Goal: Information Seeking & Learning: Learn about a topic

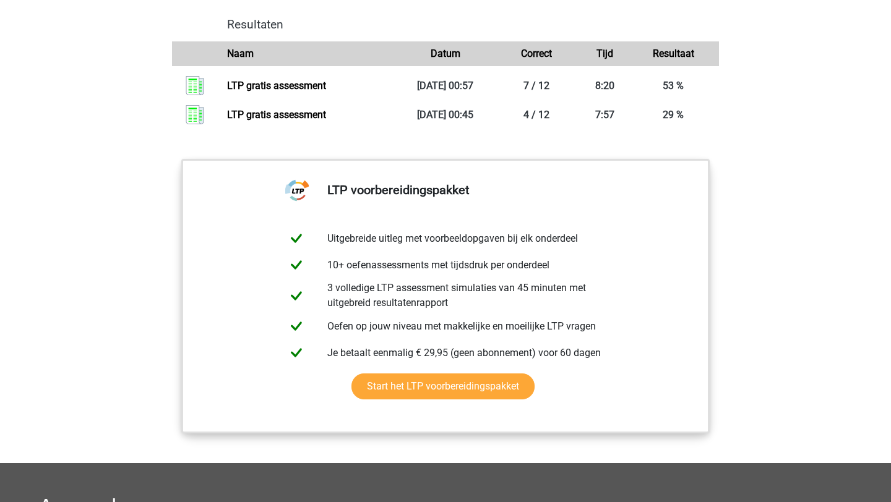
scroll to position [1307, 0]
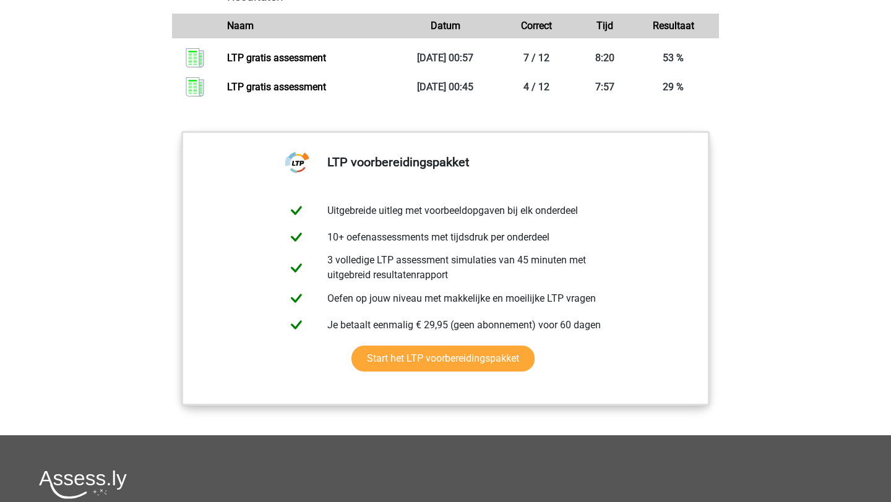
scroll to position [1327, 0]
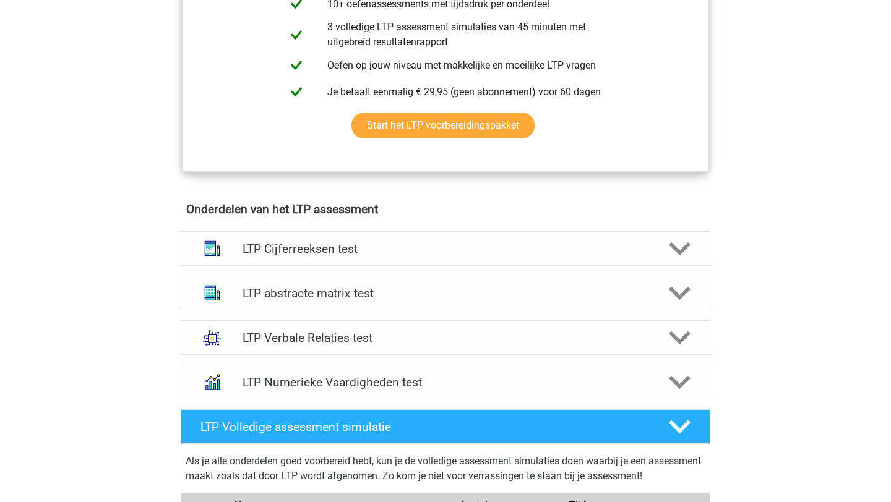
scroll to position [608, 0]
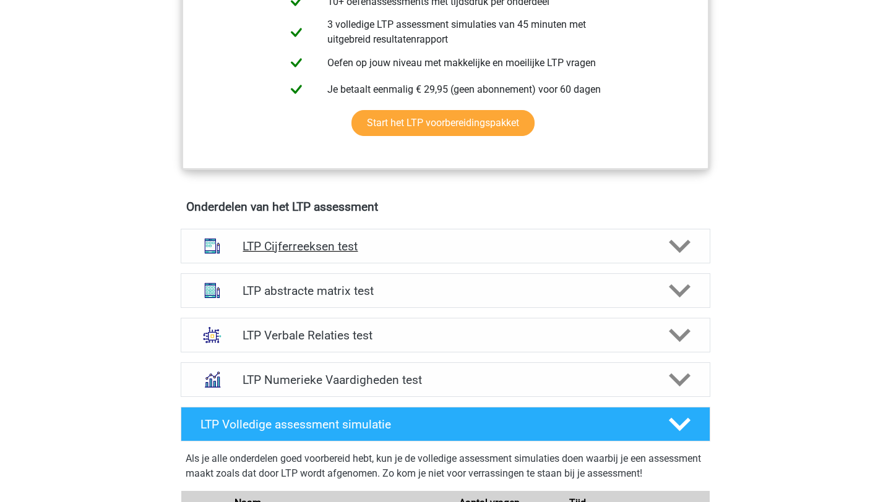
click at [363, 250] on h4 "LTP Cijferreeksen test" at bounding box center [445, 246] width 405 height 14
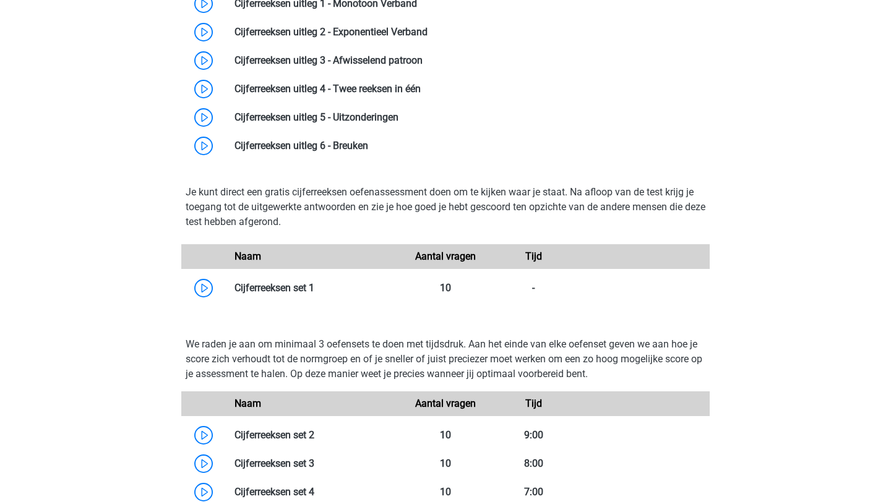
scroll to position [955, 0]
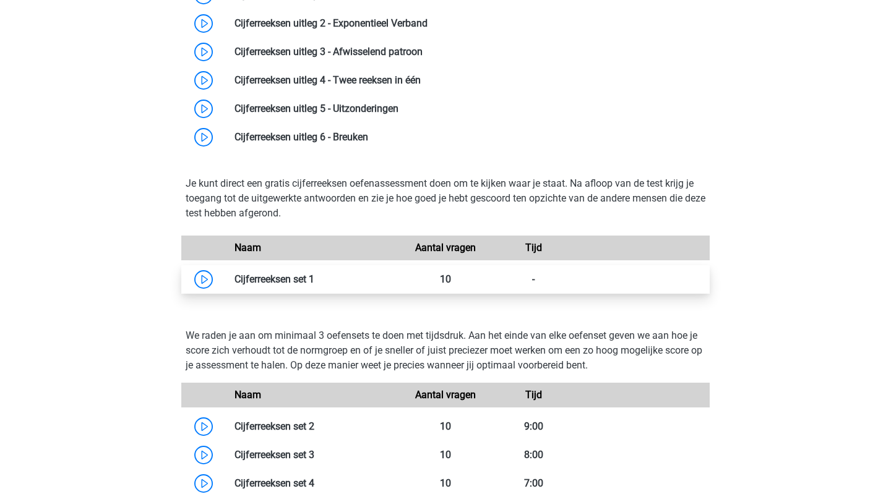
click at [314, 281] on link at bounding box center [314, 279] width 0 height 12
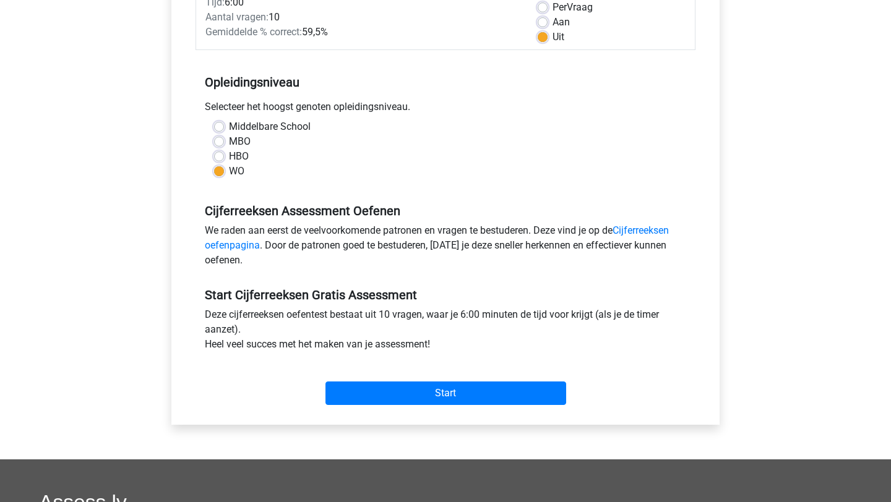
scroll to position [219, 0]
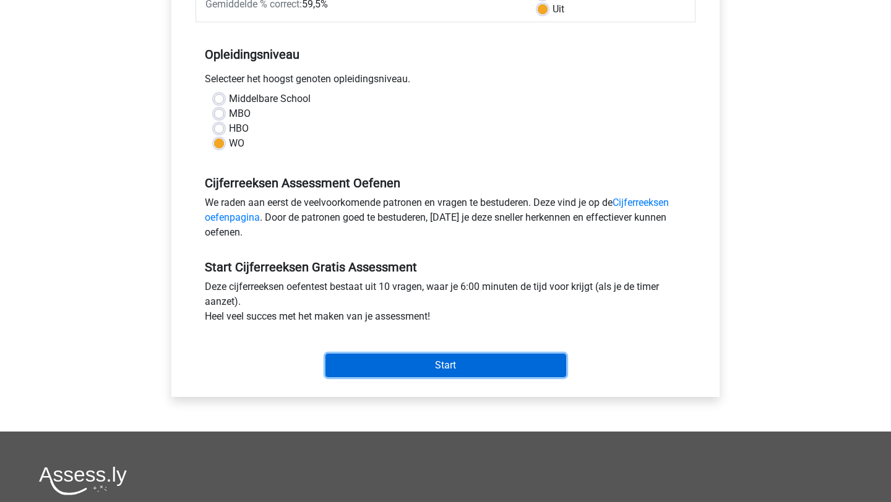
click at [439, 364] on input "Start" at bounding box center [445, 366] width 241 height 24
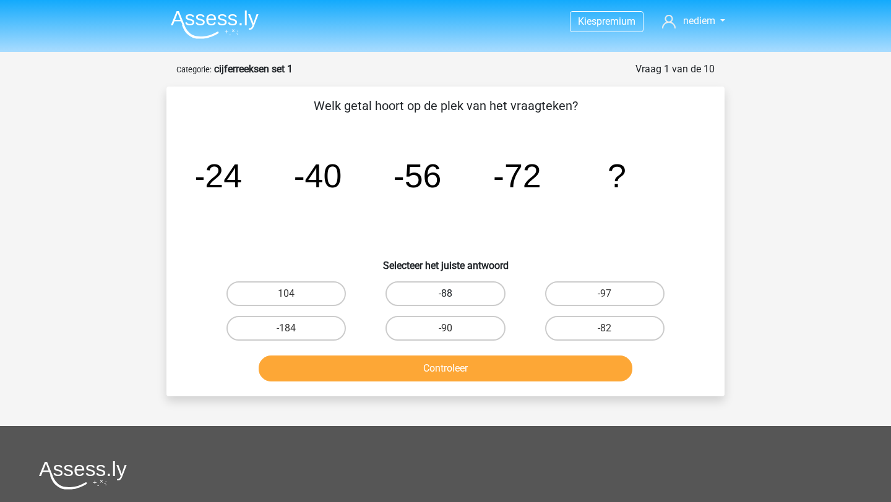
click at [460, 291] on label "-88" at bounding box center [444, 294] width 119 height 25
click at [454, 294] on input "-88" at bounding box center [450, 298] width 8 height 8
radio input "true"
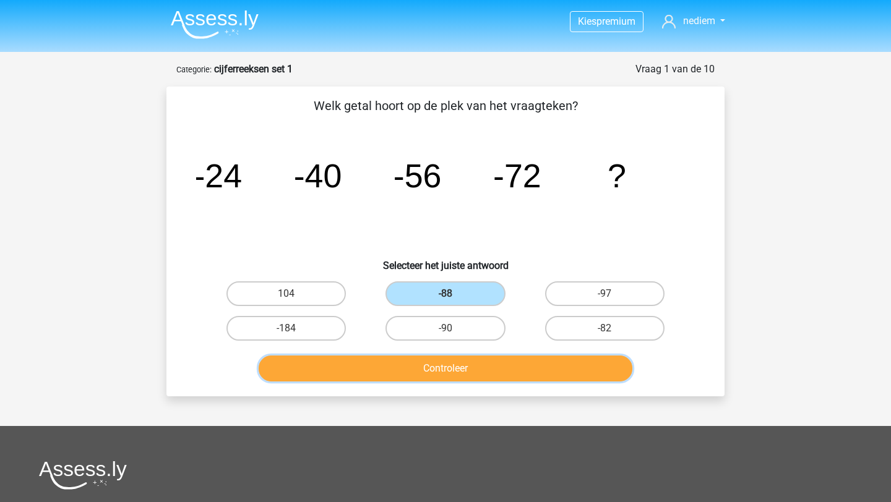
click at [473, 369] on button "Controleer" at bounding box center [446, 369] width 374 height 26
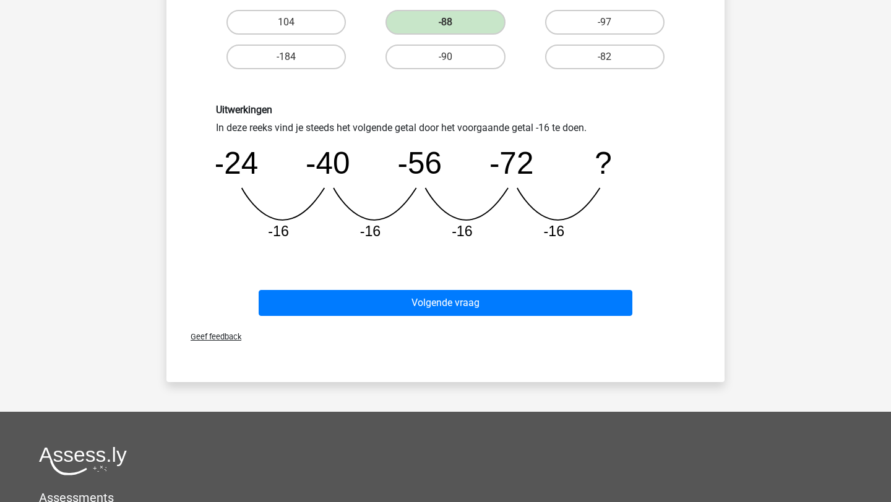
scroll to position [375, 0]
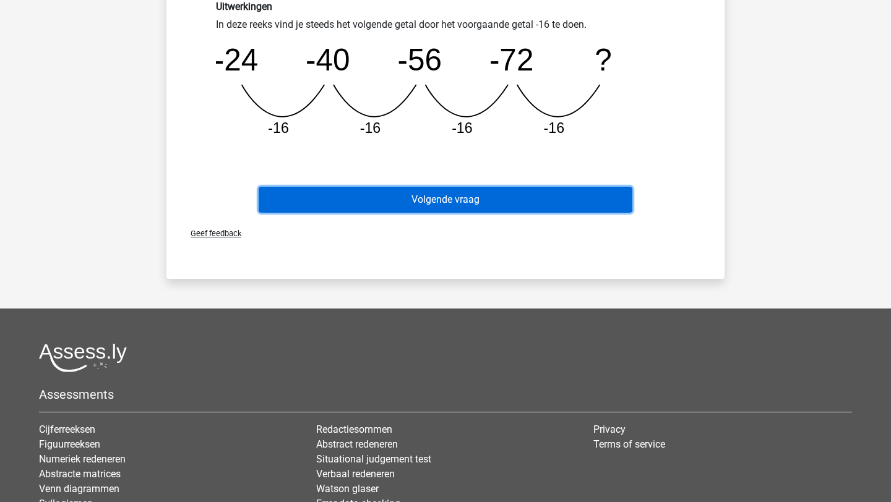
click at [475, 200] on button "Volgende vraag" at bounding box center [446, 200] width 374 height 26
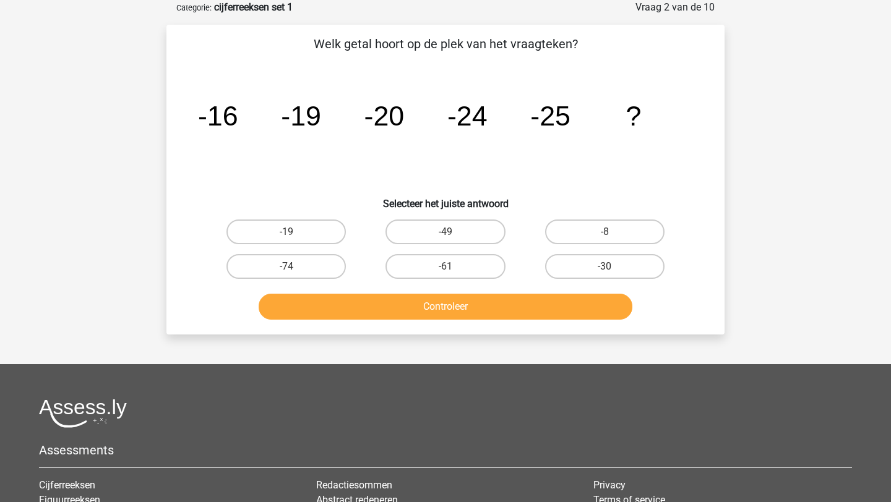
scroll to position [62, 0]
click at [628, 269] on label "-30" at bounding box center [604, 266] width 119 height 25
click at [613, 269] on input "-30" at bounding box center [609, 271] width 8 height 8
radio input "true"
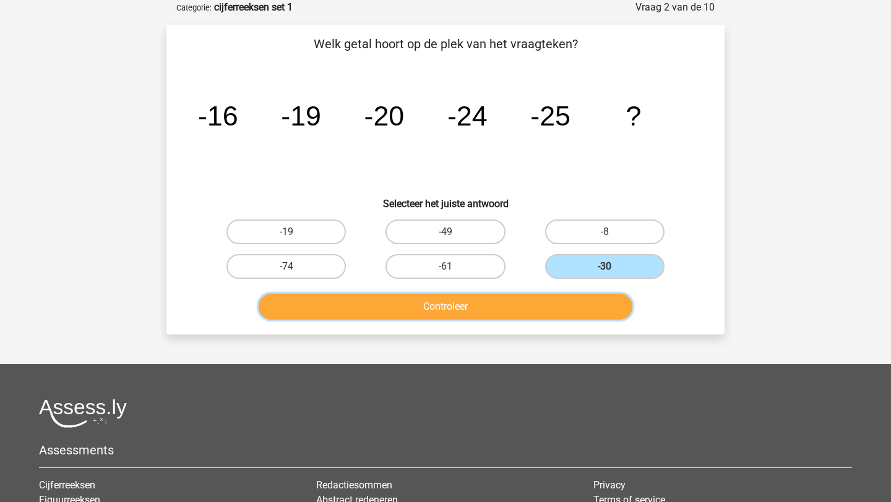
click at [562, 308] on button "Controleer" at bounding box center [446, 307] width 374 height 26
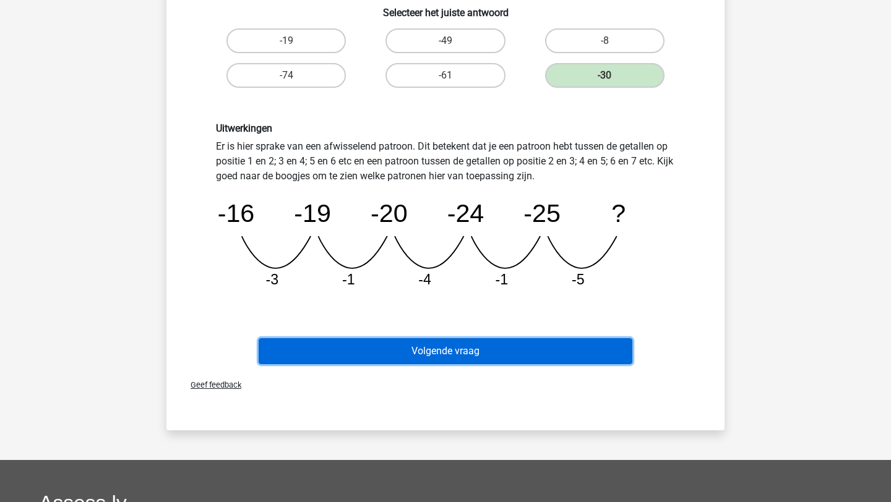
click at [535, 347] on button "Volgende vraag" at bounding box center [446, 351] width 374 height 26
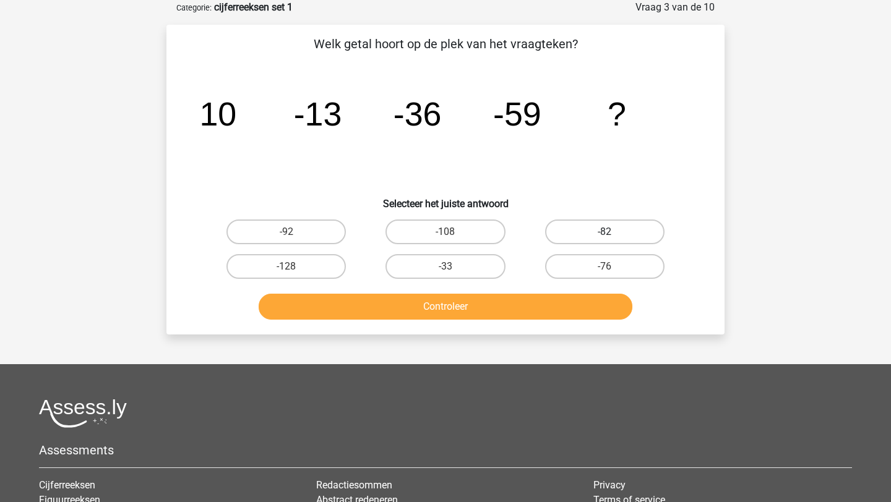
click at [594, 236] on label "-82" at bounding box center [604, 232] width 119 height 25
click at [605, 236] on input "-82" at bounding box center [609, 236] width 8 height 8
radio input "true"
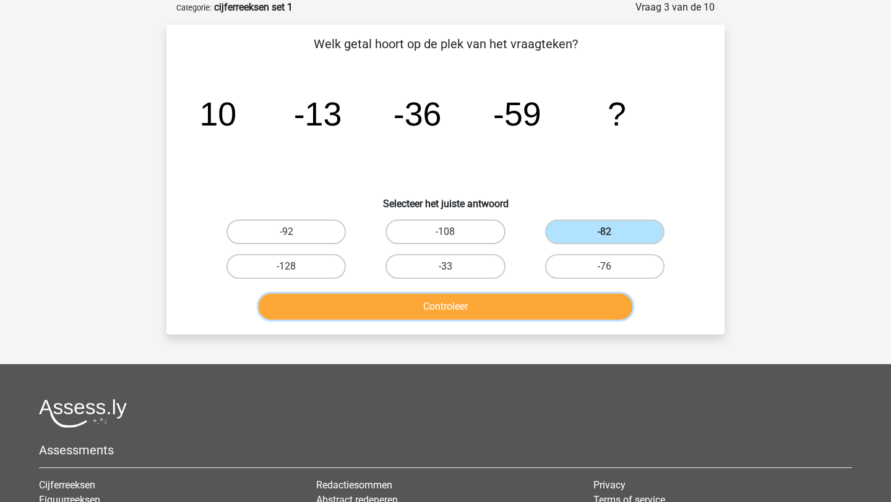
click at [556, 297] on button "Controleer" at bounding box center [446, 307] width 374 height 26
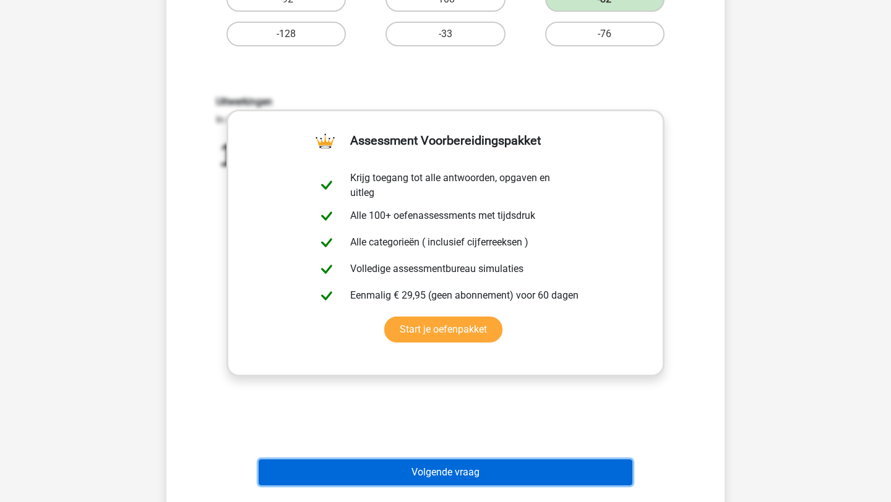
click at [485, 470] on button "Volgende vraag" at bounding box center [446, 473] width 374 height 26
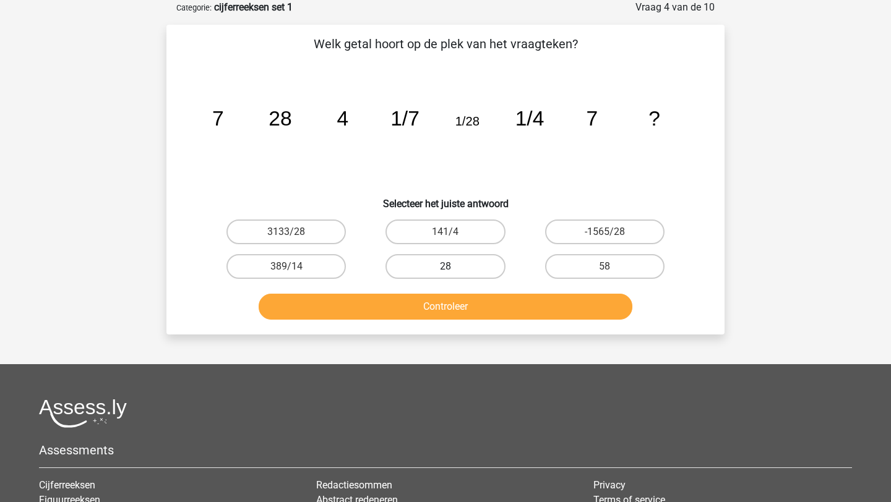
click at [442, 257] on label "28" at bounding box center [444, 266] width 119 height 25
click at [446, 267] on input "28" at bounding box center [450, 271] width 8 height 8
radio input "true"
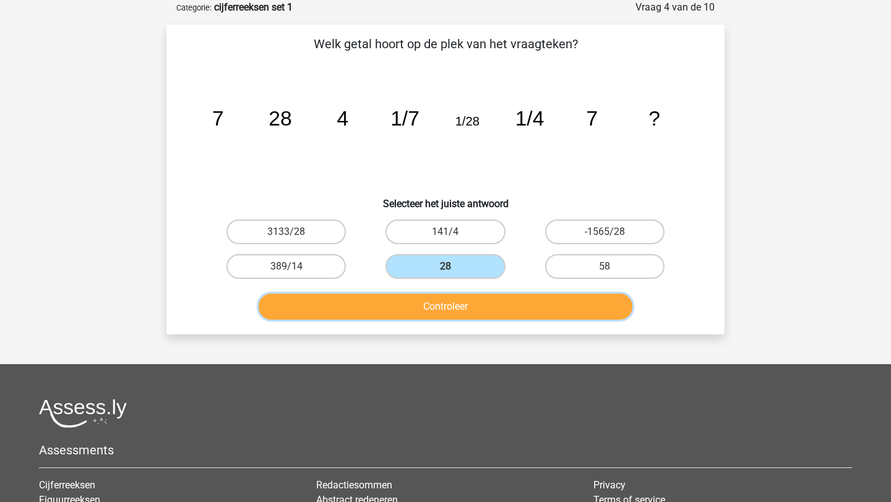
click at [458, 312] on button "Controleer" at bounding box center [446, 307] width 374 height 26
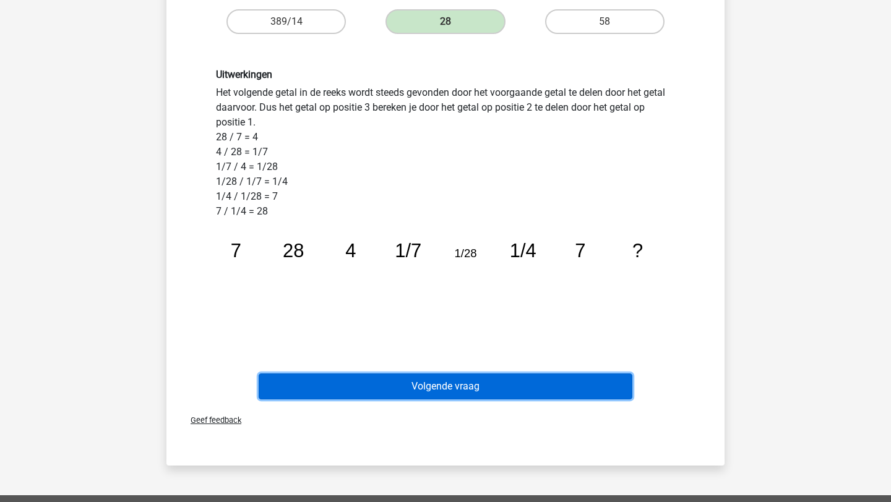
click at [446, 383] on button "Volgende vraag" at bounding box center [446, 387] width 374 height 26
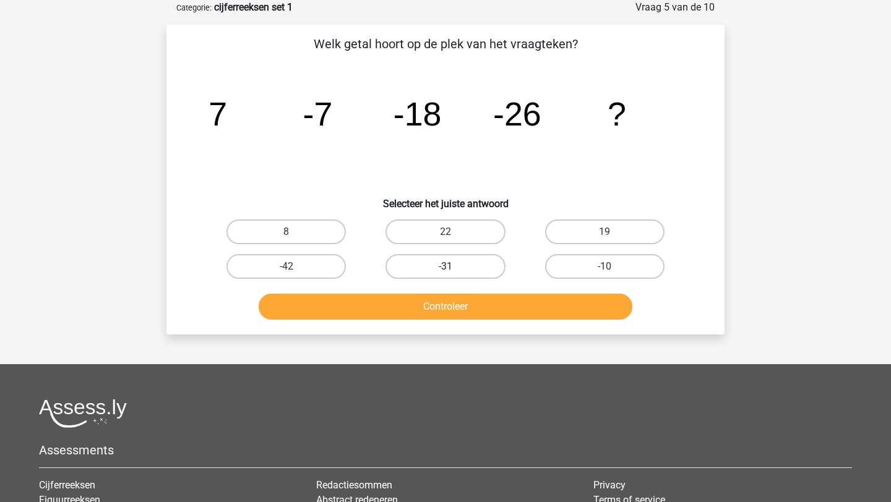
click at [477, 267] on label "-31" at bounding box center [444, 266] width 119 height 25
click at [454, 267] on input "-31" at bounding box center [450, 271] width 8 height 8
radio input "true"
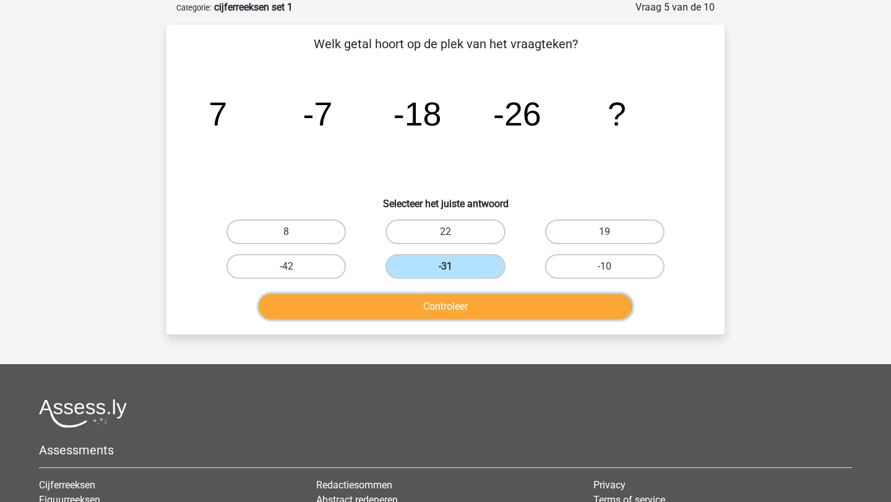
click at [480, 305] on button "Controleer" at bounding box center [446, 307] width 374 height 26
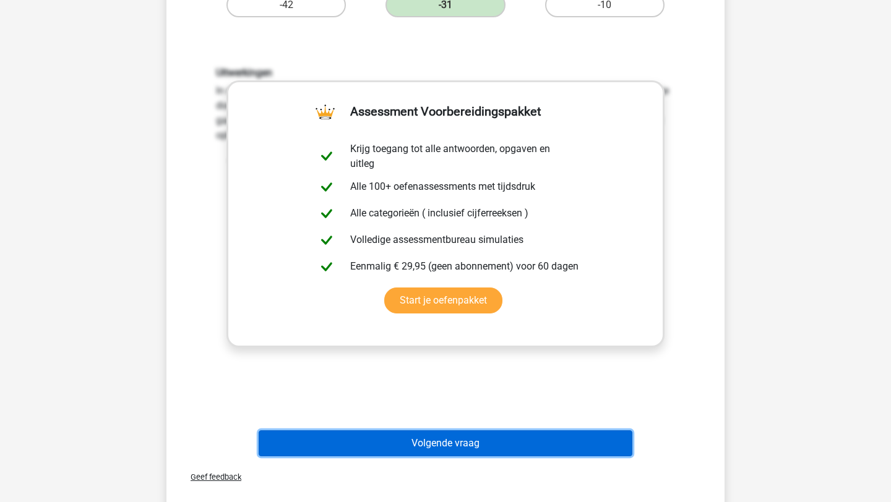
click at [525, 440] on button "Volgende vraag" at bounding box center [446, 444] width 374 height 26
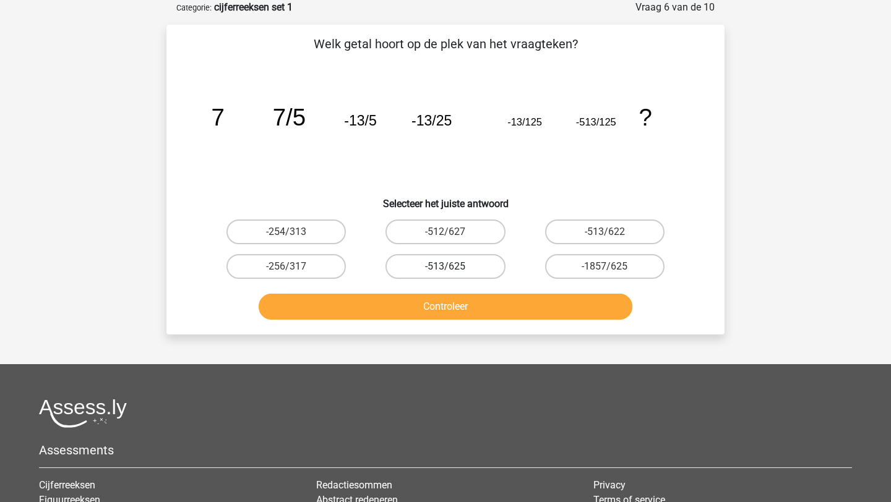
click at [464, 267] on label "-513/625" at bounding box center [444, 266] width 119 height 25
click at [454, 267] on input "-513/625" at bounding box center [450, 271] width 8 height 8
radio input "true"
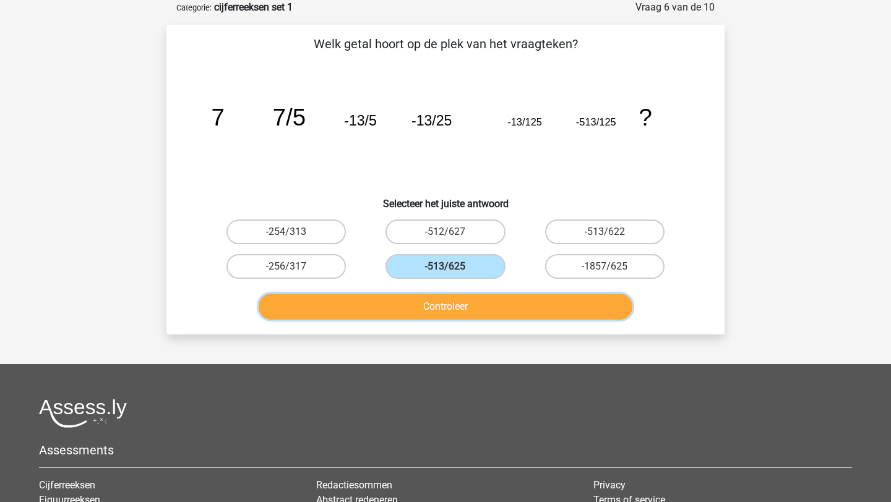
click at [471, 305] on button "Controleer" at bounding box center [446, 307] width 374 height 26
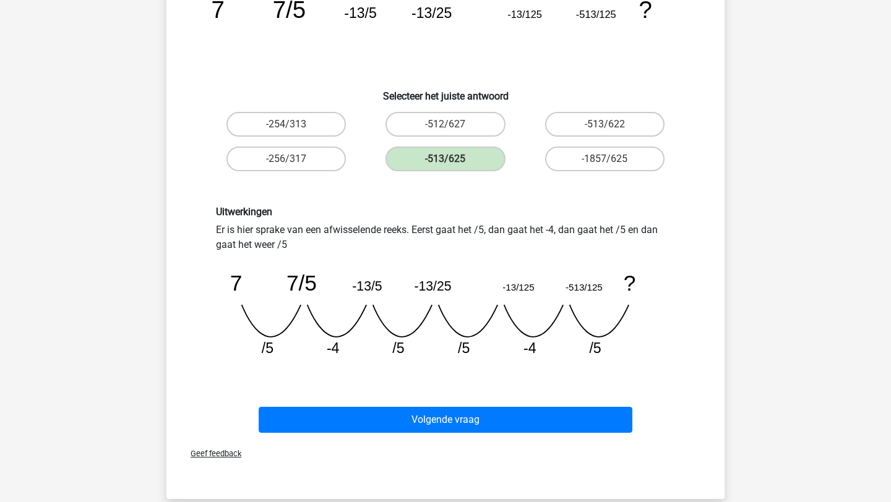
scroll to position [183, 0]
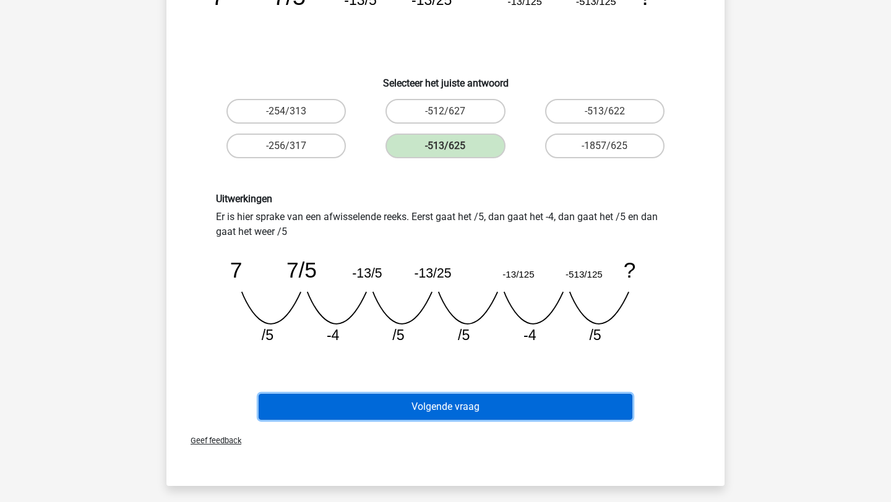
click at [454, 402] on button "Volgende vraag" at bounding box center [446, 407] width 374 height 26
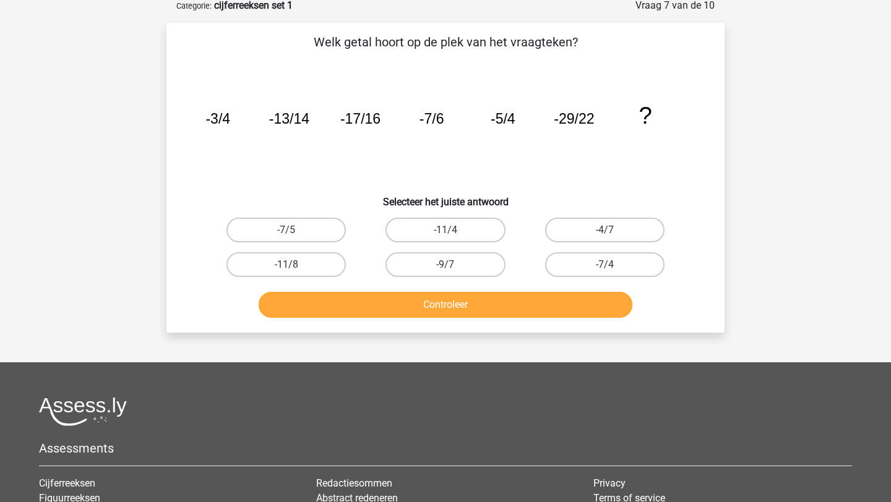
scroll to position [62, 0]
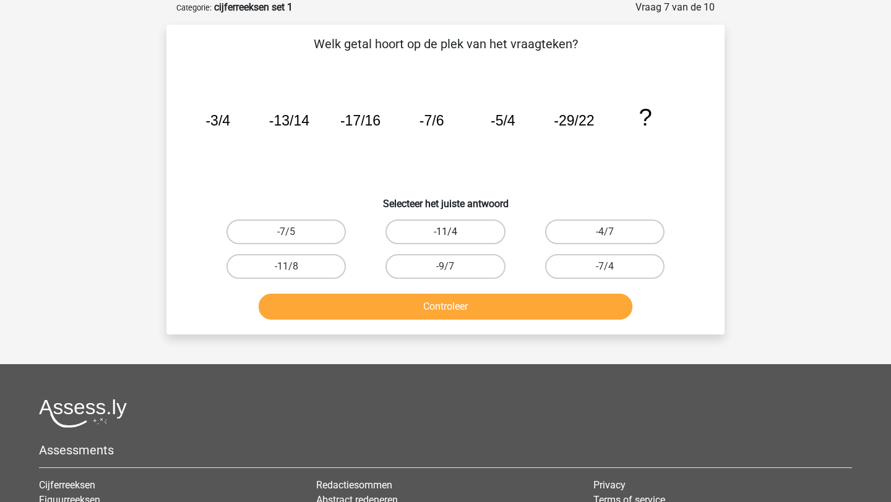
click at [473, 240] on label "-11/4" at bounding box center [444, 232] width 119 height 25
click at [454, 240] on input "-11/4" at bounding box center [450, 236] width 8 height 8
radio input "true"
click at [325, 269] on label "-11/8" at bounding box center [285, 266] width 119 height 25
click at [295, 269] on input "-11/8" at bounding box center [290, 271] width 8 height 8
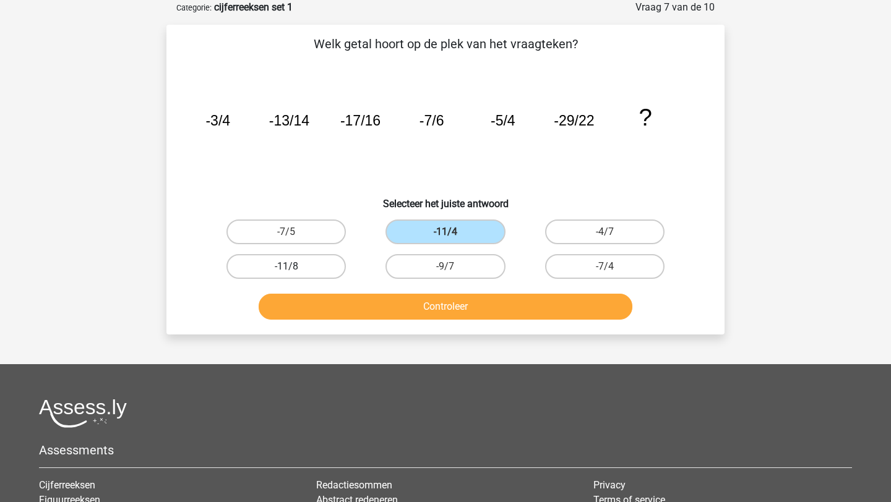
radio input "true"
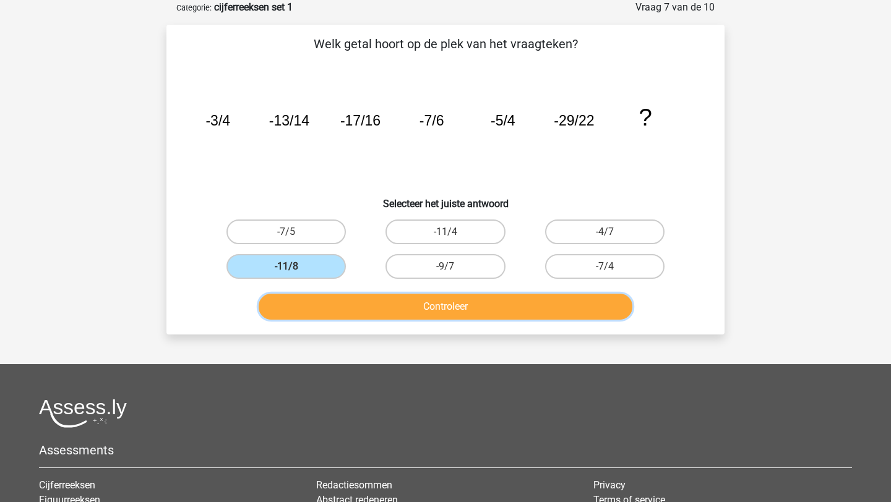
click at [378, 314] on button "Controleer" at bounding box center [446, 307] width 374 height 26
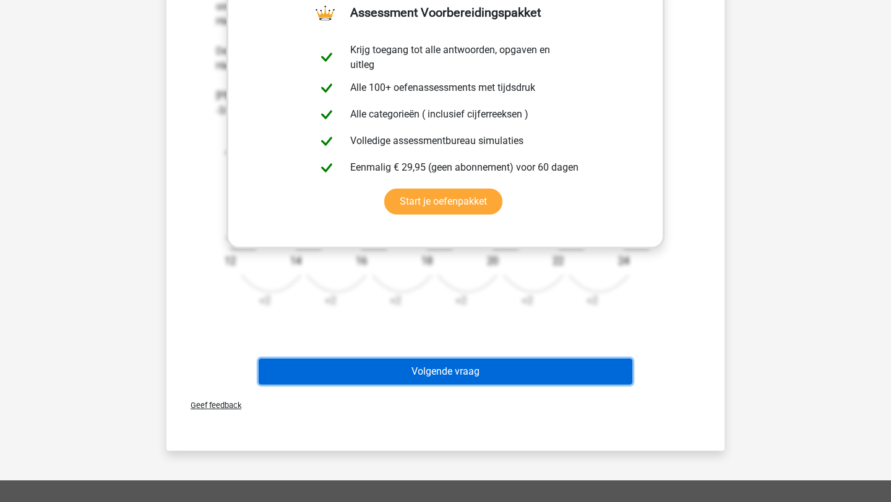
click at [389, 376] on button "Volgende vraag" at bounding box center [446, 372] width 374 height 26
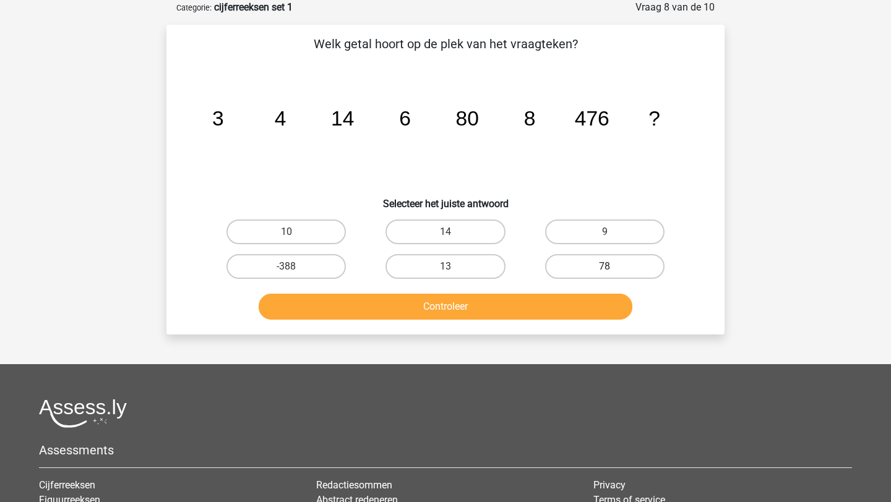
click at [621, 262] on label "78" at bounding box center [604, 266] width 119 height 25
click at [613, 267] on input "78" at bounding box center [609, 271] width 8 height 8
radio input "true"
click at [589, 285] on div "Controleer" at bounding box center [445, 304] width 519 height 41
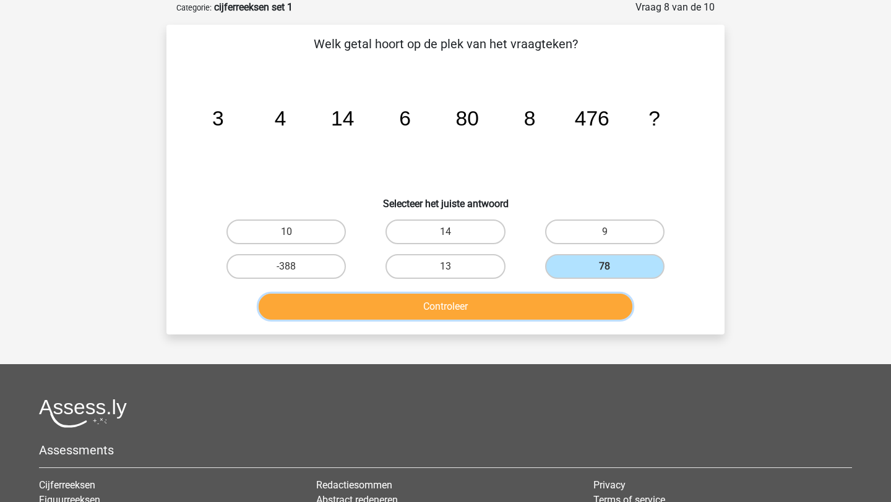
click at [589, 300] on button "Controleer" at bounding box center [446, 307] width 374 height 26
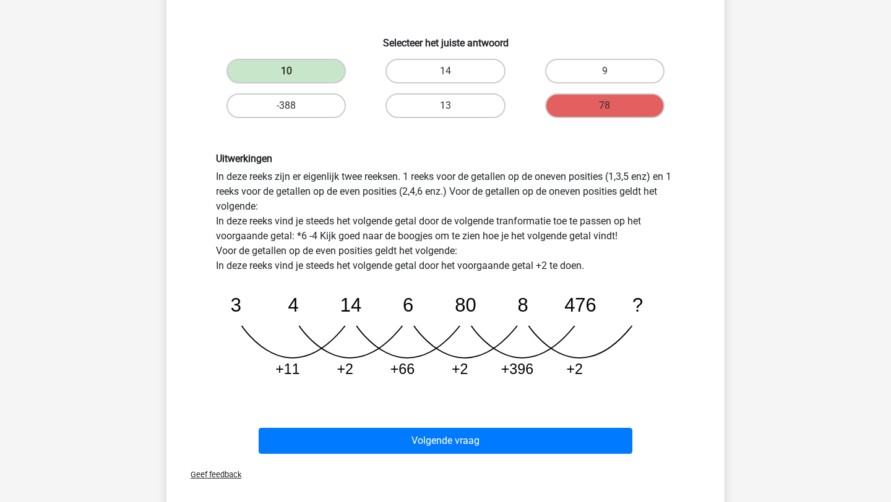
scroll to position [226, 0]
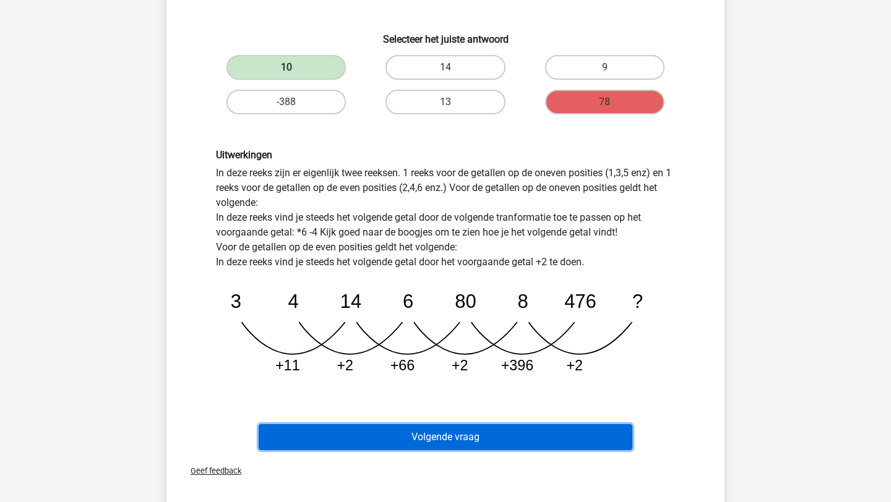
click at [493, 444] on button "Volgende vraag" at bounding box center [446, 437] width 374 height 26
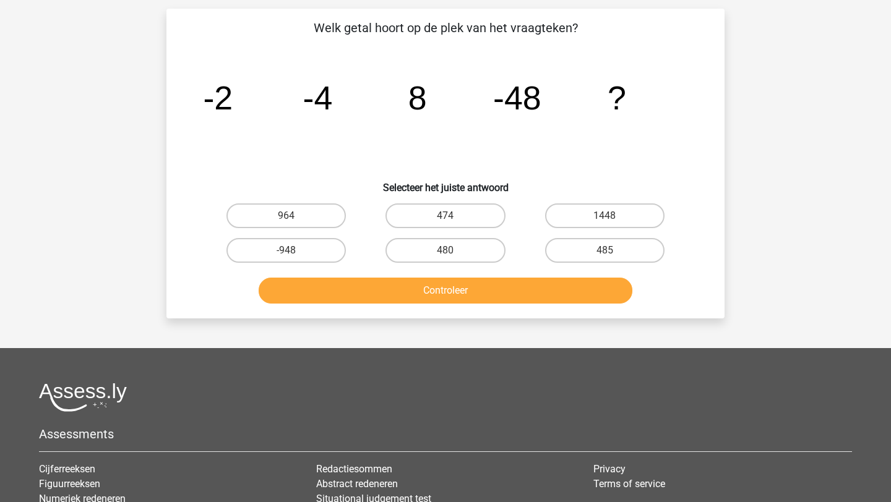
scroll to position [62, 0]
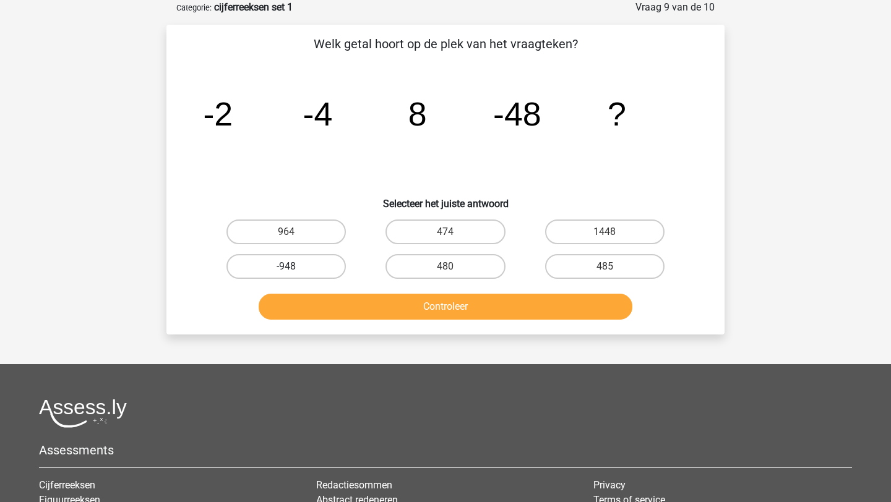
click at [314, 270] on label "-948" at bounding box center [285, 266] width 119 height 25
click at [295, 270] on input "-948" at bounding box center [290, 271] width 8 height 8
radio input "true"
click at [316, 225] on label "964" at bounding box center [285, 232] width 119 height 25
click at [295, 232] on input "964" at bounding box center [290, 236] width 8 height 8
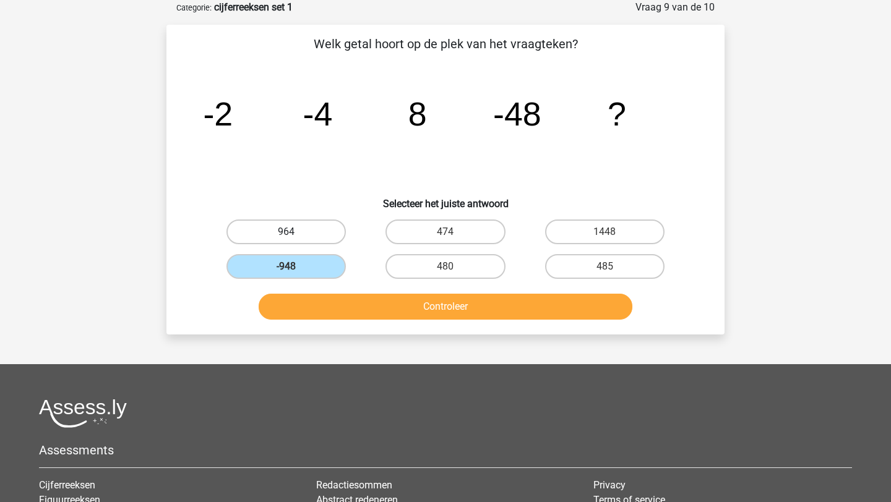
radio input "true"
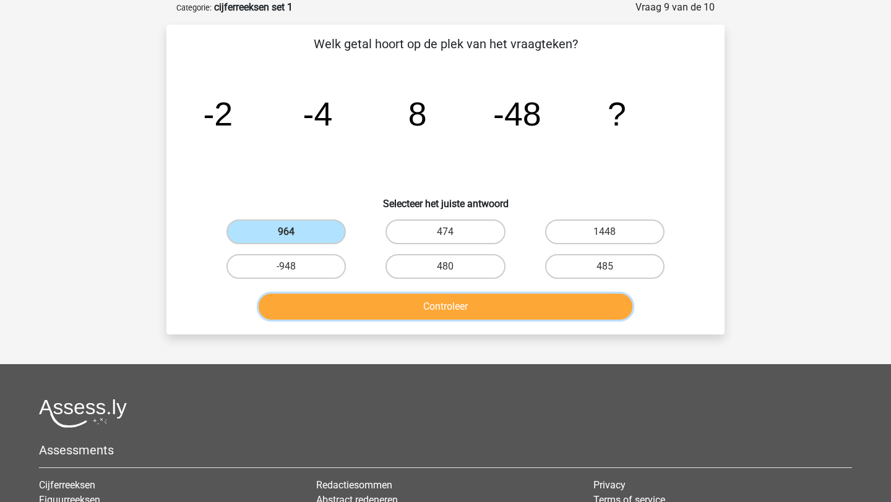
click at [327, 312] on button "Controleer" at bounding box center [446, 307] width 374 height 26
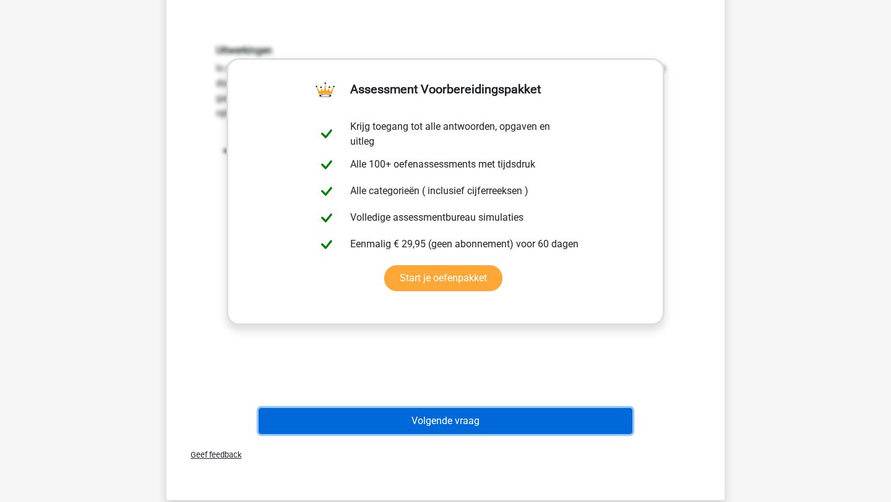
click at [437, 426] on button "Volgende vraag" at bounding box center [446, 421] width 374 height 26
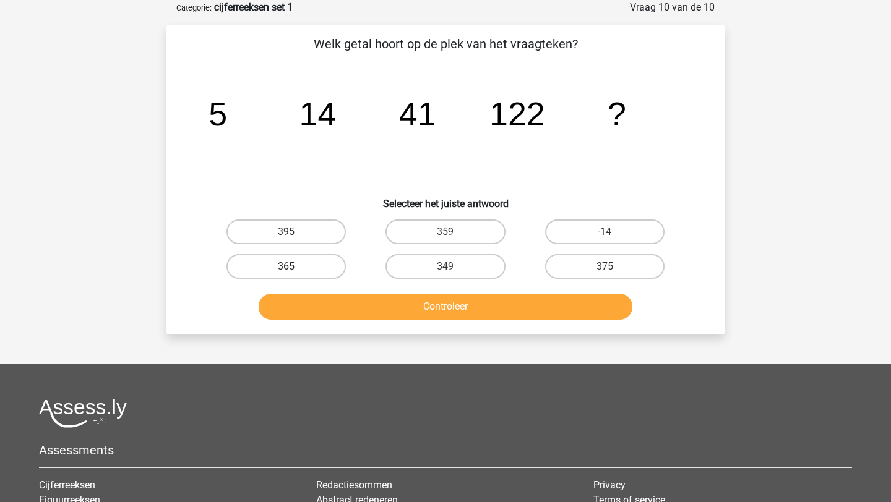
click at [321, 265] on label "365" at bounding box center [285, 266] width 119 height 25
click at [295, 267] on input "365" at bounding box center [290, 271] width 8 height 8
radio input "true"
click at [381, 347] on div "Kies premium nediem mahmoud.nediem@gmail.com" at bounding box center [445, 314] width 891 height 753
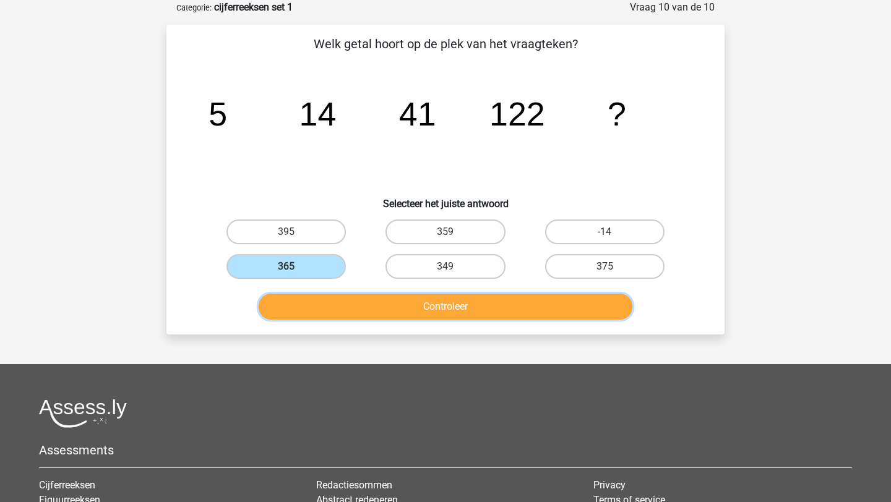
click at [413, 312] on button "Controleer" at bounding box center [446, 307] width 374 height 26
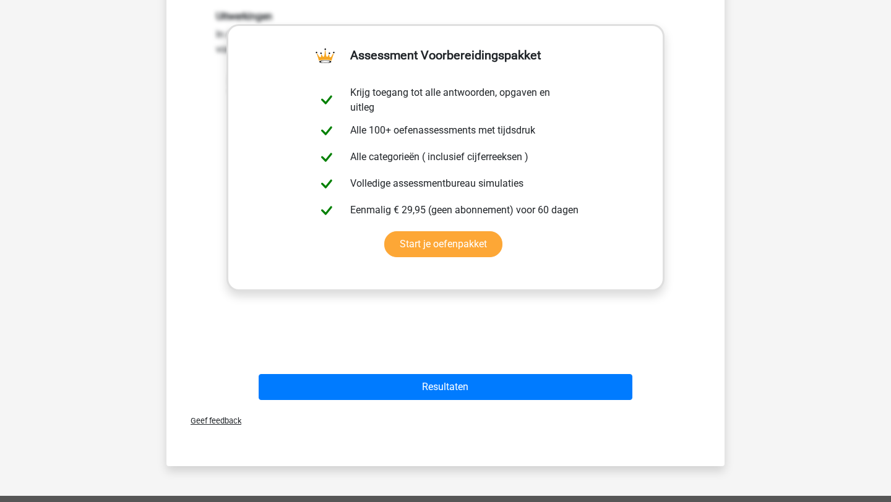
scroll to position [459, 0]
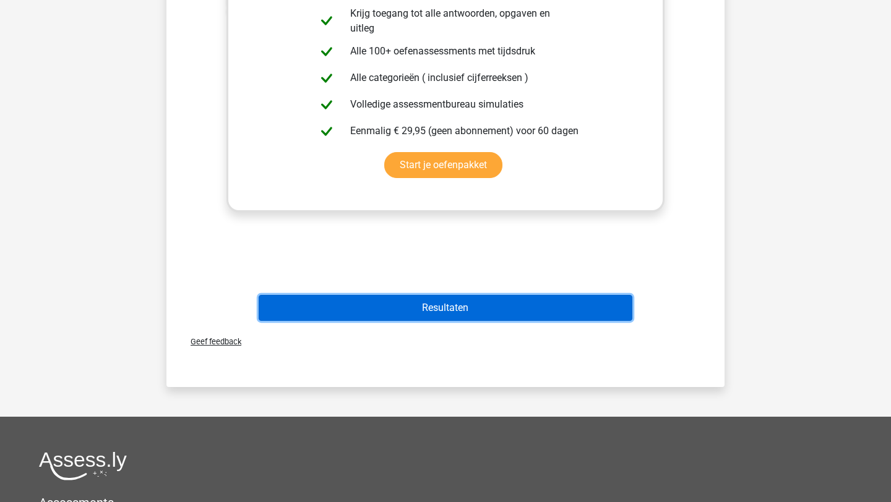
click at [459, 317] on button "Resultaten" at bounding box center [446, 308] width 374 height 26
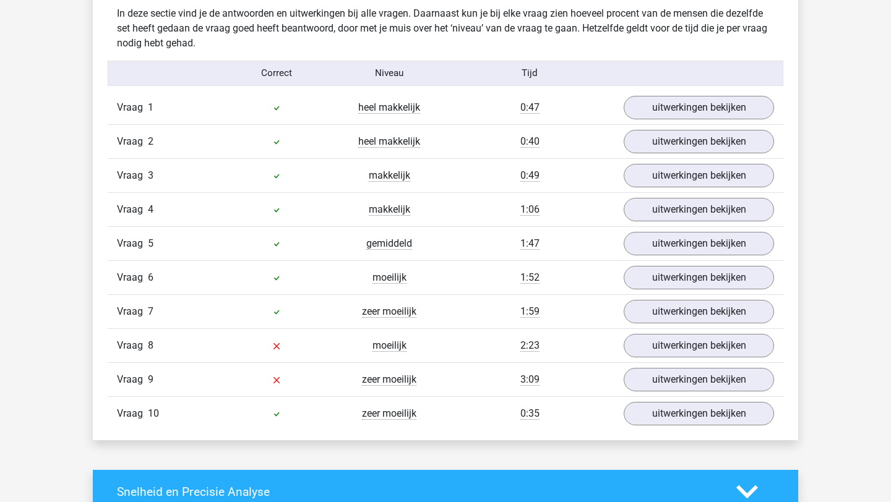
scroll to position [978, 0]
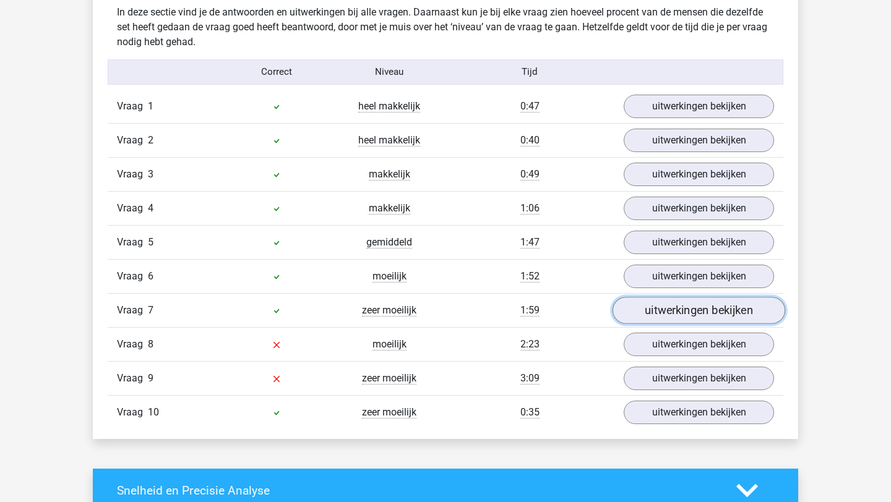
click at [678, 311] on link "uitwerkingen bekijken" at bounding box center [699, 310] width 173 height 27
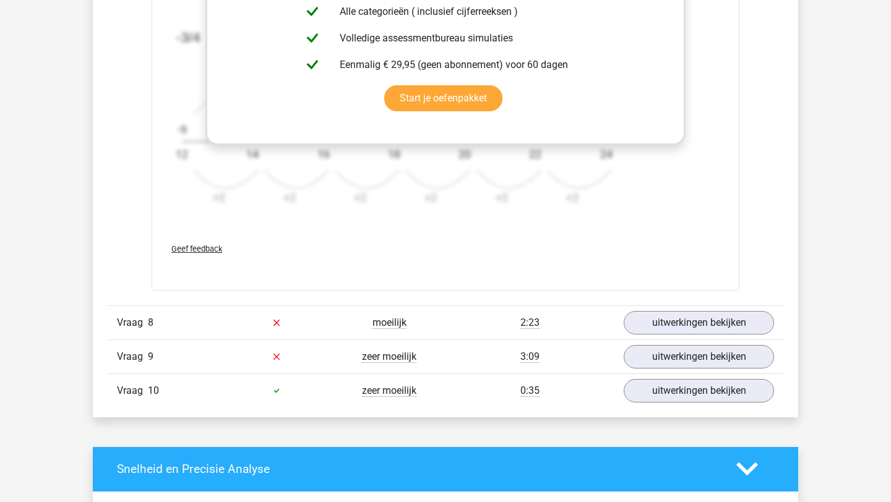
scroll to position [1765, 0]
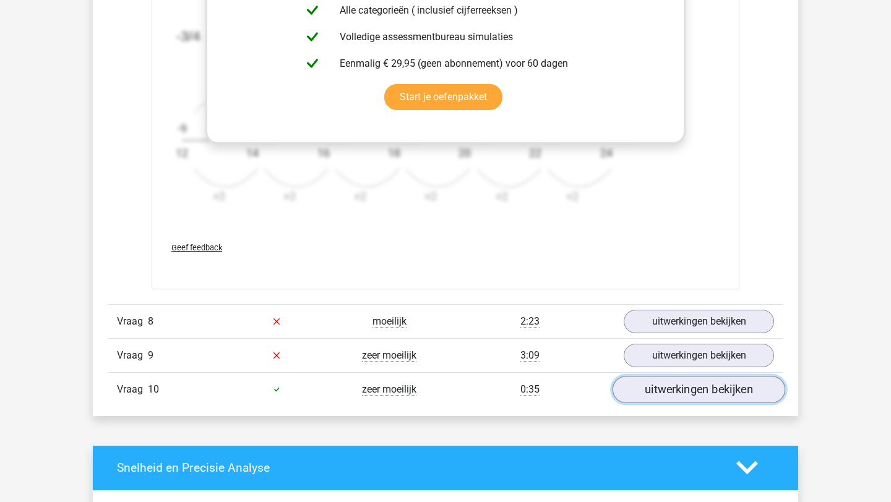
click at [700, 393] on link "uitwerkingen bekijken" at bounding box center [699, 389] width 173 height 27
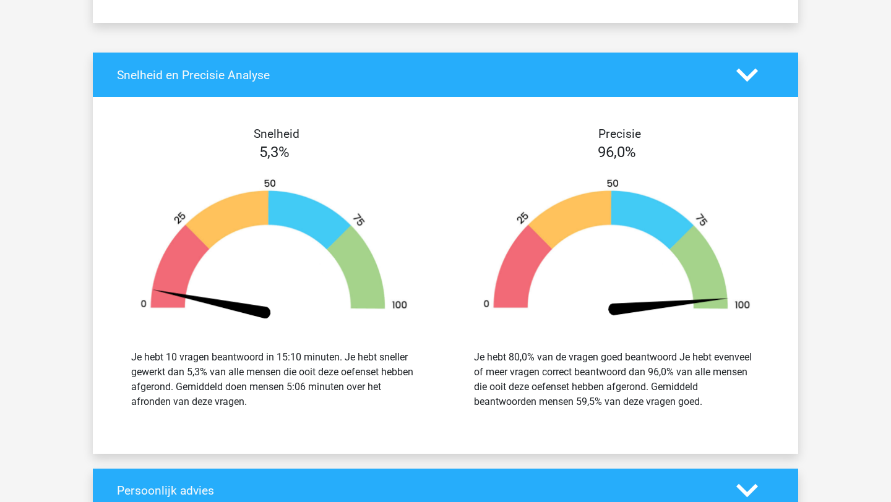
scroll to position [2740, 0]
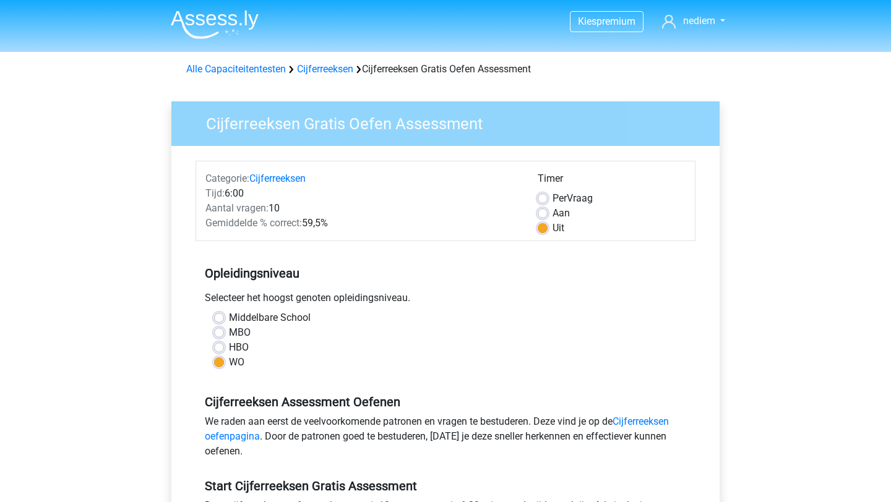
scroll to position [219, 0]
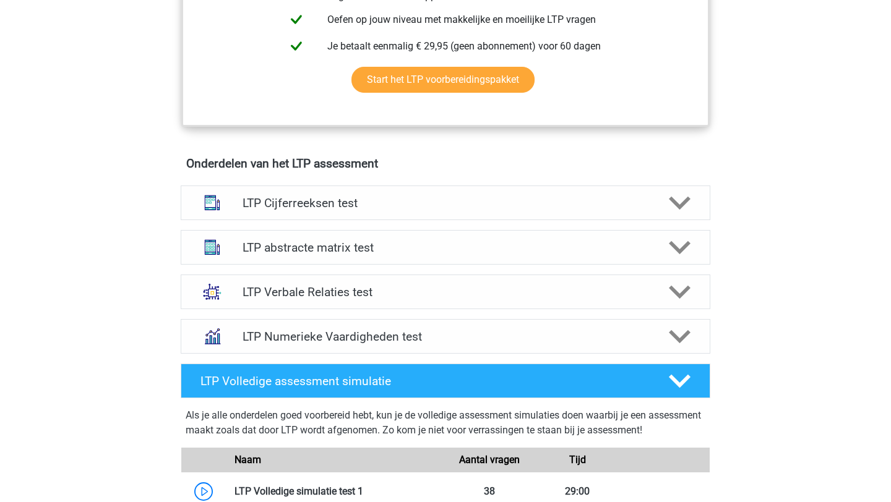
scroll to position [651, 0]
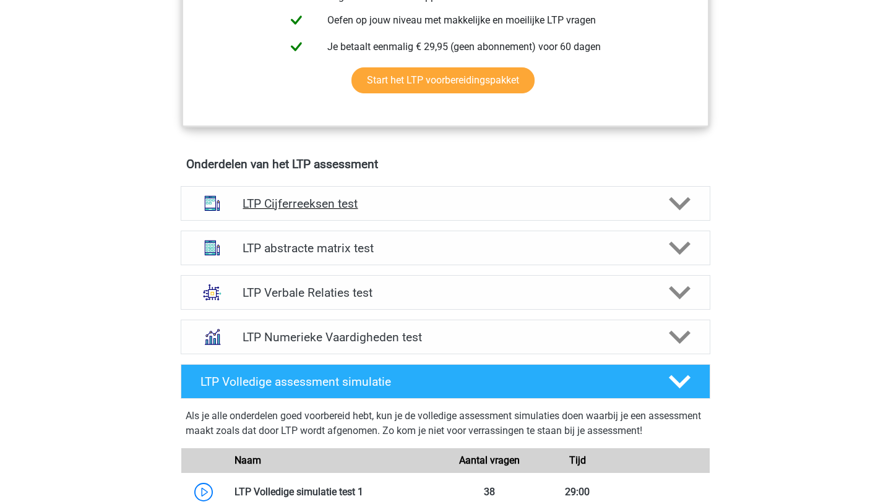
click at [555, 199] on h4 "LTP Cijferreeksen test" at bounding box center [445, 204] width 405 height 14
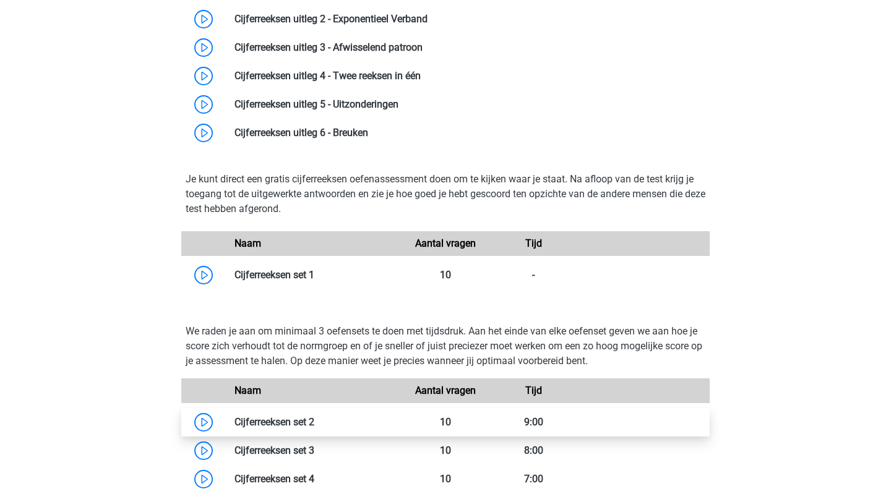
scroll to position [798, 0]
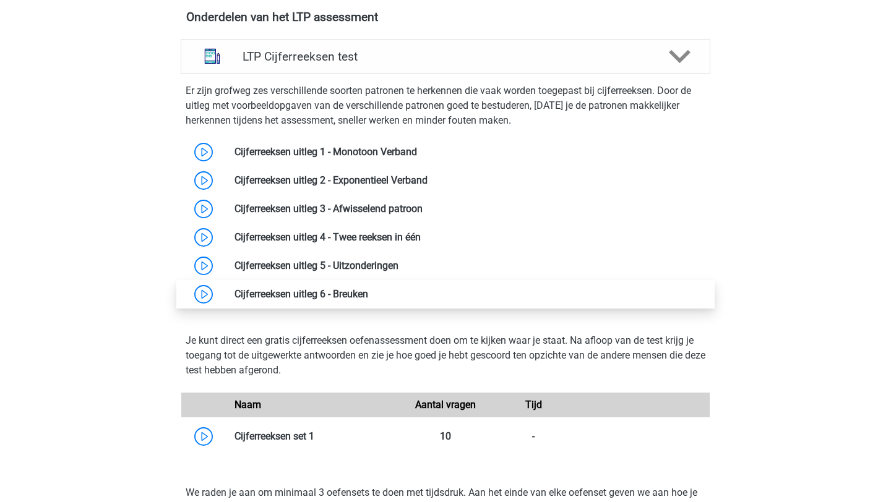
click at [368, 289] on link at bounding box center [368, 294] width 0 height 12
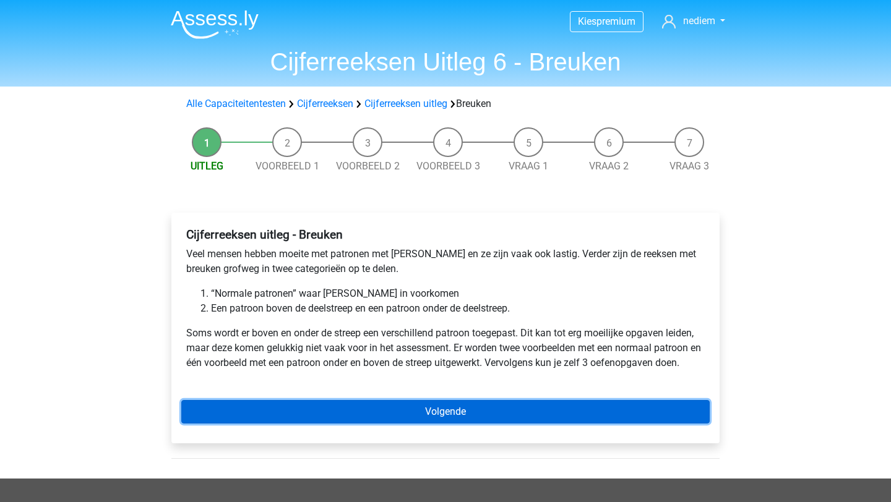
click at [327, 402] on link "Volgende" at bounding box center [445, 412] width 528 height 24
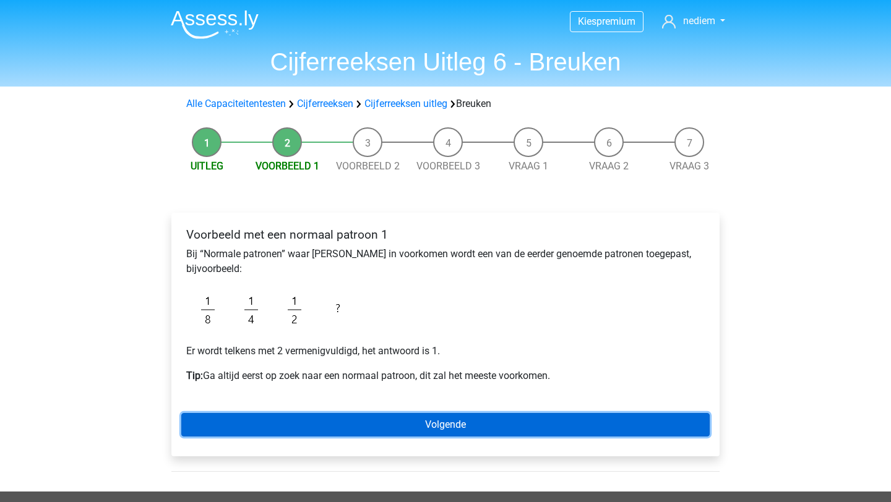
click at [330, 420] on link "Volgende" at bounding box center [445, 425] width 528 height 24
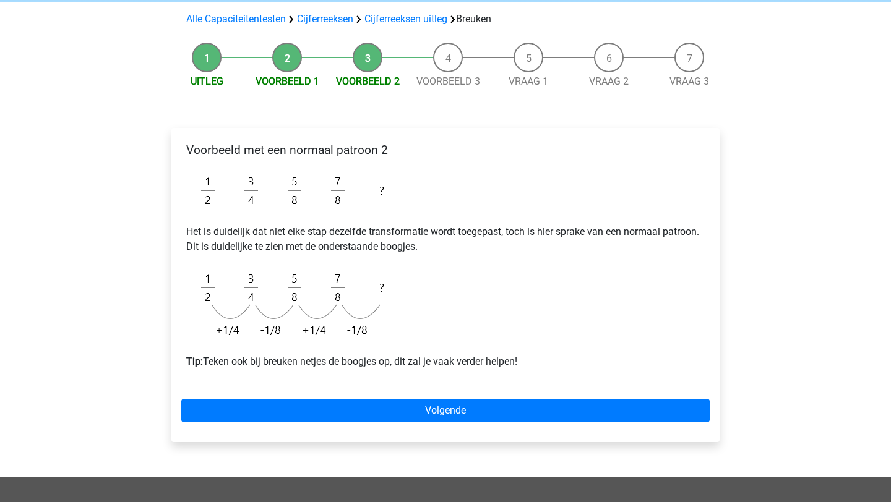
scroll to position [84, 0]
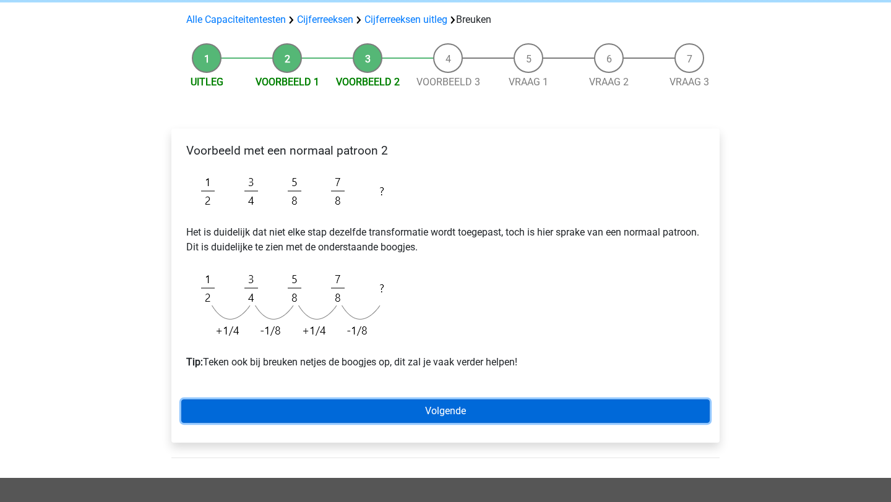
click at [330, 420] on link "Volgende" at bounding box center [445, 412] width 528 height 24
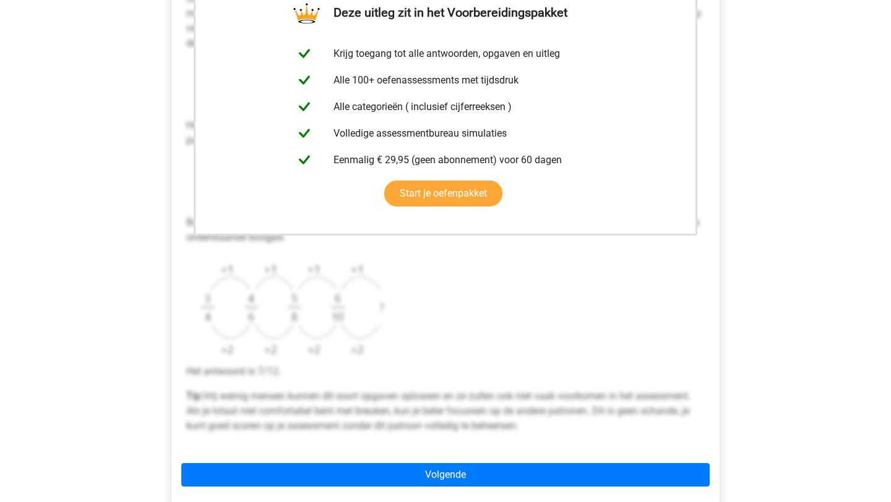
scroll to position [342, 0]
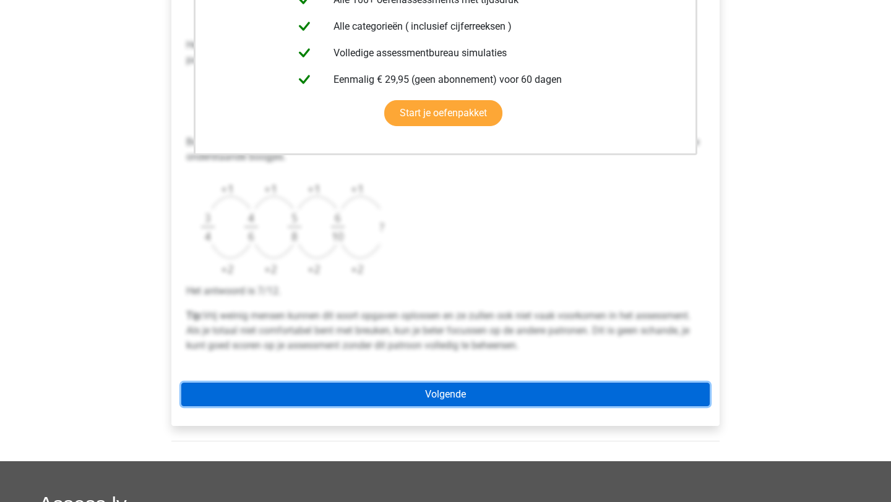
click at [442, 393] on link "Volgende" at bounding box center [445, 395] width 528 height 24
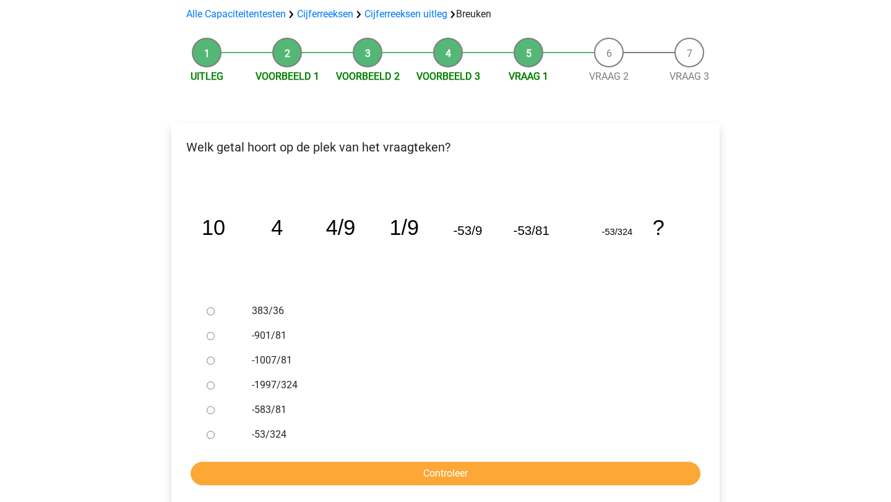
scroll to position [98, 0]
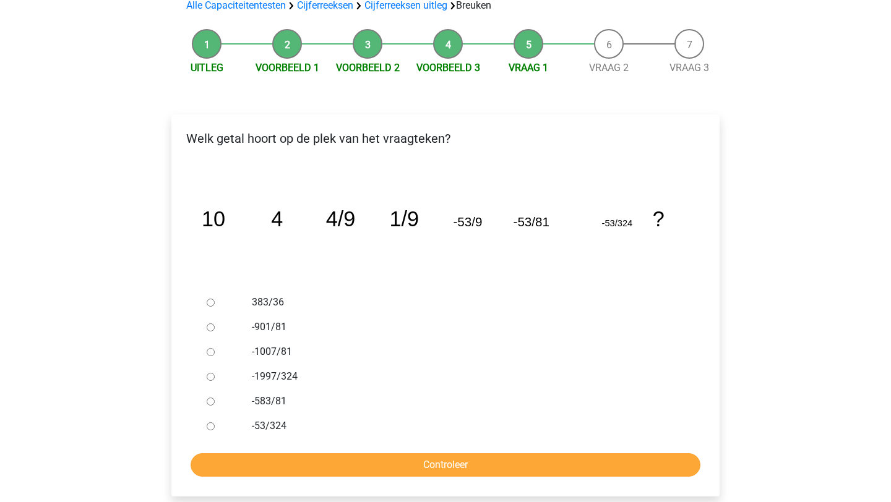
click at [210, 377] on input "-1997/324" at bounding box center [211, 377] width 8 height 8
radio input "true"
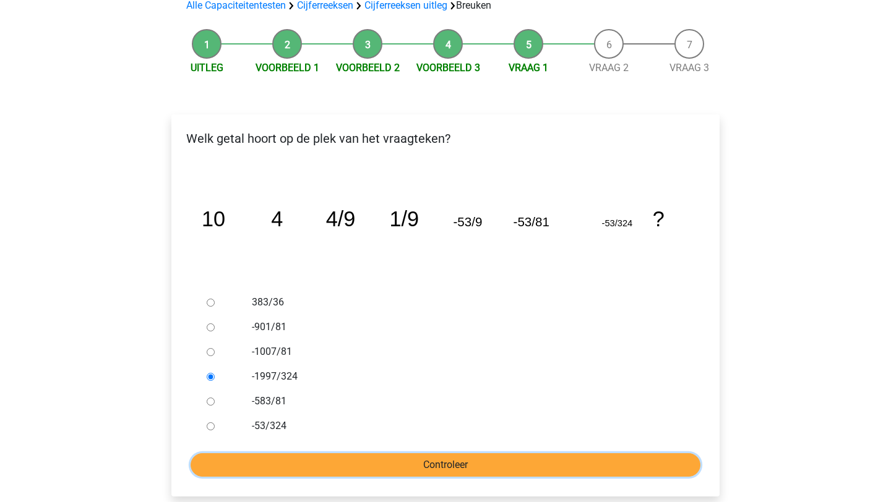
click at [261, 455] on input "Controleer" at bounding box center [446, 466] width 510 height 24
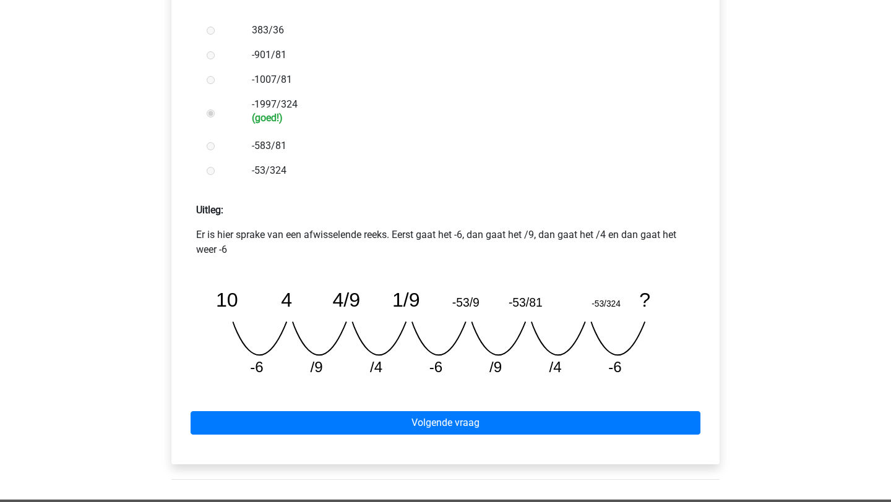
scroll to position [377, 0]
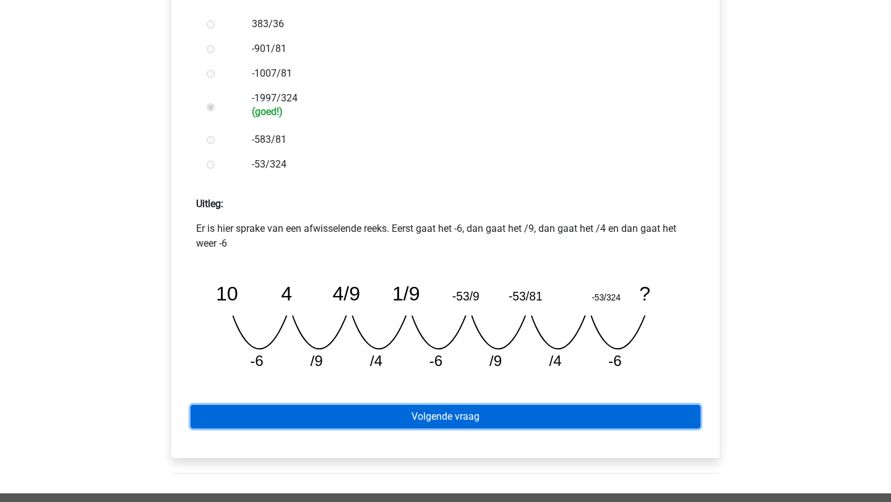
click at [307, 410] on link "Volgende vraag" at bounding box center [446, 417] width 510 height 24
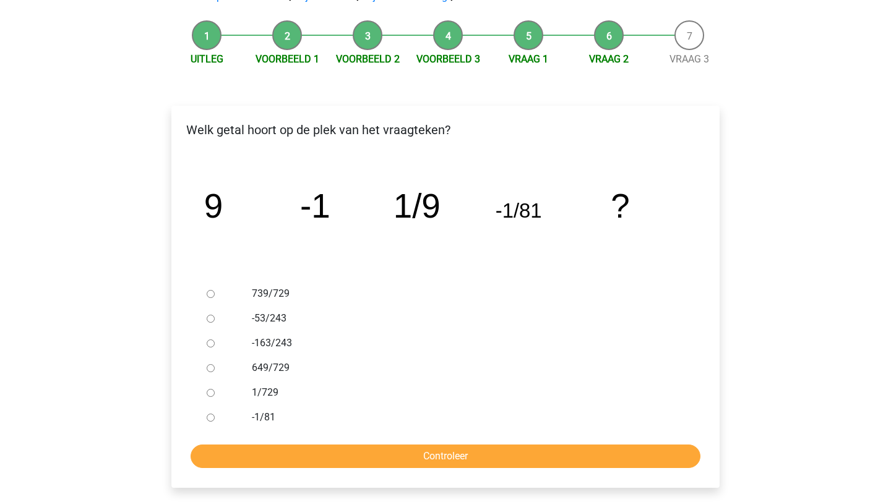
scroll to position [109, 0]
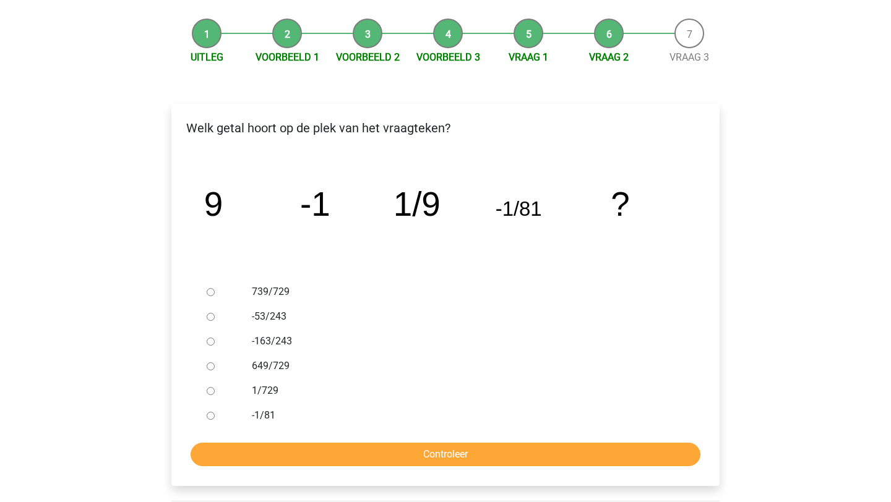
click at [225, 387] on div at bounding box center [222, 391] width 41 height 25
click at [209, 387] on input "1/729" at bounding box center [211, 391] width 8 height 8
radio input "true"
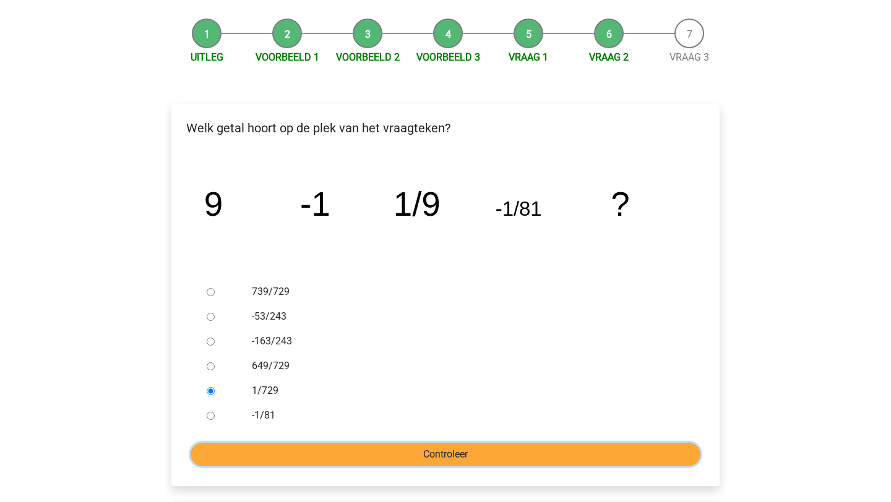
click at [265, 453] on input "Controleer" at bounding box center [446, 455] width 510 height 24
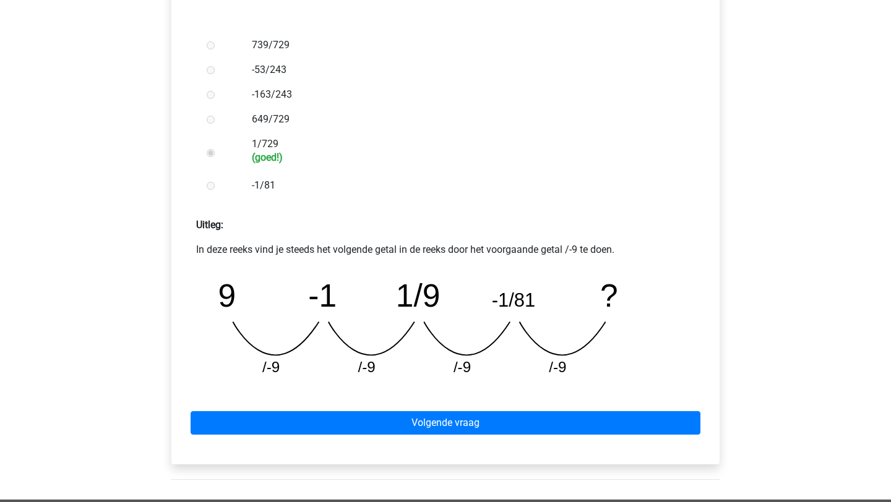
scroll to position [358, 0]
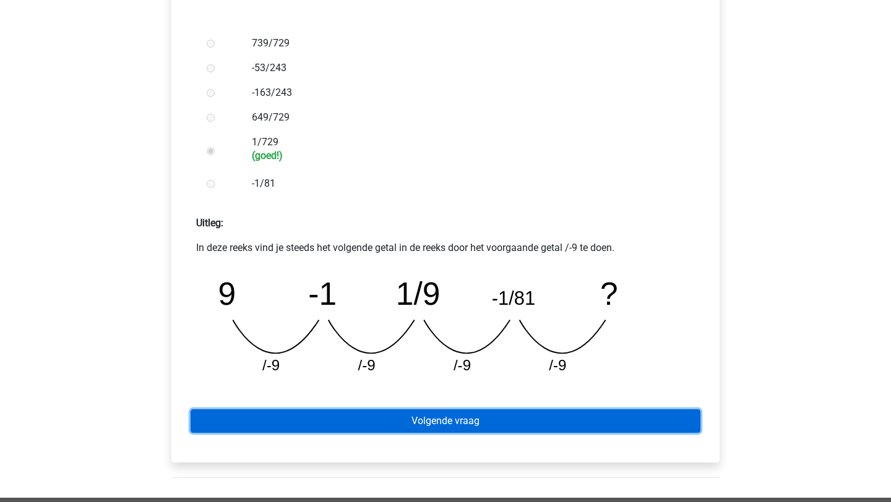
click at [360, 426] on link "Volgende vraag" at bounding box center [446, 422] width 510 height 24
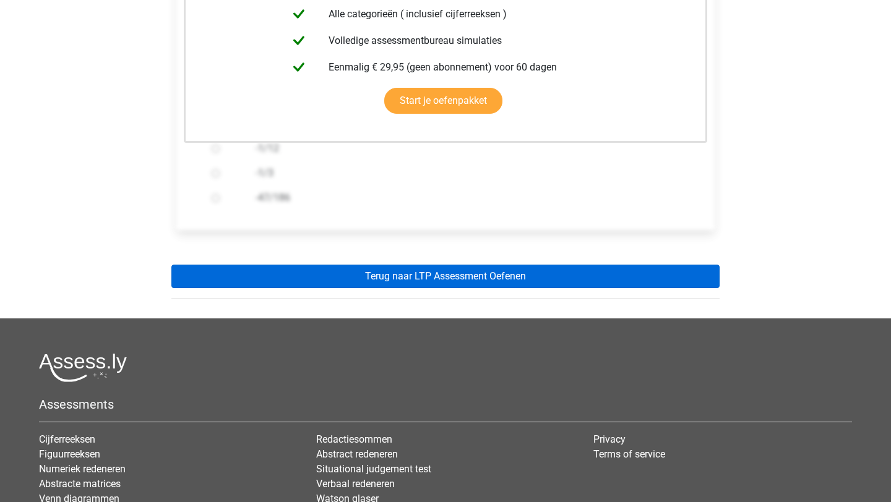
scroll to position [309, 0]
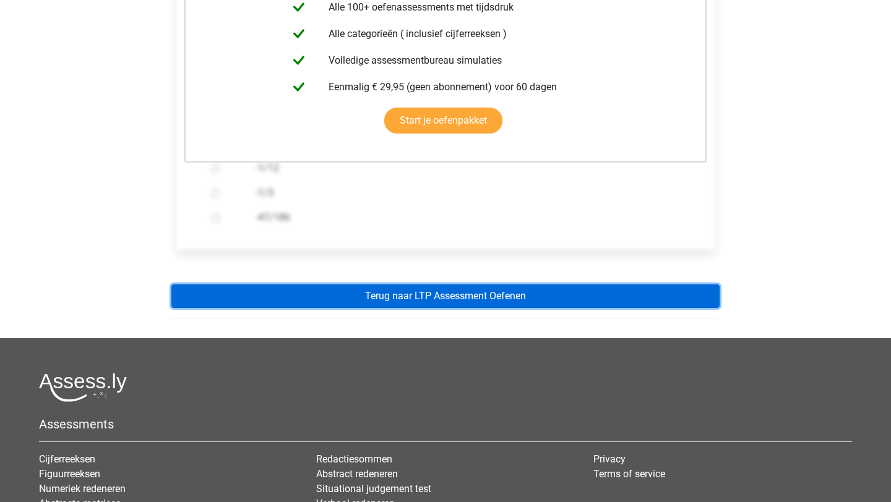
click at [423, 297] on link "Terug naar LTP Assessment Oefenen" at bounding box center [445, 297] width 548 height 24
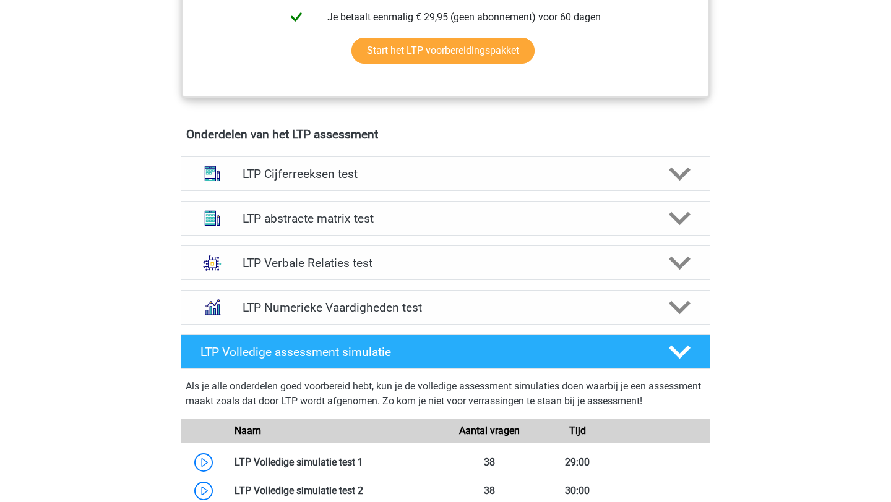
scroll to position [678, 0]
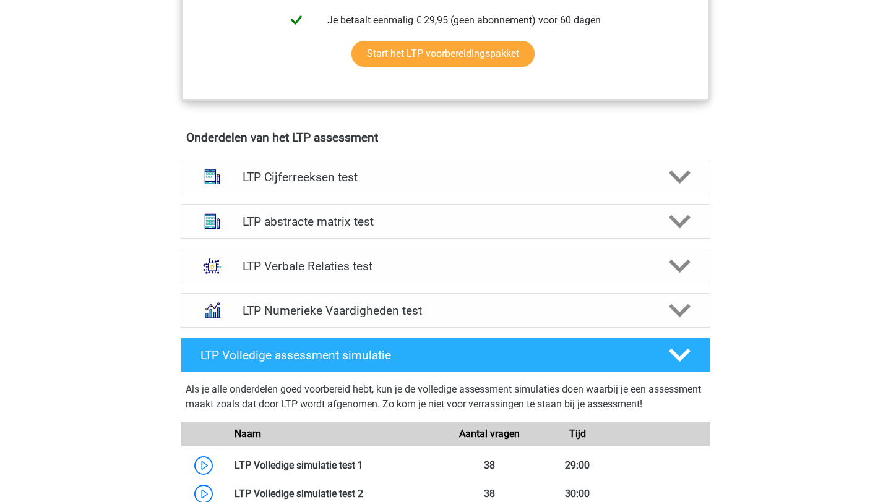
click at [507, 173] on h4 "LTP Cijferreeksen test" at bounding box center [445, 177] width 405 height 14
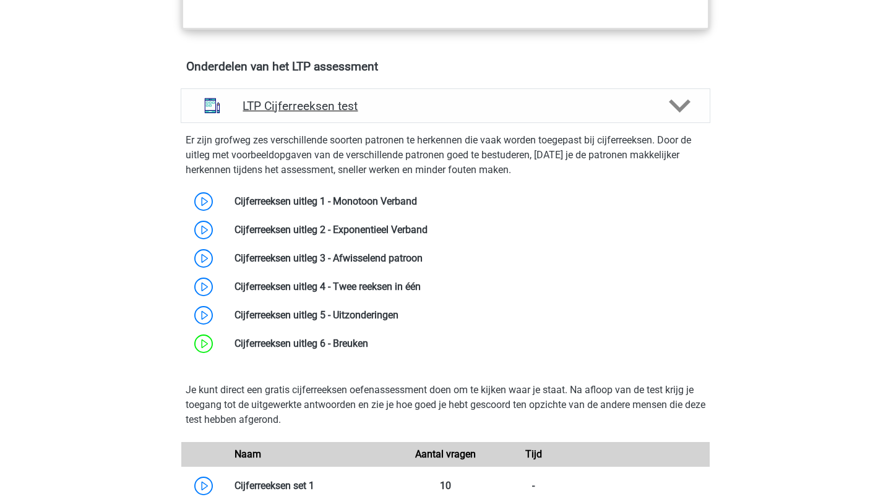
scroll to position [764, 0]
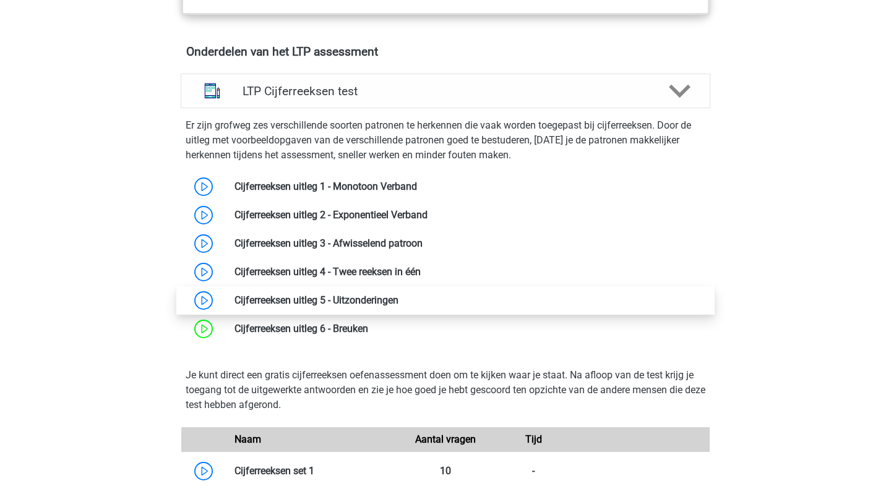
click at [398, 301] on link at bounding box center [398, 301] width 0 height 12
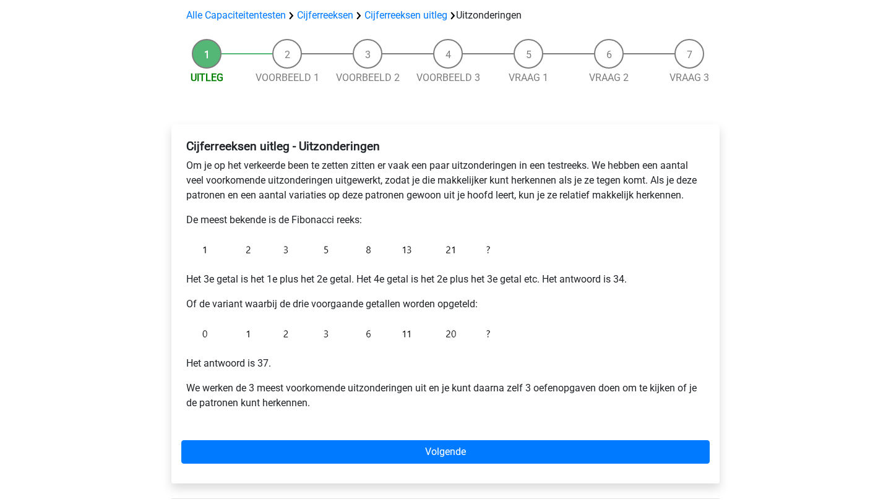
scroll to position [89, 0]
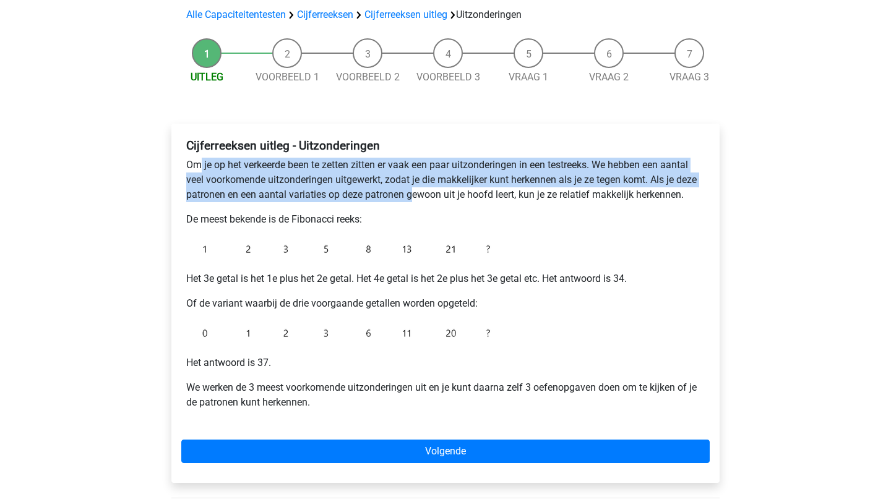
drag, startPoint x: 200, startPoint y: 166, endPoint x: 411, endPoint y: 196, distance: 212.5
click at [411, 196] on p "Om je op het verkeerde been te zetten zitten er vaak een paar uitzonderingen in…" at bounding box center [445, 180] width 519 height 45
click at [410, 196] on p "Om je op het verkeerde been te zetten zitten er vaak een paar uitzonderingen in…" at bounding box center [445, 180] width 519 height 45
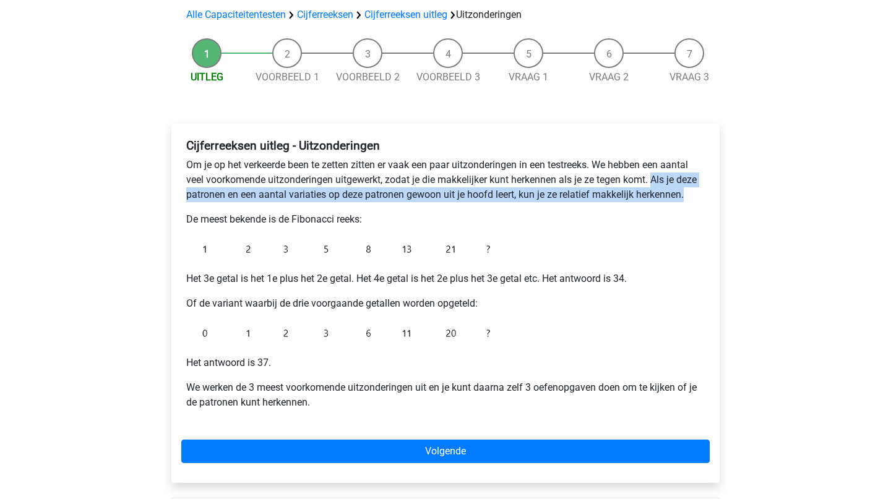
drag, startPoint x: 655, startPoint y: 179, endPoint x: 694, endPoint y: 201, distance: 45.1
click at [694, 201] on p "Om je op het verkeerde been te zetten zitten er vaak een paar uitzonderingen in…" at bounding box center [445, 180] width 519 height 45
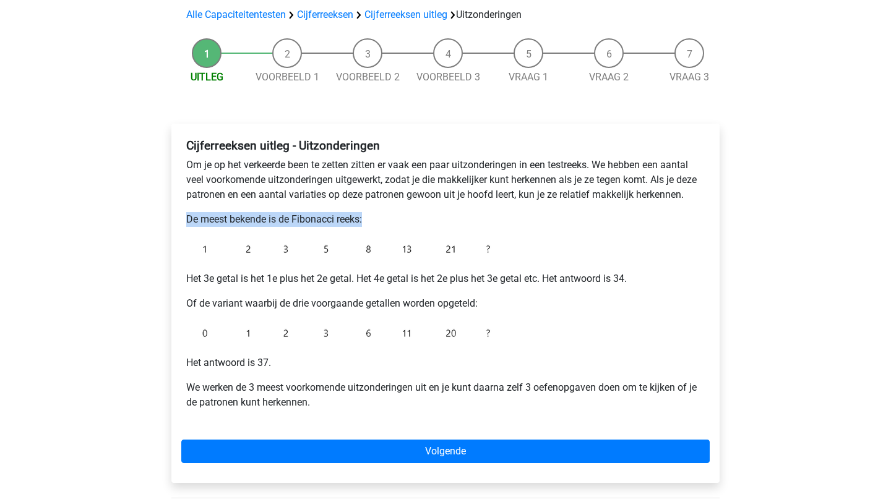
drag, startPoint x: 186, startPoint y: 220, endPoint x: 388, endPoint y: 222, distance: 202.4
click at [388, 222] on p "De meest bekende is de Fibonacci reeks:" at bounding box center [445, 219] width 519 height 15
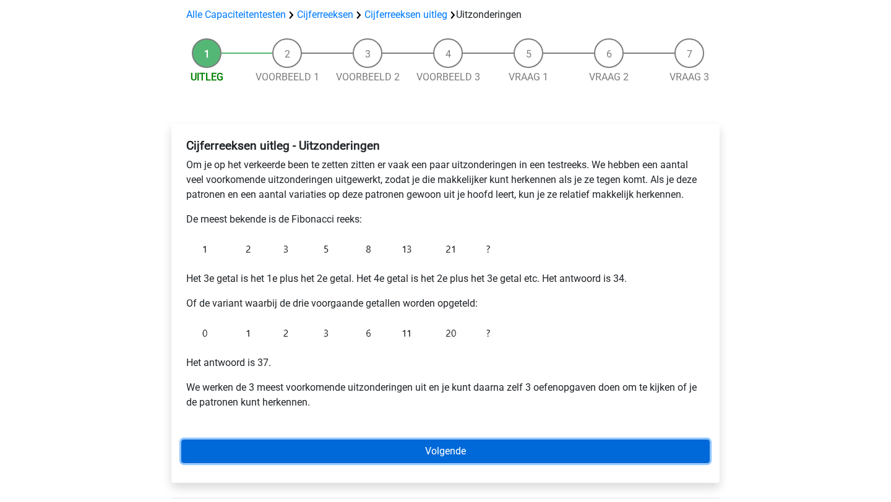
click at [283, 449] on link "Volgende" at bounding box center [445, 452] width 528 height 24
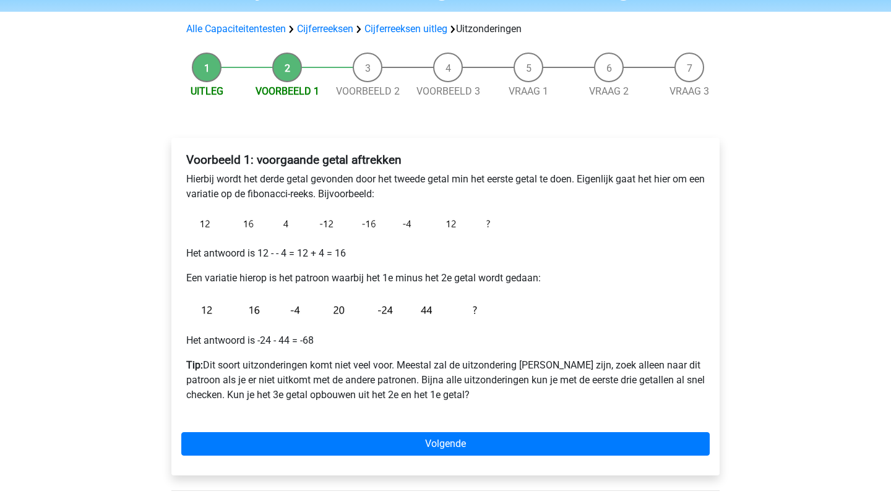
scroll to position [80, 0]
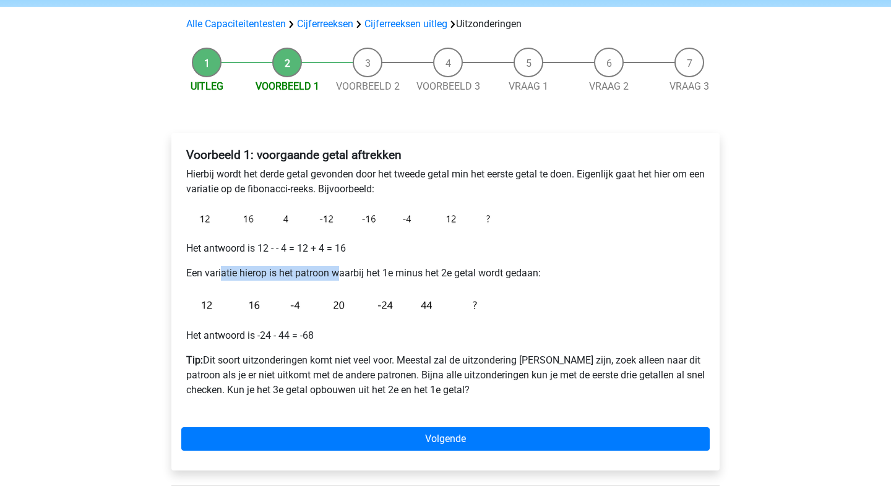
drag, startPoint x: 221, startPoint y: 278, endPoint x: 338, endPoint y: 280, distance: 117.6
click at [338, 280] on p "Een variatie hierop is het patroon waarbij het 1e minus het 2e getal wordt geda…" at bounding box center [445, 273] width 519 height 15
click at [274, 306] on img at bounding box center [340, 305] width 309 height 28
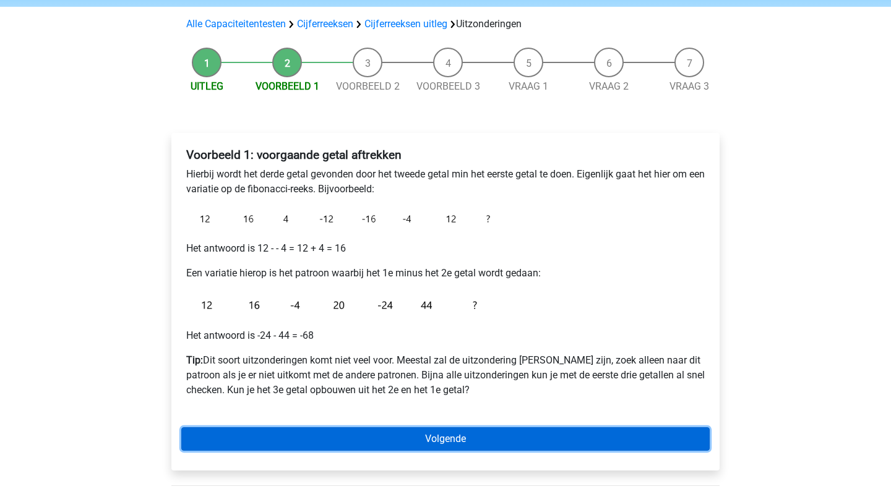
click at [386, 429] on link "Volgende" at bounding box center [445, 440] width 528 height 24
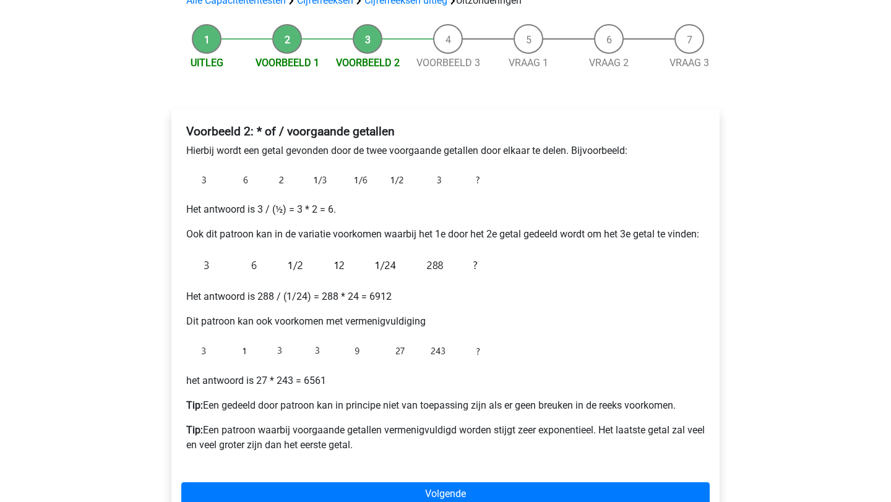
scroll to position [101, 0]
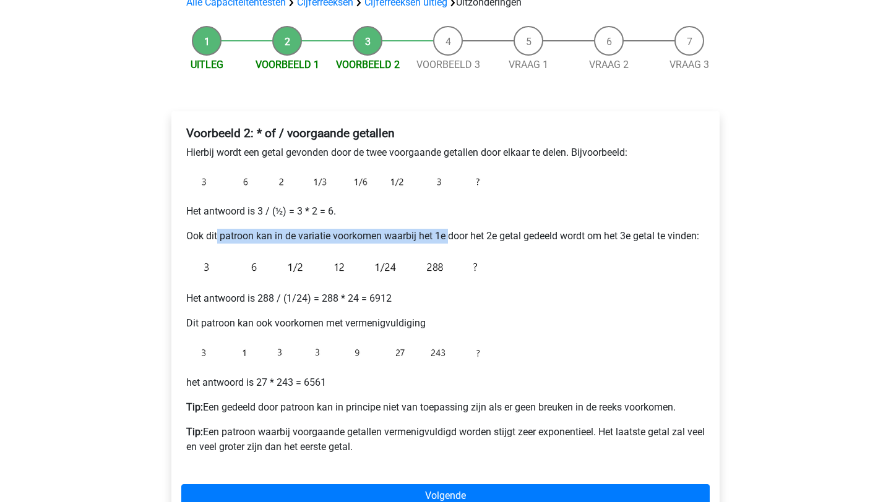
drag, startPoint x: 218, startPoint y: 237, endPoint x: 451, endPoint y: 234, distance: 232.7
click at [451, 234] on p "Ook dit patroon kan in de variatie voorkomen waarbij het 1e door het 2e getal g…" at bounding box center [445, 236] width 519 height 15
click at [451, 233] on p "Ook dit patroon kan in de variatie voorkomen waarbij het 1e door het 2e getal g…" at bounding box center [445, 236] width 519 height 15
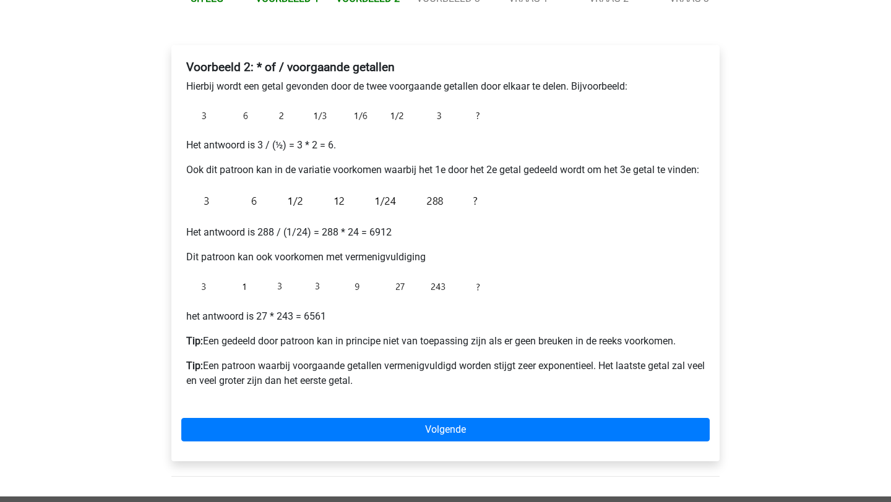
scroll to position [213, 0]
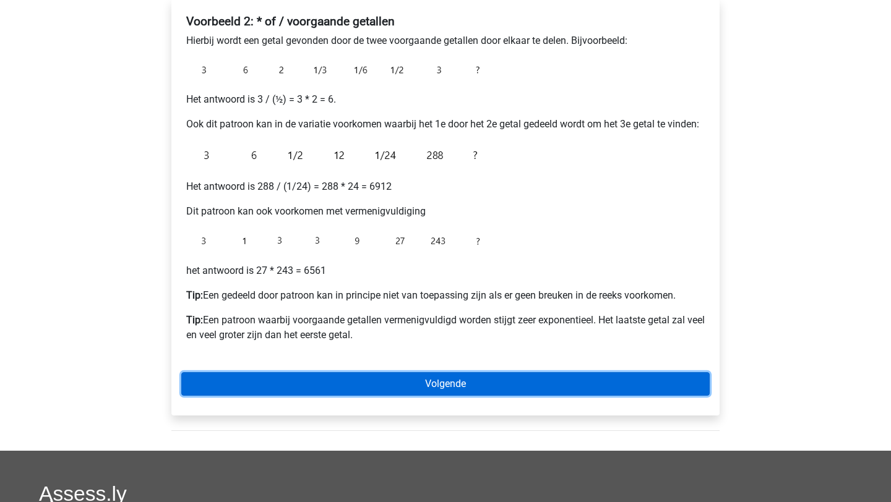
click at [335, 376] on link "Volgende" at bounding box center [445, 385] width 528 height 24
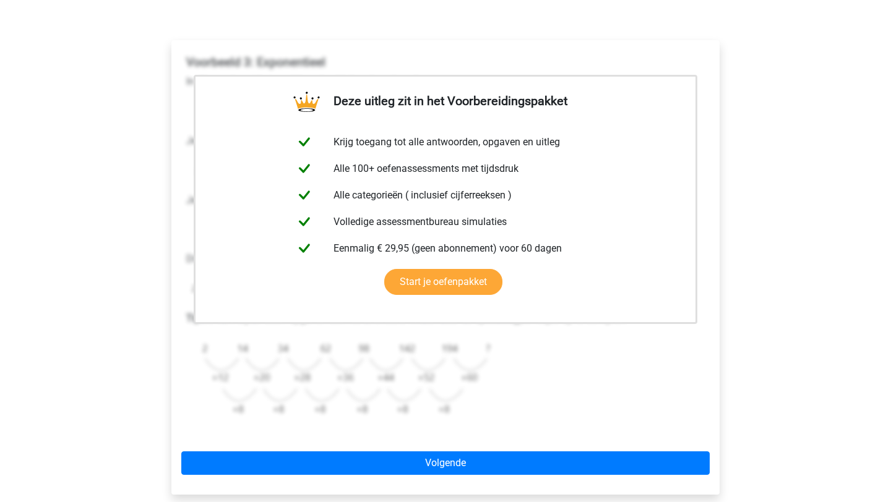
scroll to position [421, 0]
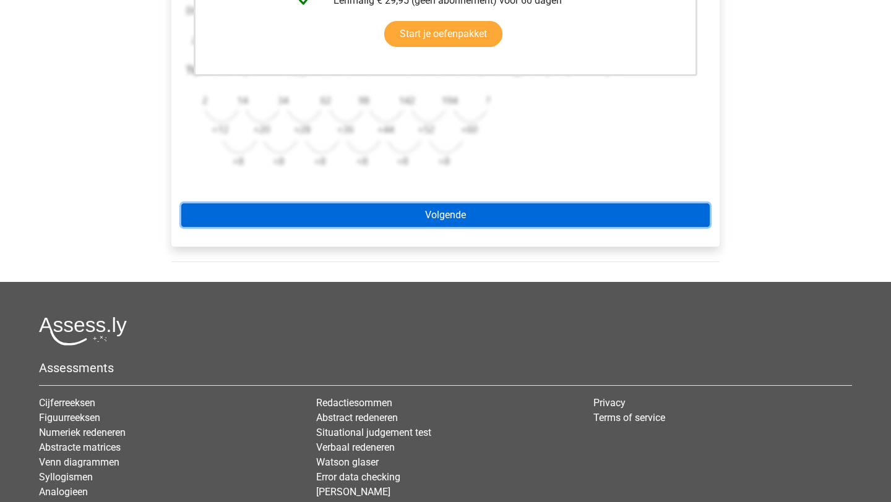
click at [468, 213] on link "Volgende" at bounding box center [445, 216] width 528 height 24
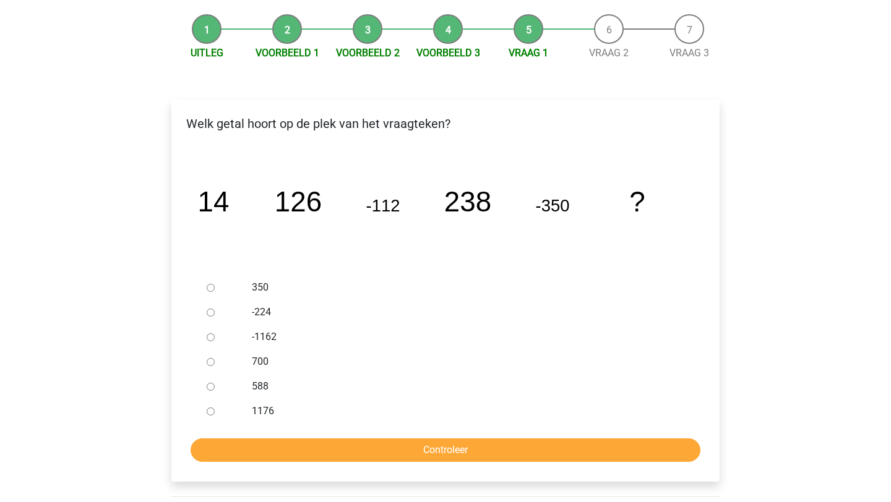
scroll to position [137, 0]
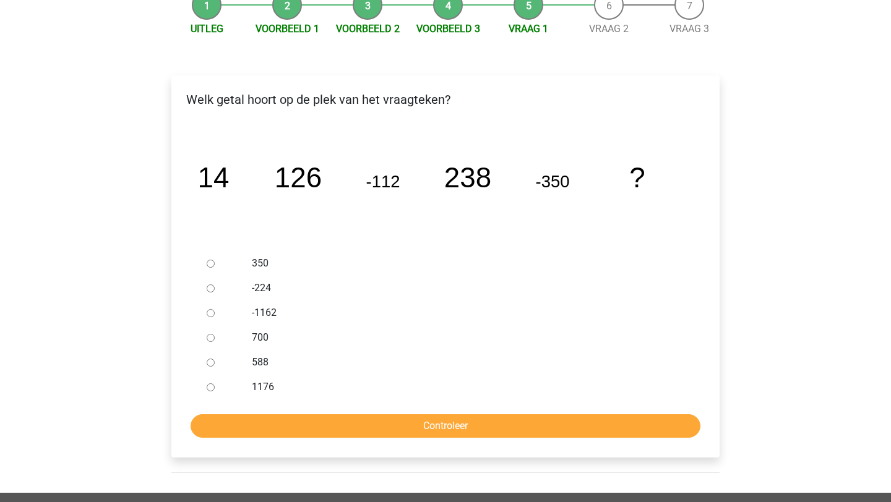
click at [212, 364] on input "588" at bounding box center [211, 363] width 8 height 8
radio input "true"
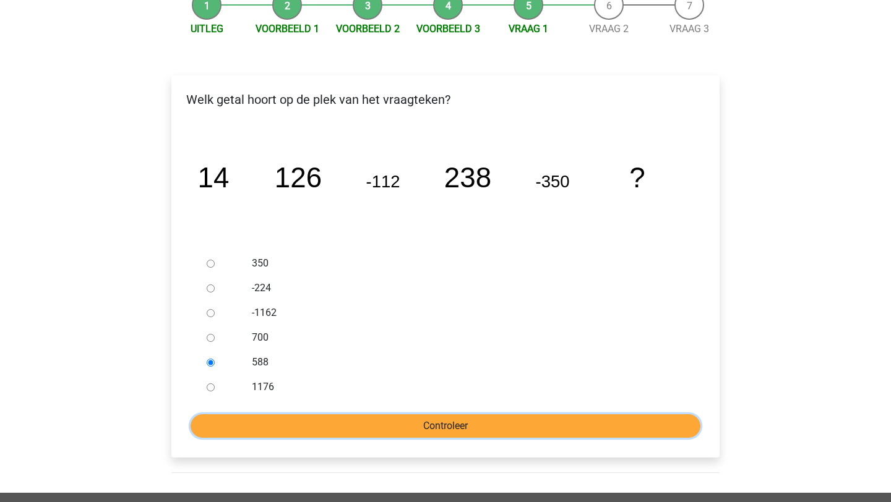
click at [311, 425] on input "Controleer" at bounding box center [446, 427] width 510 height 24
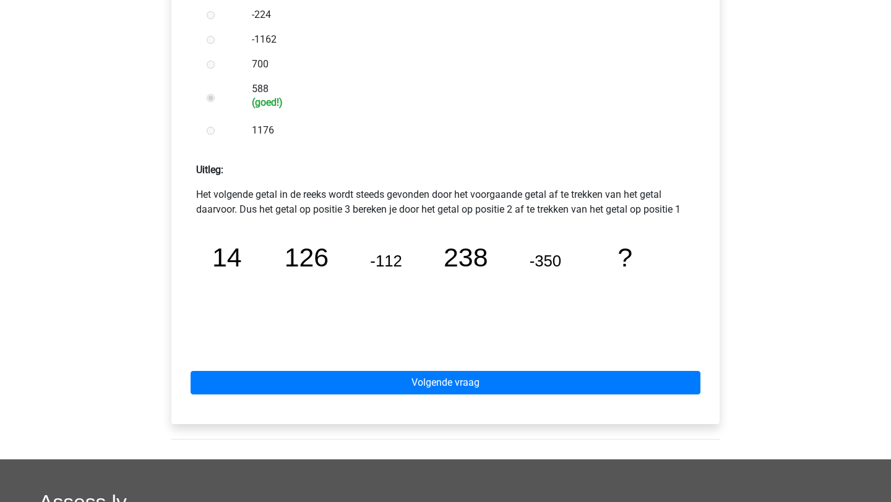
scroll to position [418, 0]
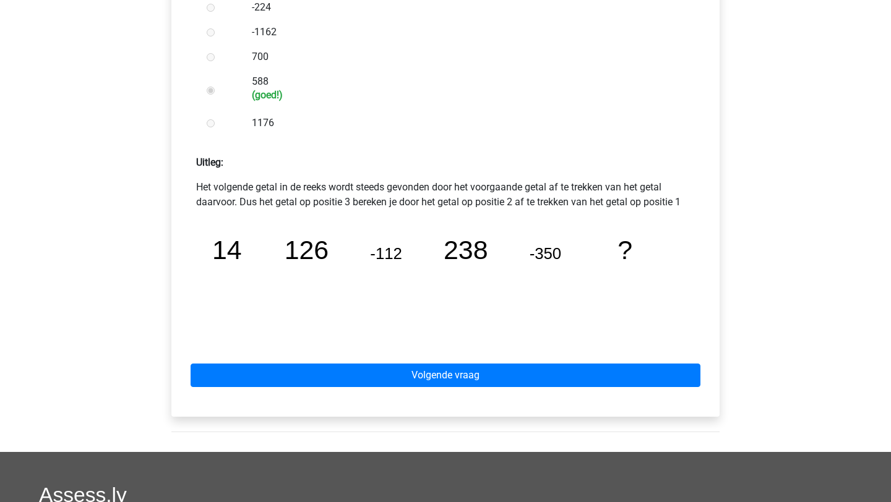
click at [331, 356] on div "Volgende vraag" at bounding box center [445, 373] width 528 height 68
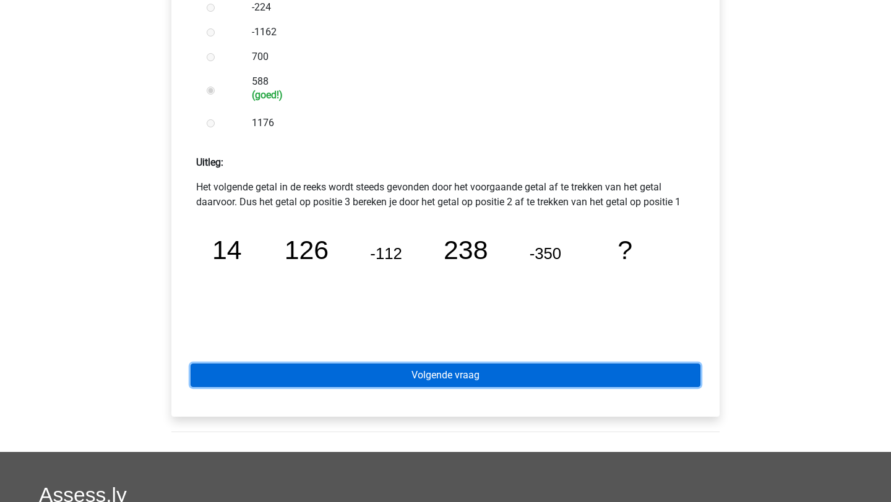
click at [331, 375] on link "Volgende vraag" at bounding box center [446, 376] width 510 height 24
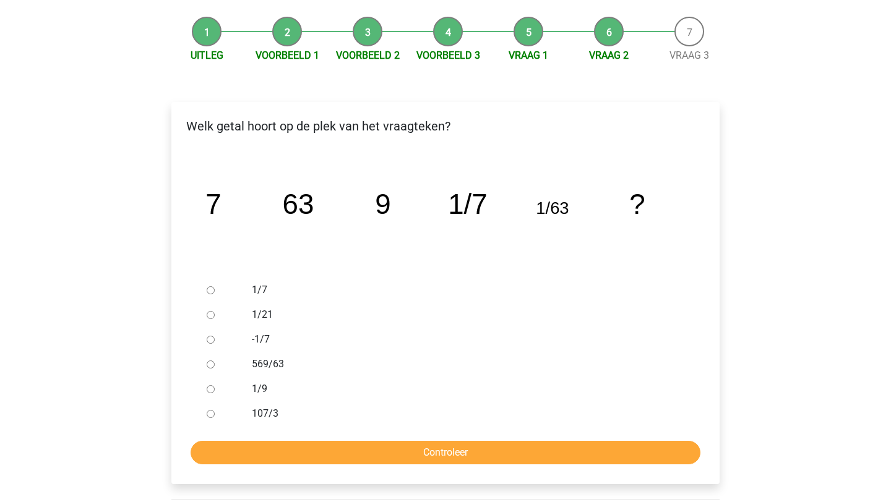
scroll to position [113, 0]
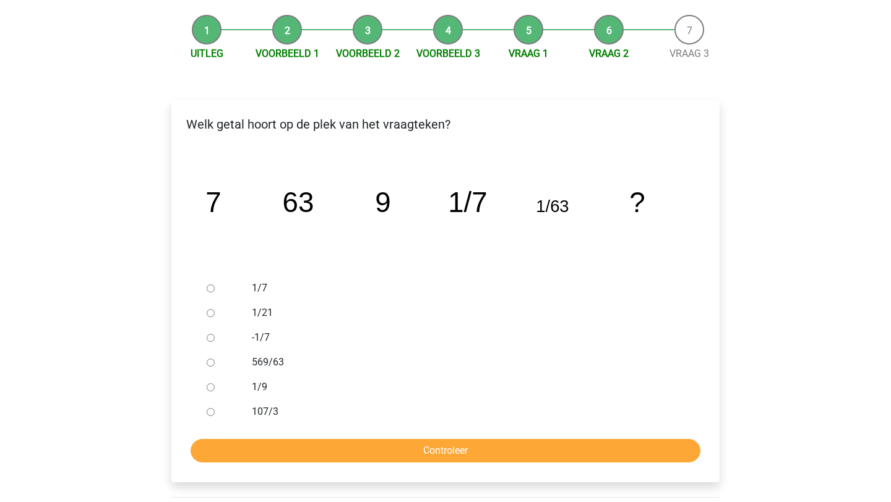
click at [213, 387] on input "1/9" at bounding box center [211, 388] width 8 height 8
radio input "true"
click at [244, 451] on input "Controleer" at bounding box center [446, 451] width 510 height 24
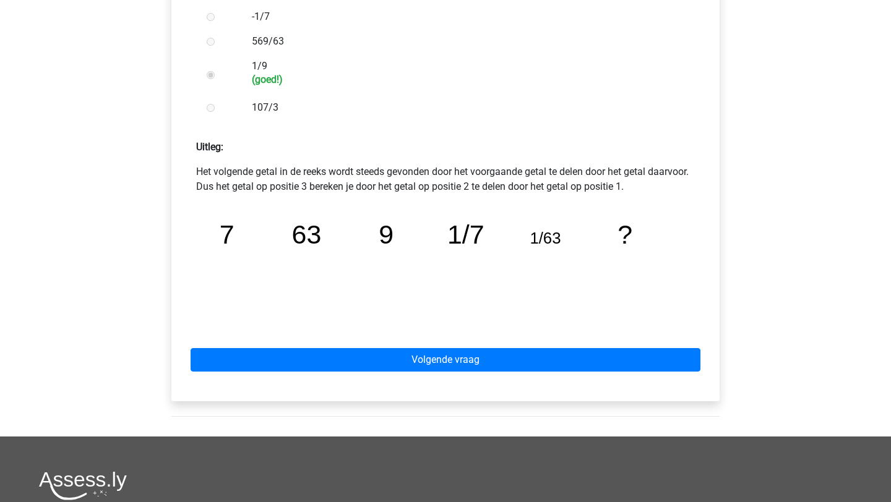
scroll to position [515, 0]
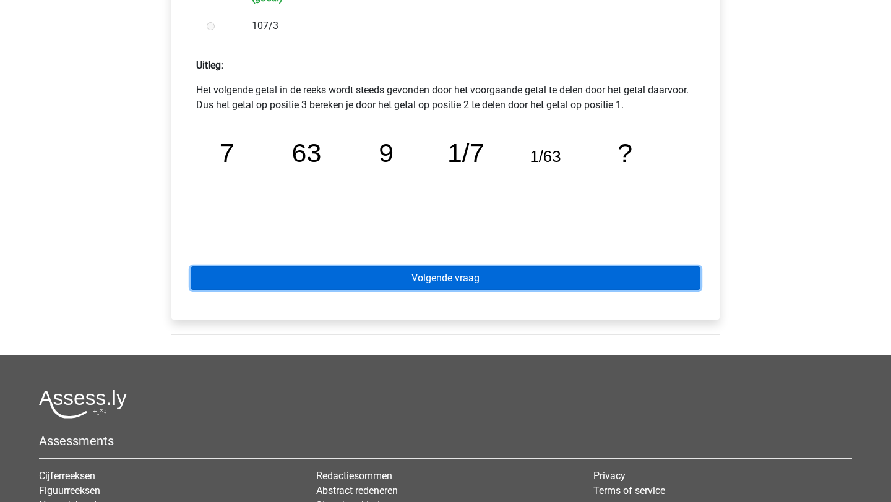
click at [384, 285] on link "Volgende vraag" at bounding box center [446, 279] width 510 height 24
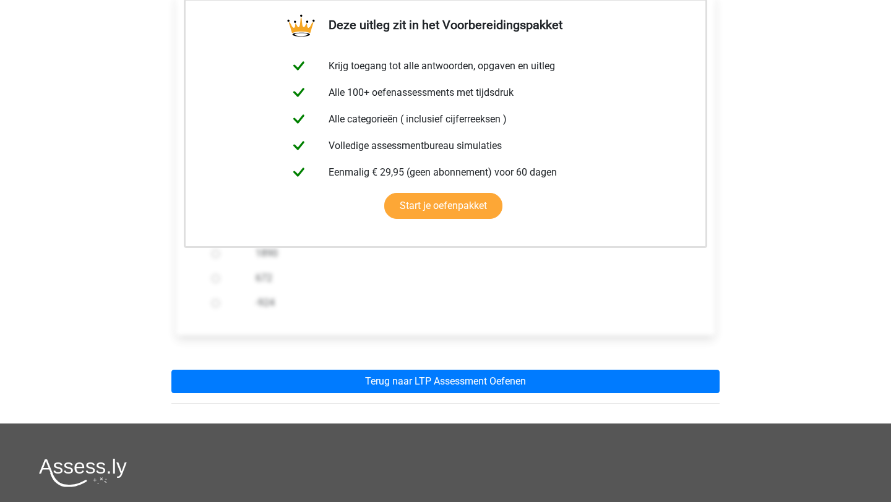
scroll to position [212, 0]
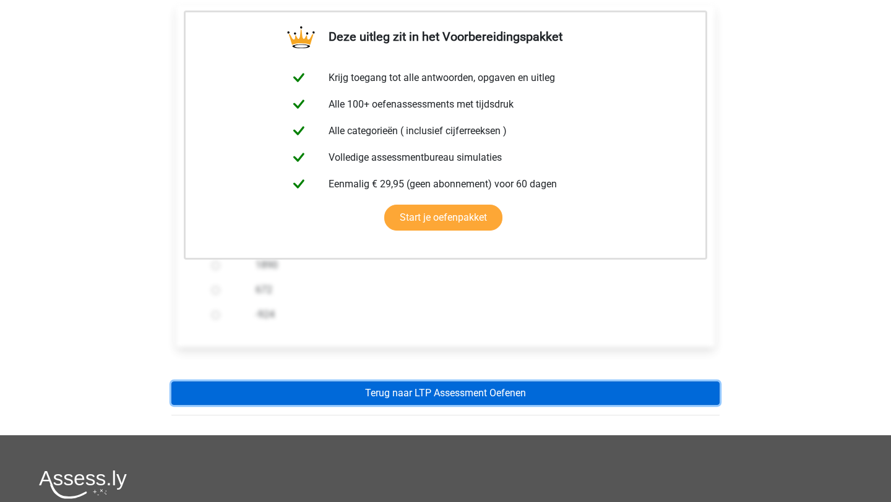
click at [403, 400] on link "Terug naar LTP Assessment Oefenen" at bounding box center [445, 394] width 548 height 24
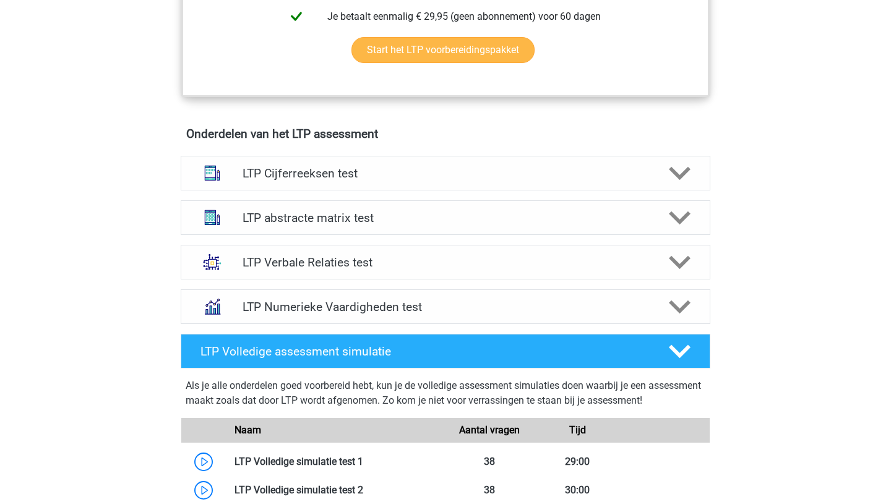
scroll to position [684, 0]
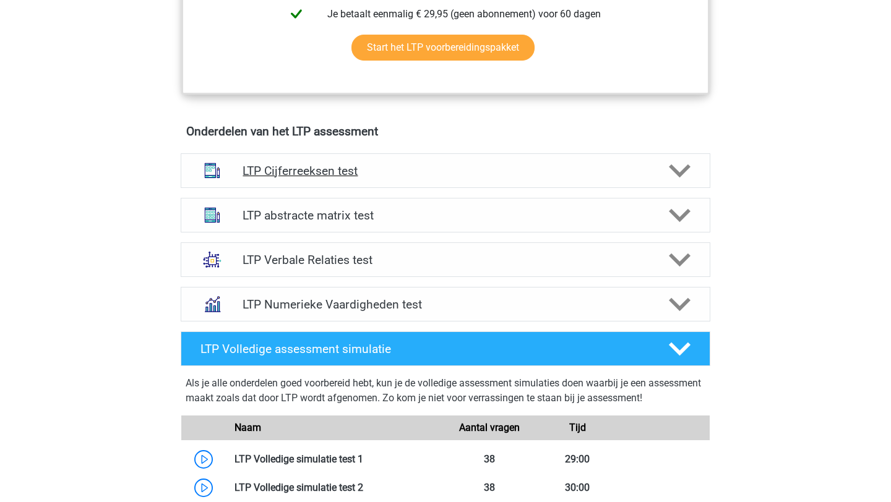
click at [351, 172] on h4 "LTP Cijferreeksen test" at bounding box center [445, 171] width 405 height 14
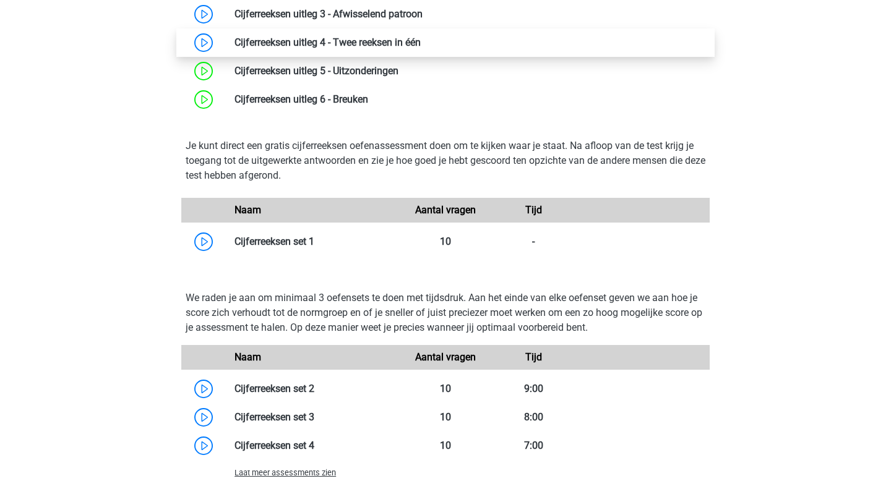
scroll to position [1017, 0]
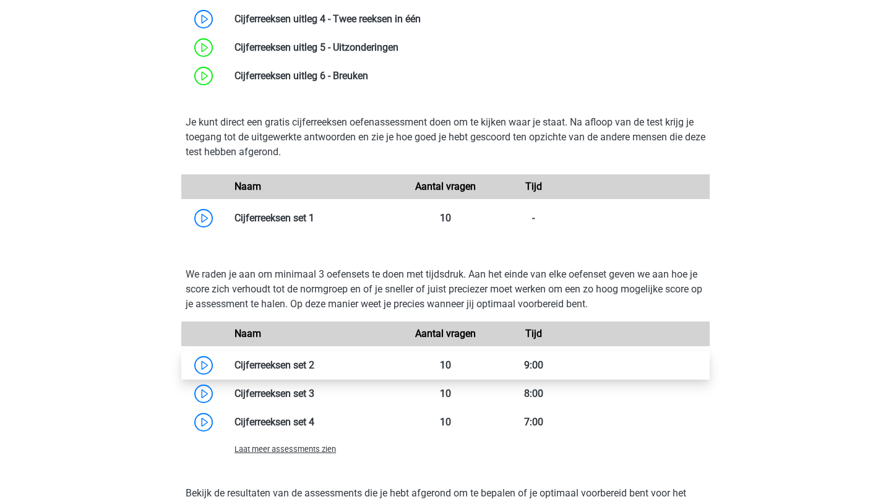
click at [314, 371] on link at bounding box center [314, 366] width 0 height 12
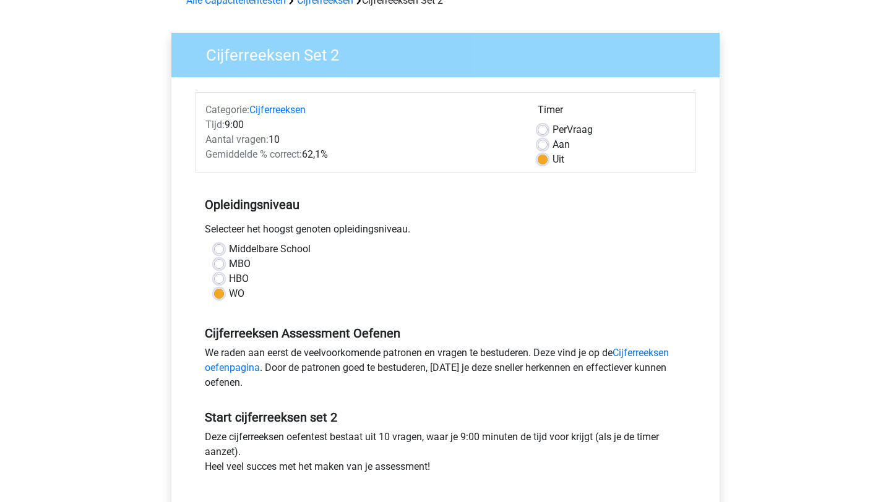
scroll to position [147, 0]
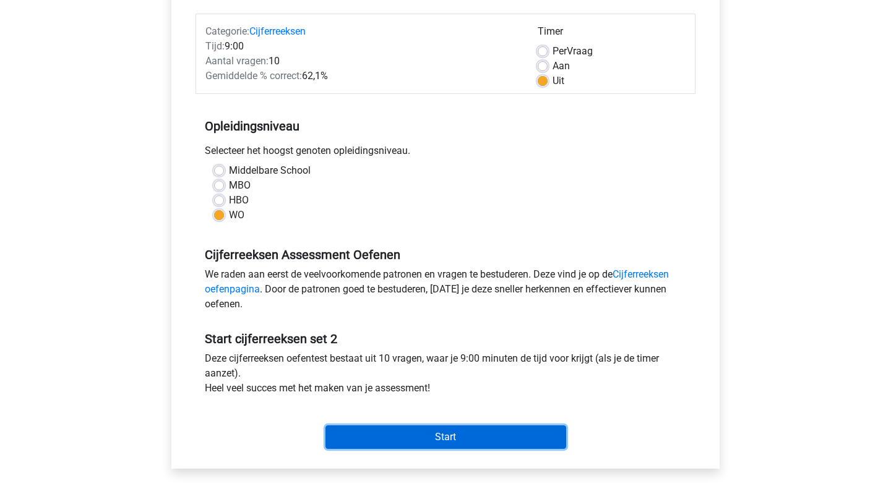
click at [370, 438] on input "Start" at bounding box center [445, 438] width 241 height 24
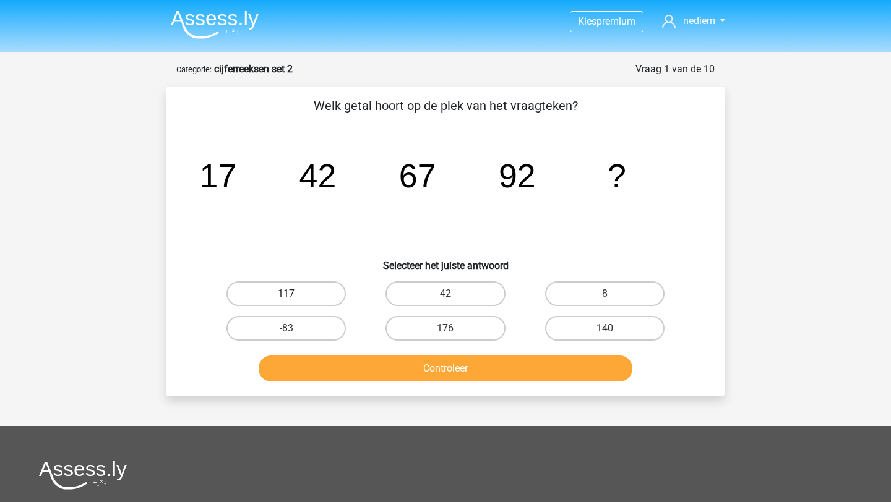
click at [316, 299] on label "117" at bounding box center [285, 294] width 119 height 25
click at [295, 299] on input "117" at bounding box center [290, 298] width 8 height 8
radio input "true"
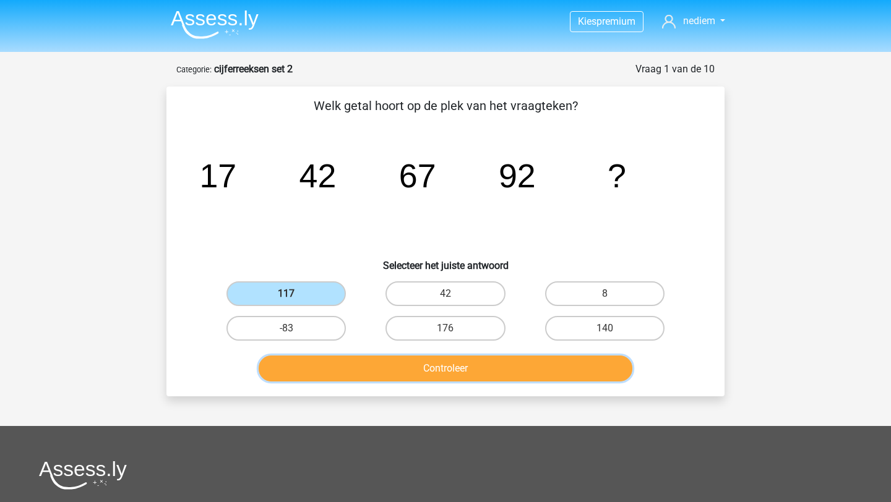
click at [328, 361] on button "Controleer" at bounding box center [446, 369] width 374 height 26
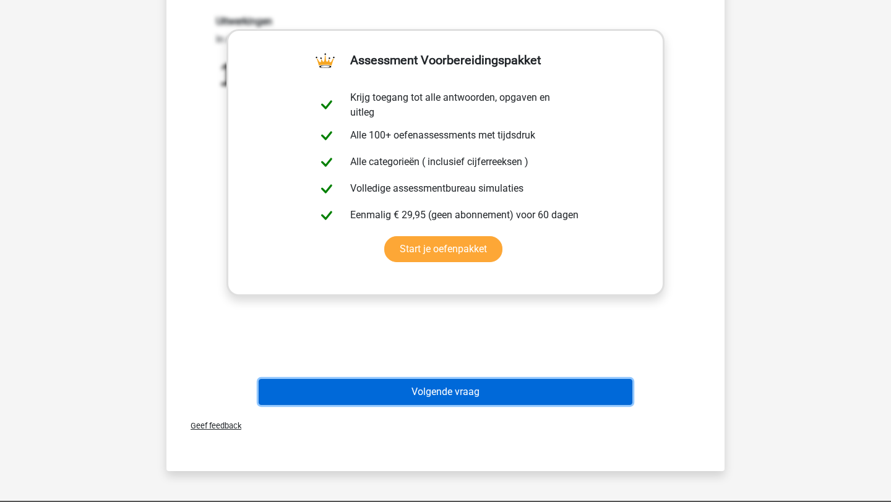
click at [495, 393] on button "Volgende vraag" at bounding box center [446, 392] width 374 height 26
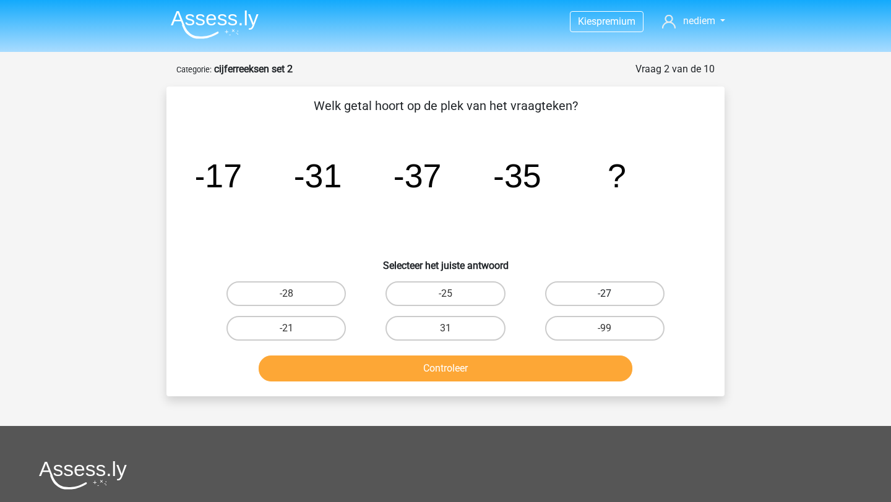
click at [598, 294] on label "-27" at bounding box center [604, 294] width 119 height 25
click at [605, 294] on input "-27" at bounding box center [609, 298] width 8 height 8
radio input "true"
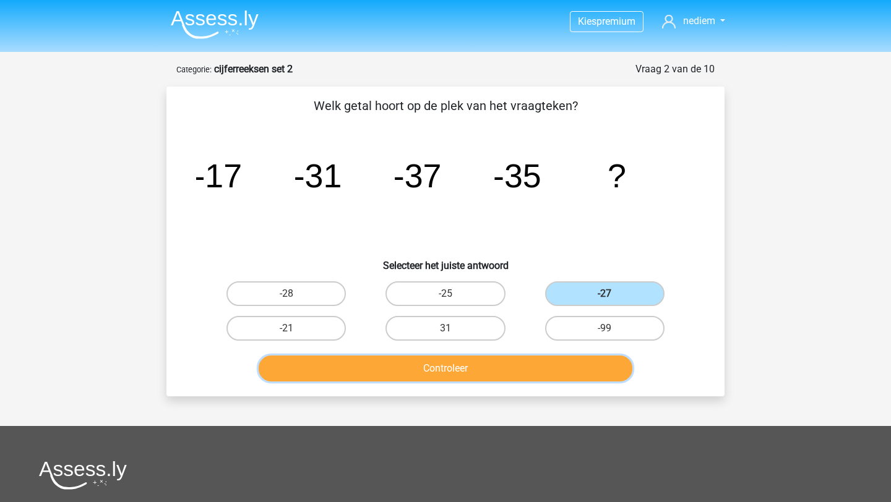
click at [515, 370] on button "Controleer" at bounding box center [446, 369] width 374 height 26
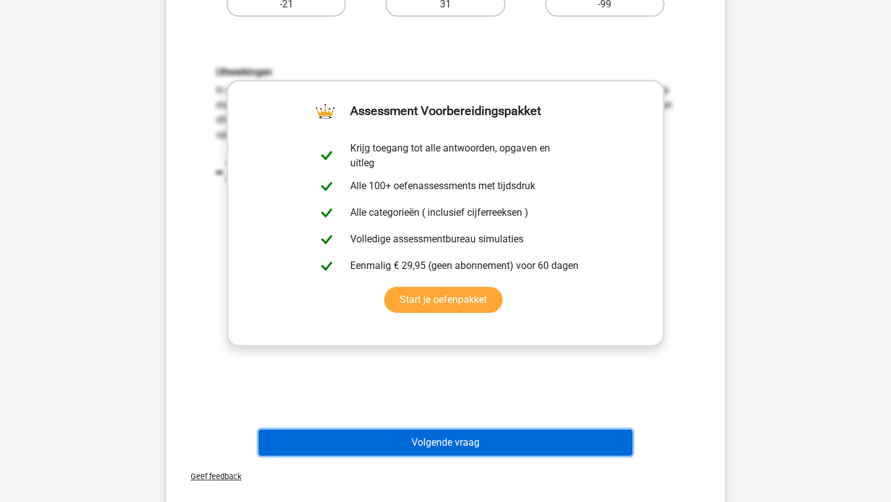
click at [472, 450] on button "Volgende vraag" at bounding box center [446, 443] width 374 height 26
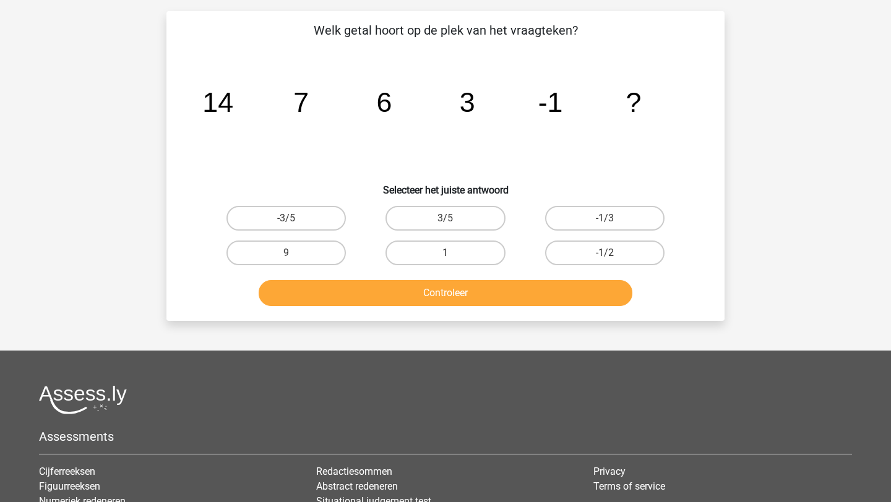
scroll to position [62, 0]
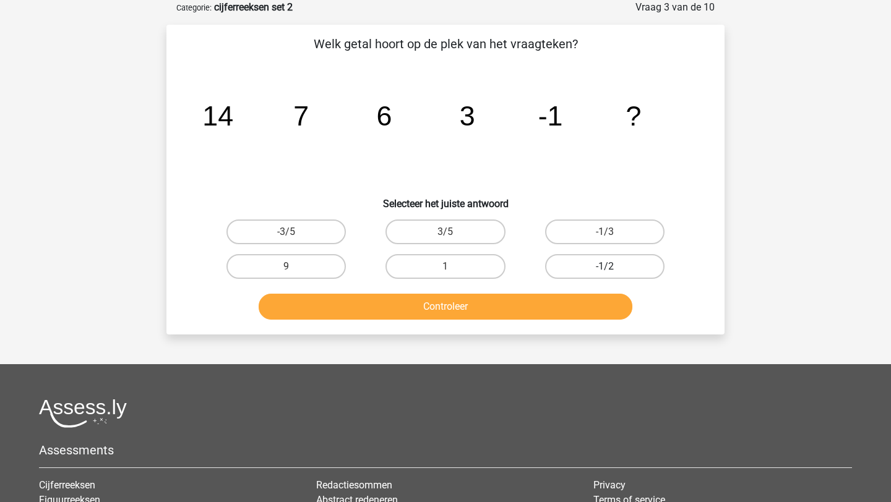
click at [587, 264] on label "-1/2" at bounding box center [604, 266] width 119 height 25
click at [605, 267] on input "-1/2" at bounding box center [609, 271] width 8 height 8
radio input "true"
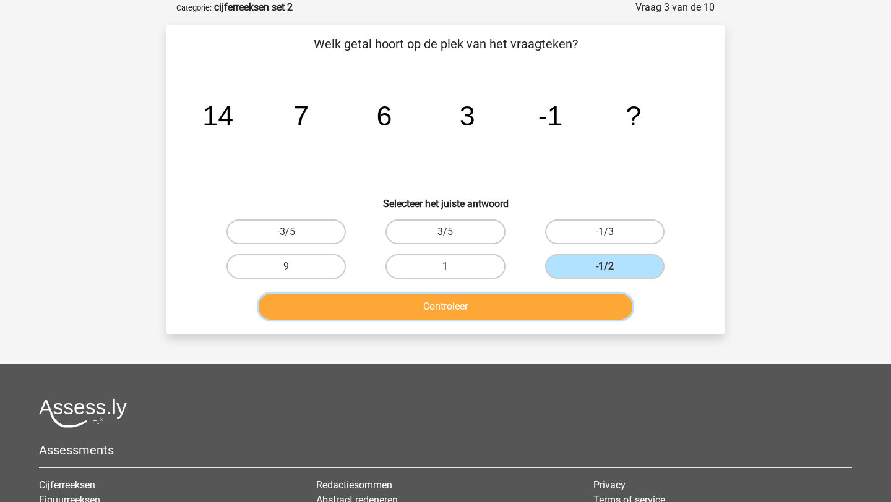
click at [570, 299] on button "Controleer" at bounding box center [446, 307] width 374 height 26
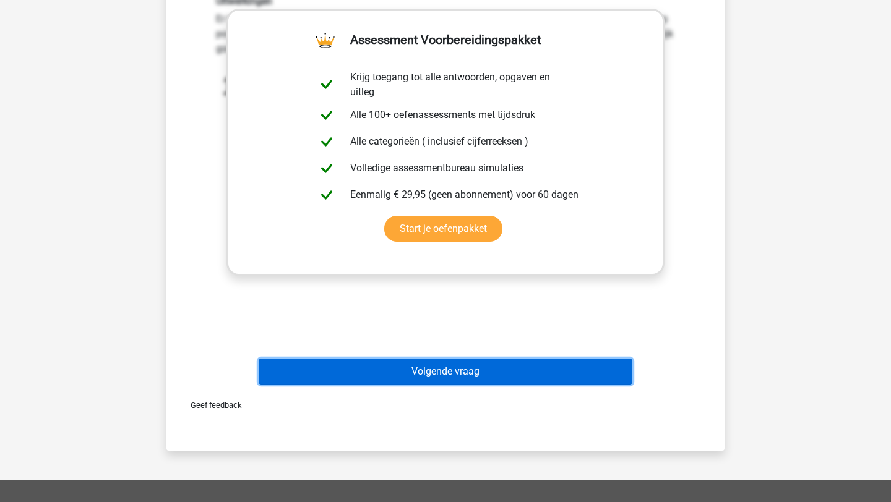
click at [528, 366] on button "Volgende vraag" at bounding box center [446, 372] width 374 height 26
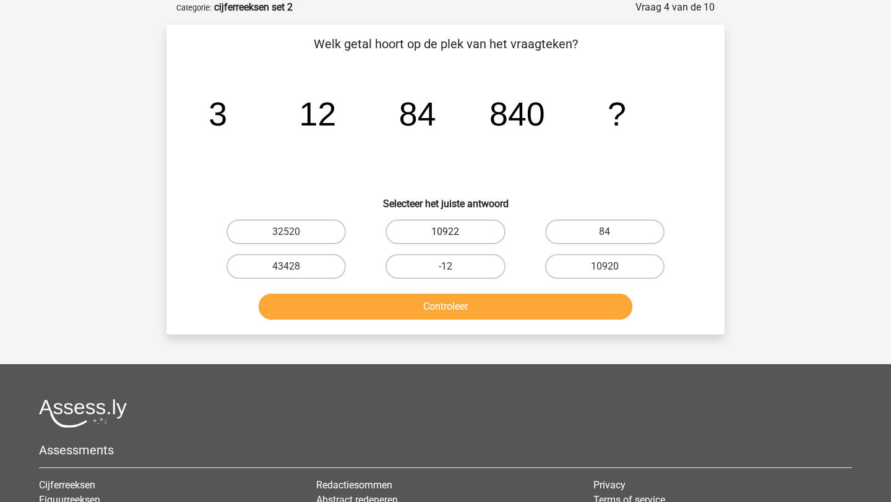
click at [465, 236] on label "10922" at bounding box center [444, 232] width 119 height 25
click at [454, 236] on input "10922" at bounding box center [450, 236] width 8 height 8
radio input "true"
click at [601, 272] on label "10920" at bounding box center [604, 266] width 119 height 25
click at [605, 272] on input "10920" at bounding box center [609, 271] width 8 height 8
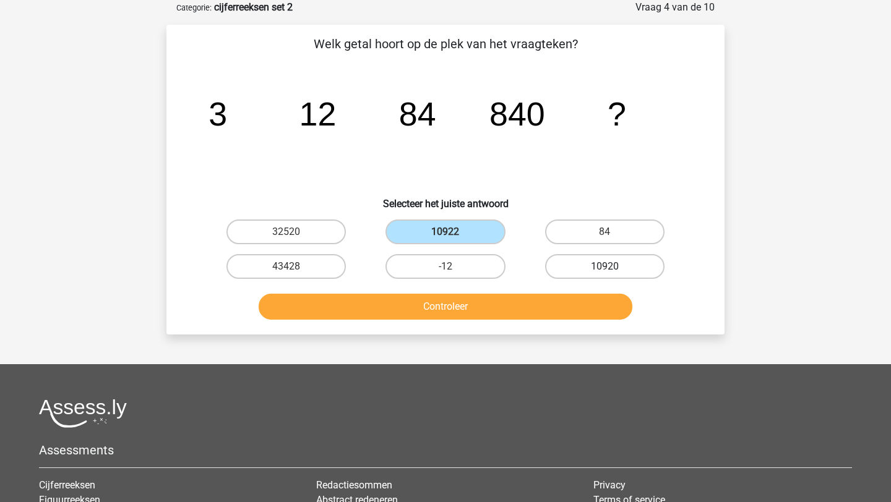
radio input "true"
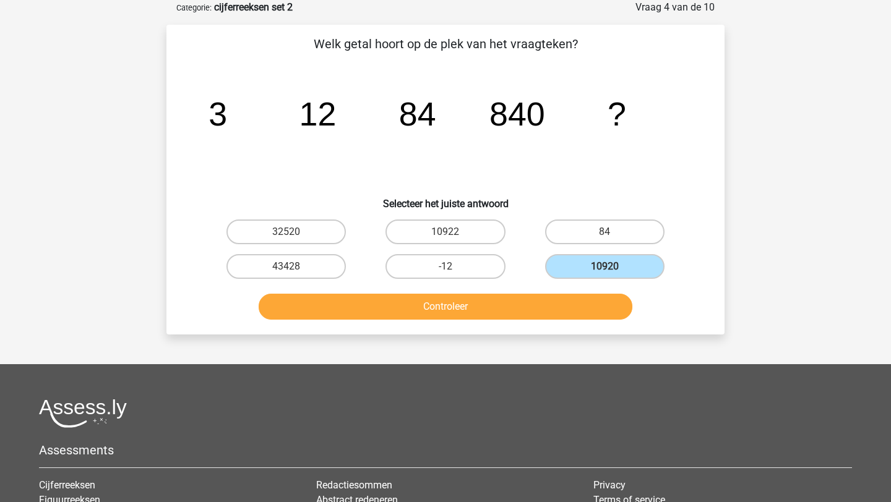
click at [569, 291] on div "Controleer" at bounding box center [445, 304] width 519 height 41
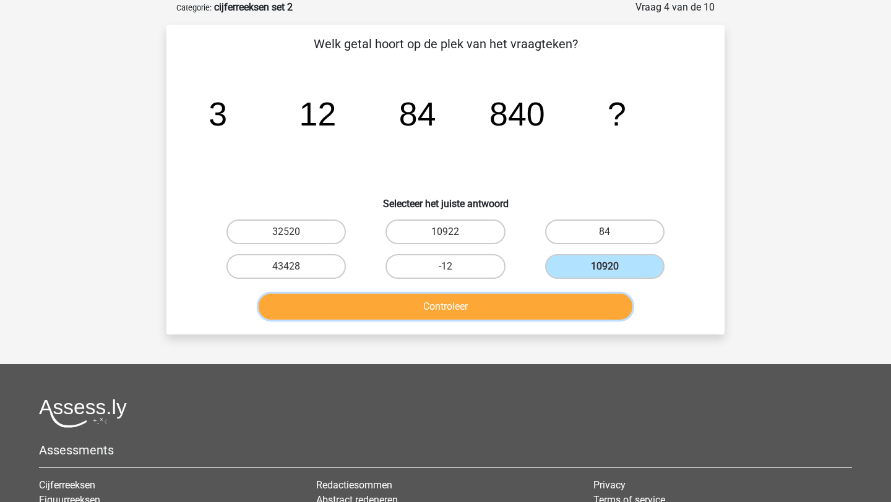
click at [561, 311] on button "Controleer" at bounding box center [446, 307] width 374 height 26
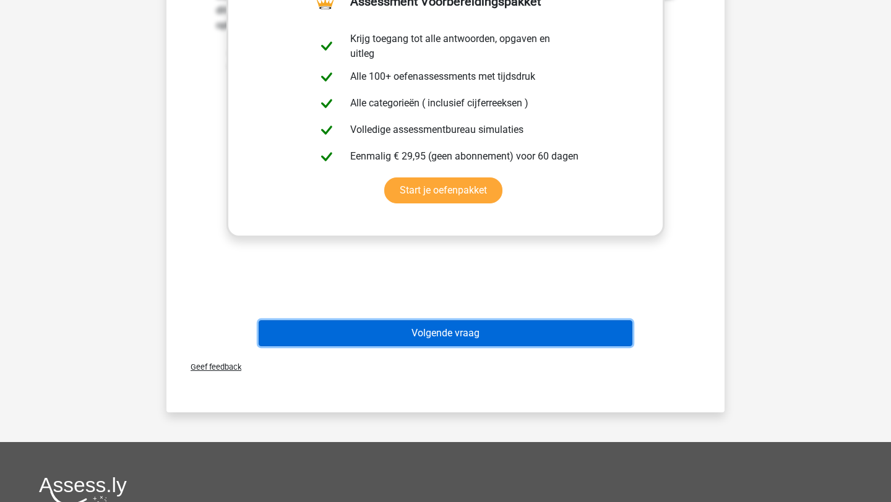
click at [529, 336] on button "Volgende vraag" at bounding box center [446, 334] width 374 height 26
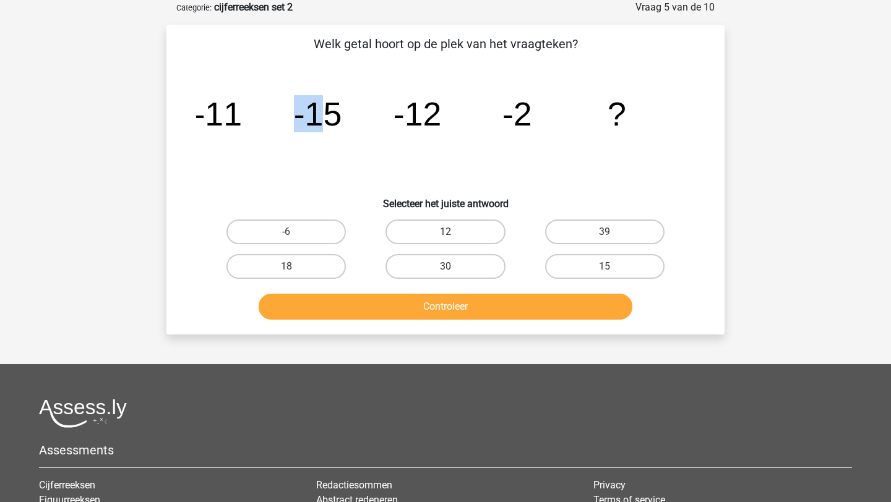
drag, startPoint x: 316, startPoint y: 126, endPoint x: 267, endPoint y: 126, distance: 48.9
click at [267, 126] on icon "image/svg+xml -11 -15 -12 -2 ?" at bounding box center [445, 125] width 499 height 125
drag, startPoint x: 199, startPoint y: 117, endPoint x: 194, endPoint y: 102, distance: 15.7
click at [194, 102] on div "image/svg+xml -11 -15 -12 -2 ?" at bounding box center [445, 125] width 519 height 125
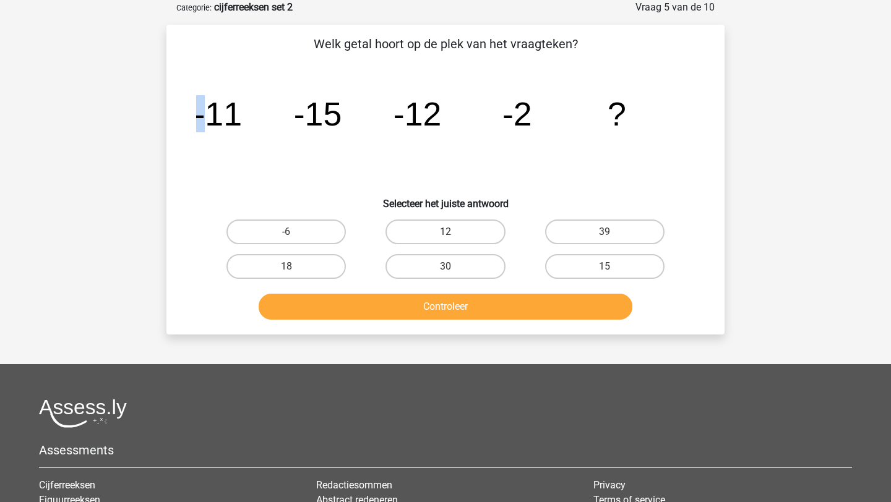
drag, startPoint x: 194, startPoint y: 116, endPoint x: 209, endPoint y: 113, distance: 14.7
click at [209, 113] on div "image/svg+xml -11 -15 -12 -2 ?" at bounding box center [445, 125] width 519 height 125
click at [209, 113] on tspan "-11" at bounding box center [218, 113] width 48 height 37
drag, startPoint x: 196, startPoint y: 116, endPoint x: 184, endPoint y: 122, distance: 13.8
click at [183, 122] on div "Welk getal hoort op de plek van het vraagteken? image/svg+xml -11 -15 -12 -2 ? …" at bounding box center [445, 180] width 548 height 290
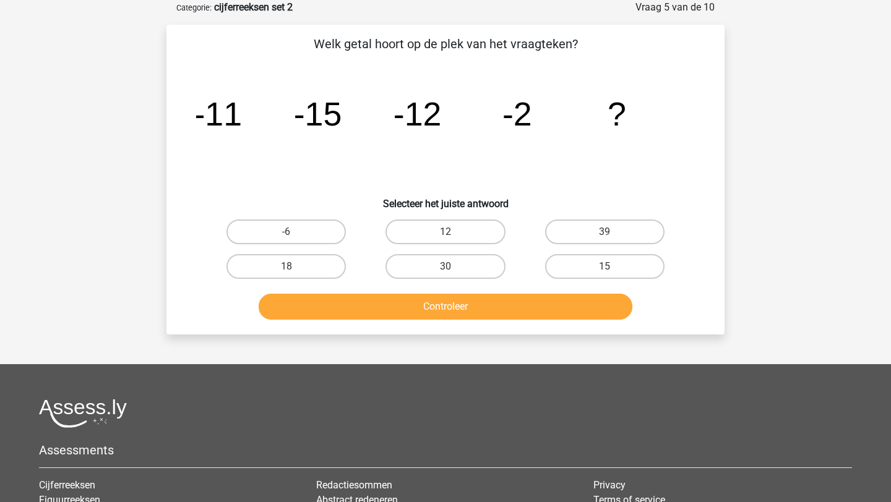
click at [212, 137] on icon "image/svg+xml -11 -15 -12 -2 ?" at bounding box center [445, 125] width 499 height 125
drag, startPoint x: 197, startPoint y: 114, endPoint x: 388, endPoint y: 113, distance: 190.6
click at [388, 113] on icon "image/svg+xml -11 -15 -12 -2 ?" at bounding box center [445, 125] width 499 height 125
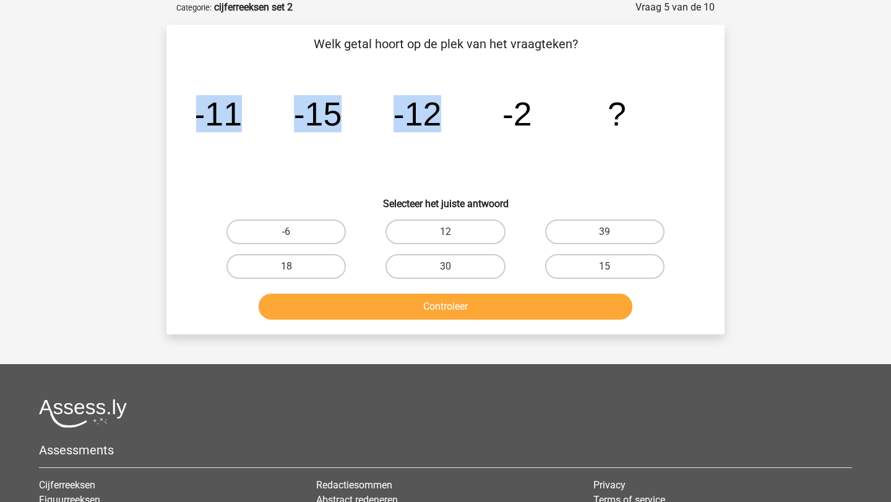
drag, startPoint x: 199, startPoint y: 118, endPoint x: 465, endPoint y: 124, distance: 265.5
click at [465, 124] on icon "image/svg+xml -11 -15 -12 -2 ?" at bounding box center [445, 125] width 499 height 125
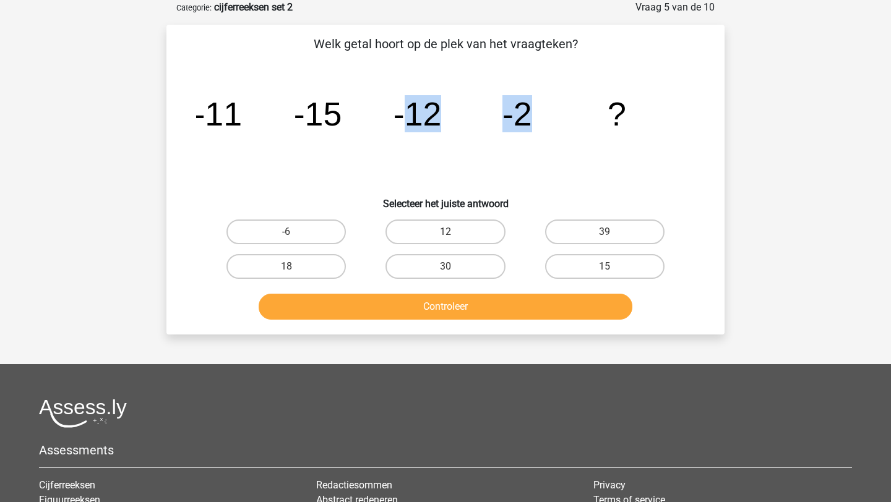
drag, startPoint x: 407, startPoint y: 121, endPoint x: 574, endPoint y: 140, distance: 168.2
click at [574, 140] on icon "image/svg+xml -11 -15 -12 -2 ?" at bounding box center [445, 125] width 499 height 125
click at [620, 271] on label "15" at bounding box center [604, 266] width 119 height 25
click at [613, 271] on input "15" at bounding box center [609, 271] width 8 height 8
radio input "true"
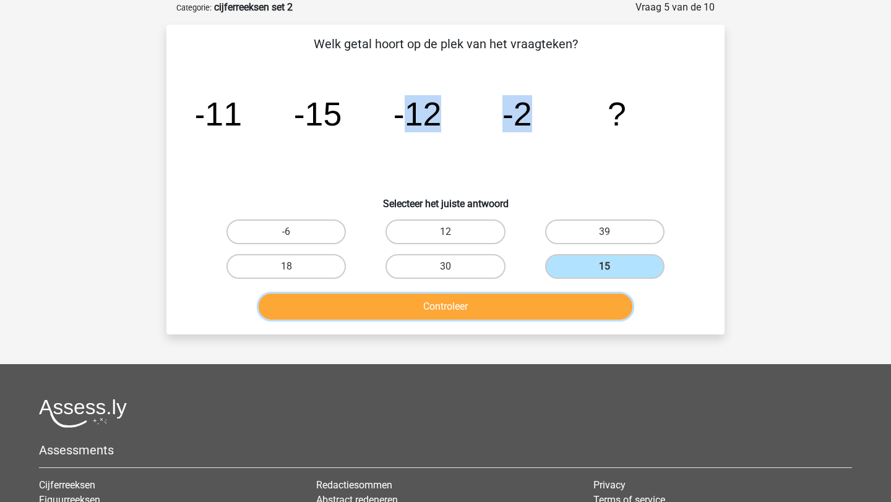
click at [580, 298] on button "Controleer" at bounding box center [446, 307] width 374 height 26
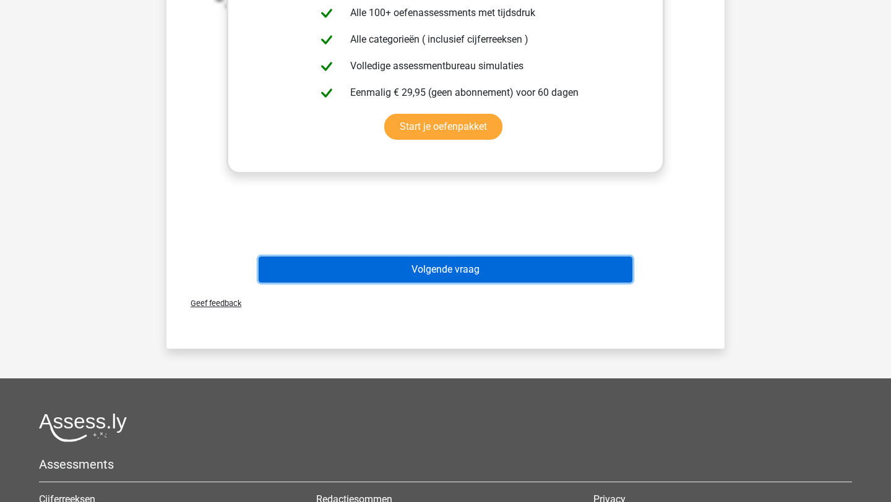
click at [541, 273] on button "Volgende vraag" at bounding box center [446, 270] width 374 height 26
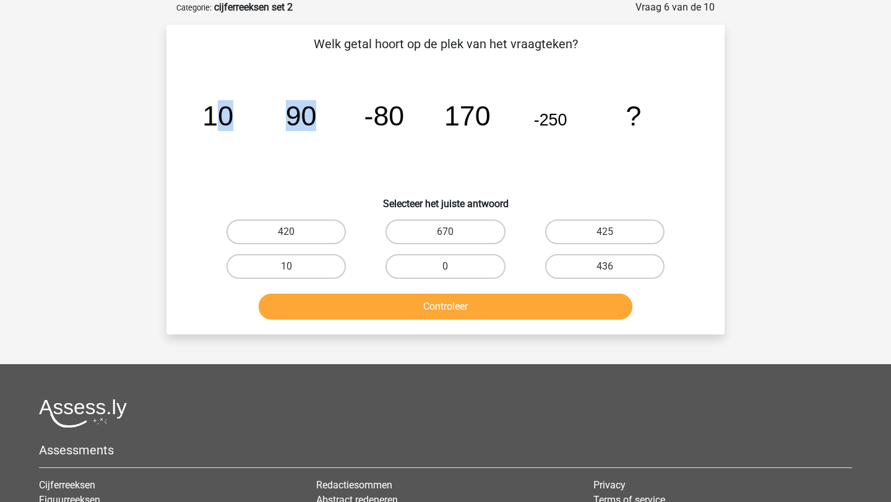
drag, startPoint x: 223, startPoint y: 120, endPoint x: 339, endPoint y: 120, distance: 116.3
click at [340, 120] on icon "image/svg+xml 10 90 -80 170 -250 ?" at bounding box center [445, 125] width 499 height 125
click at [339, 120] on icon "image/svg+xml 10 90 -80 170 -250 ?" at bounding box center [445, 125] width 499 height 125
drag, startPoint x: 330, startPoint y: 120, endPoint x: 202, endPoint y: 117, distance: 127.5
click at [202, 117] on icon "image/svg+xml 10 90 -80 170 -250 ?" at bounding box center [445, 125] width 499 height 125
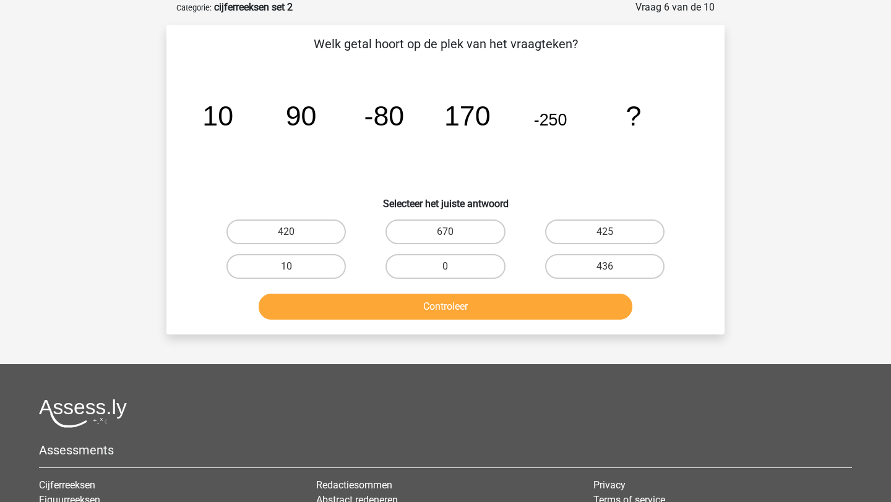
click at [337, 116] on icon "image/svg+xml 10 90 -80 170 -250 ?" at bounding box center [445, 125] width 499 height 125
click at [283, 222] on label "420" at bounding box center [285, 232] width 119 height 25
click at [286, 232] on input "420" at bounding box center [290, 236] width 8 height 8
radio input "true"
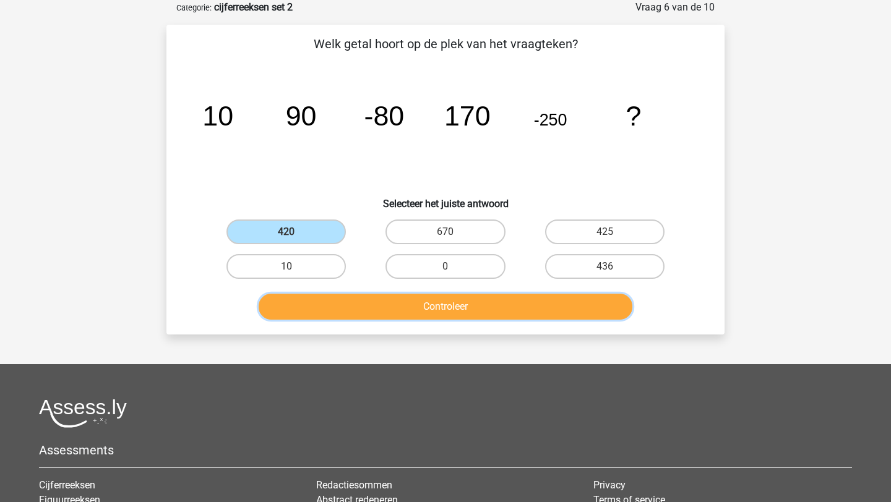
click at [412, 309] on button "Controleer" at bounding box center [446, 307] width 374 height 26
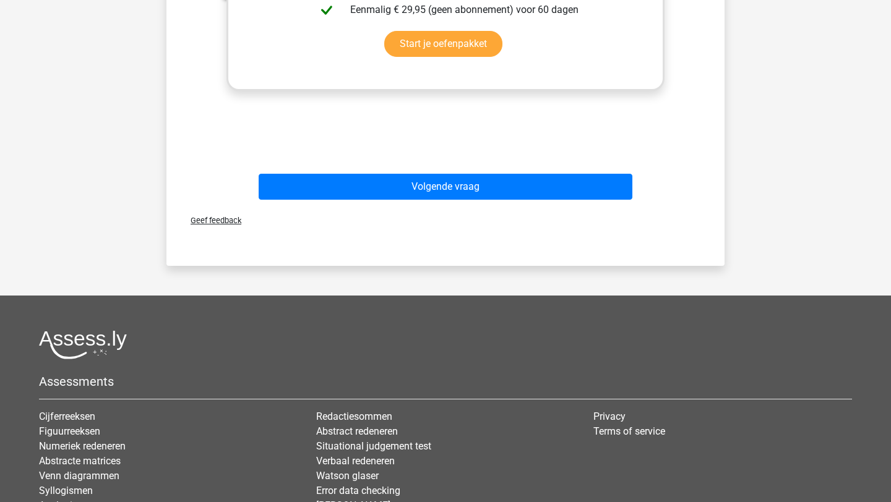
scroll to position [580, 0]
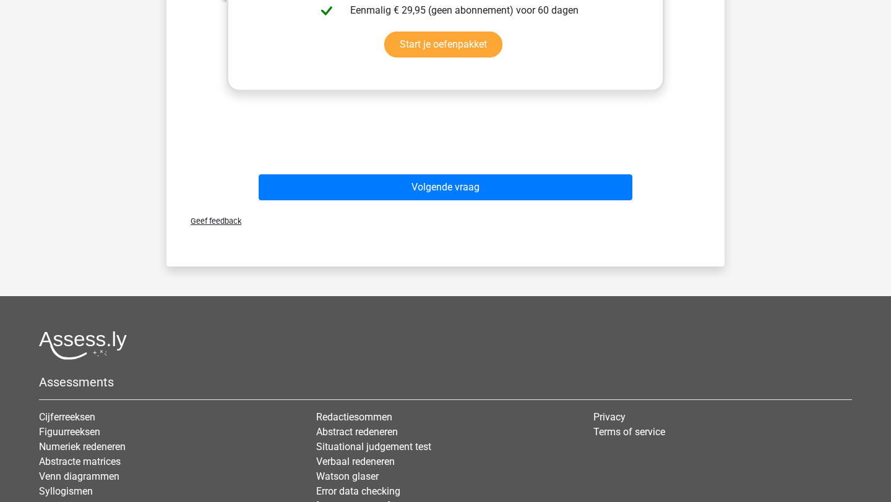
click at [452, 207] on div "Geef feedback" at bounding box center [445, 221] width 548 height 32
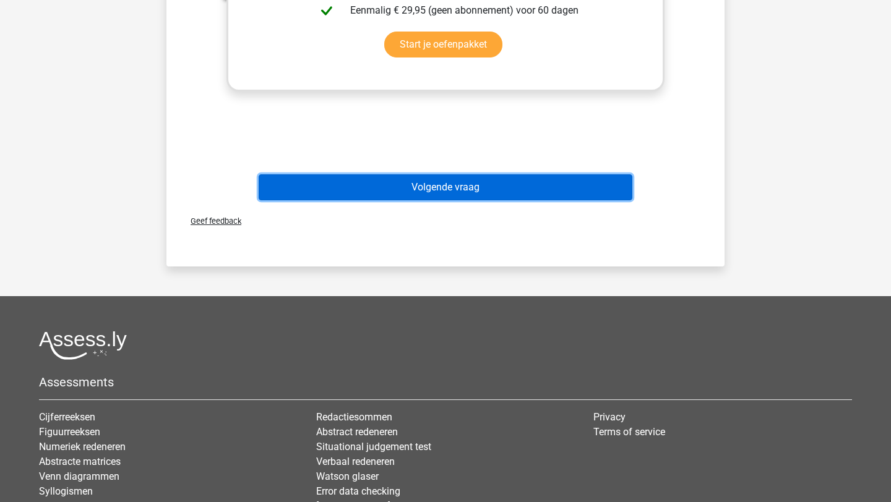
click at [455, 193] on button "Volgende vraag" at bounding box center [446, 187] width 374 height 26
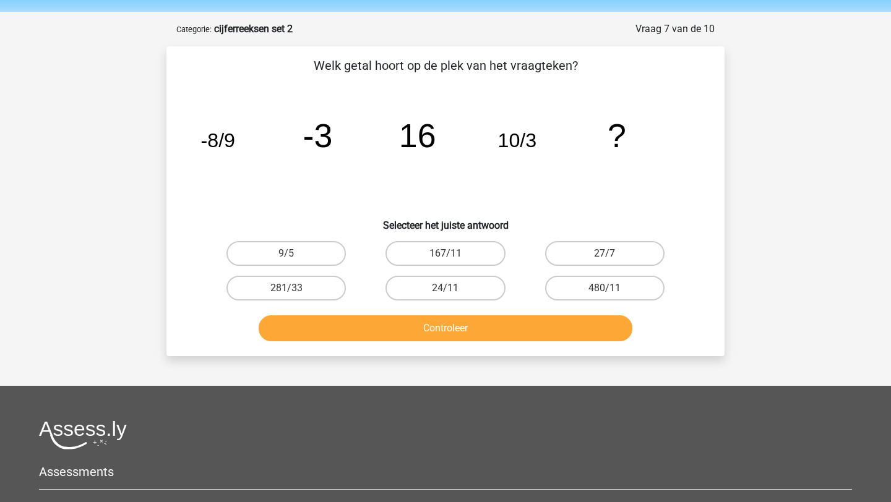
scroll to position [23, 0]
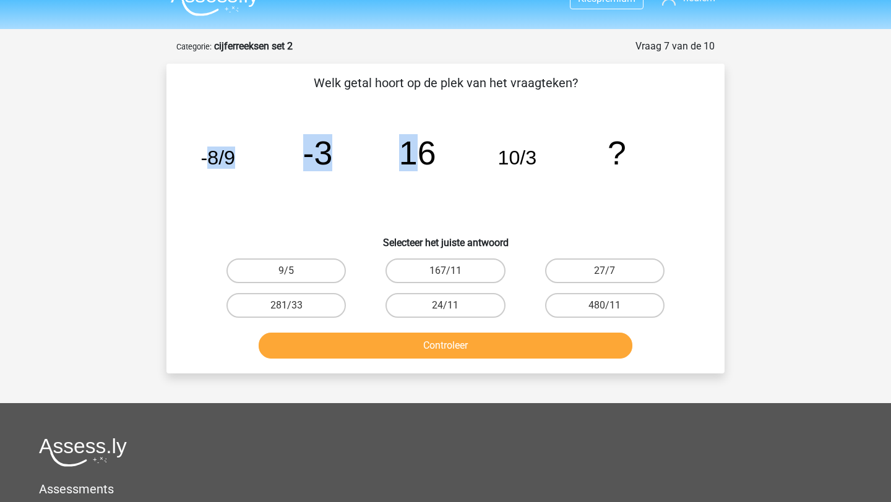
drag, startPoint x: 205, startPoint y: 160, endPoint x: 410, endPoint y: 168, distance: 205.0
click at [410, 169] on g "-8/9 -3 16 10/3 ?" at bounding box center [413, 152] width 426 height 37
click at [410, 168] on tspan "16" at bounding box center [417, 152] width 37 height 37
click at [620, 310] on label "480/11" at bounding box center [604, 305] width 119 height 25
click at [613, 310] on input "480/11" at bounding box center [609, 310] width 8 height 8
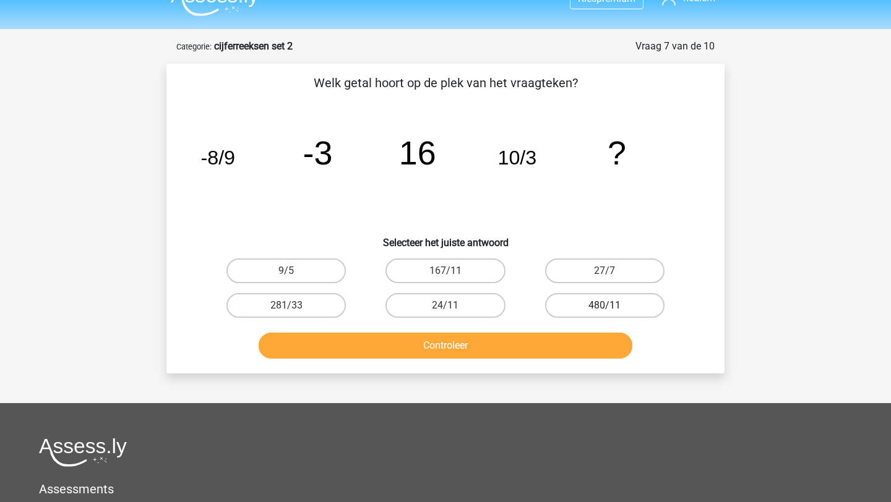
radio input "true"
click at [594, 270] on label "27/7" at bounding box center [604, 271] width 119 height 25
click at [605, 271] on input "27/7" at bounding box center [609, 275] width 8 height 8
radio input "true"
click at [464, 308] on label "24/11" at bounding box center [444, 305] width 119 height 25
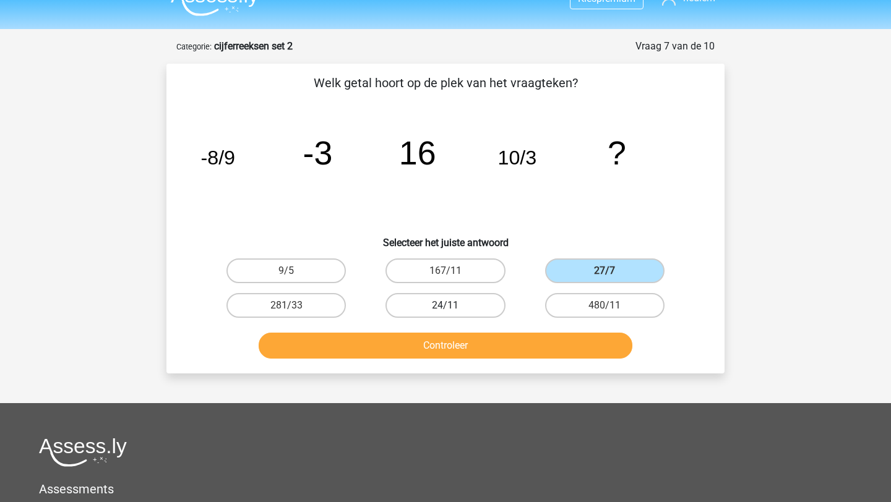
click at [454, 308] on input "24/11" at bounding box center [450, 310] width 8 height 8
radio input "true"
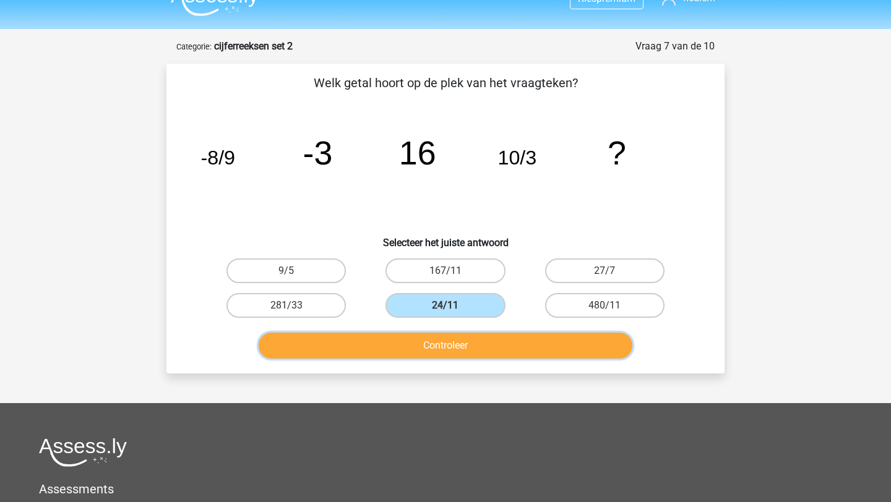
click at [471, 340] on button "Controleer" at bounding box center [446, 346] width 374 height 26
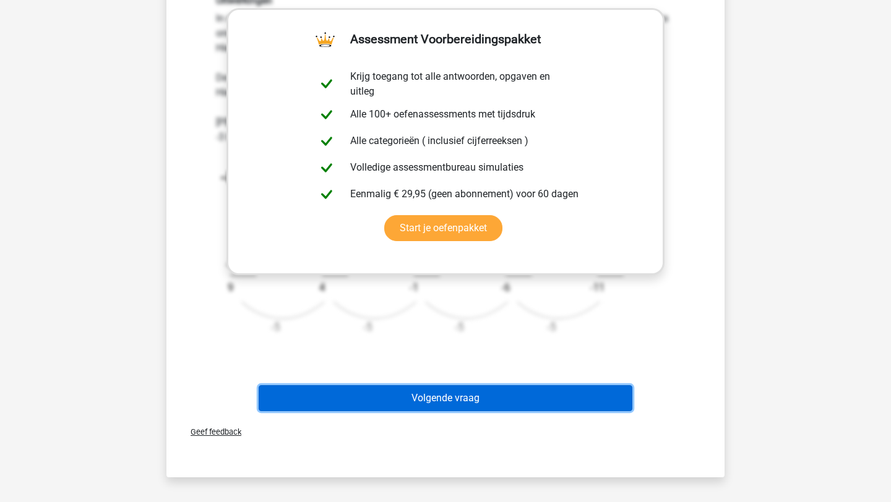
click at [477, 390] on button "Volgende vraag" at bounding box center [446, 398] width 374 height 26
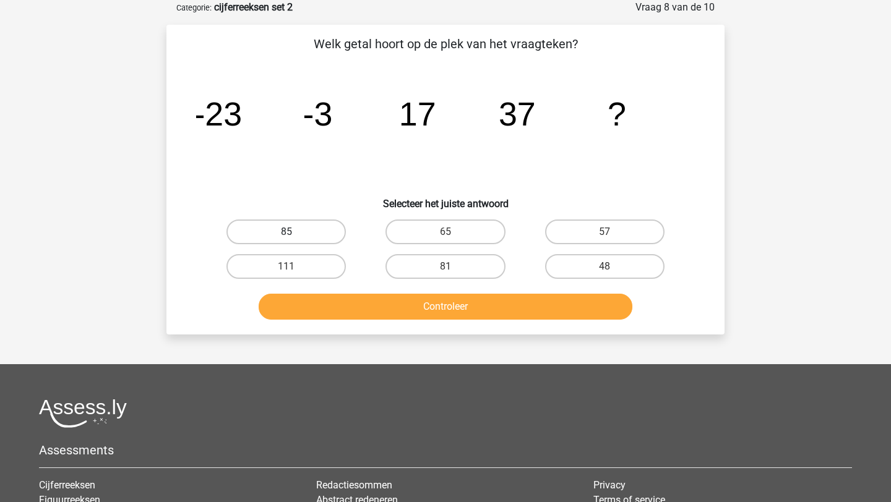
scroll to position [62, 0]
click at [614, 238] on label "57" at bounding box center [604, 232] width 119 height 25
click at [613, 238] on input "57" at bounding box center [609, 236] width 8 height 8
radio input "true"
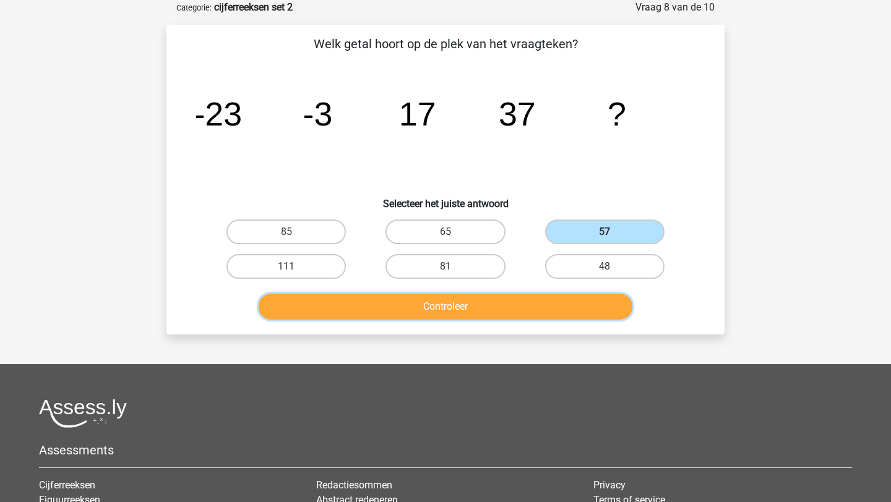
click at [554, 308] on button "Controleer" at bounding box center [446, 307] width 374 height 26
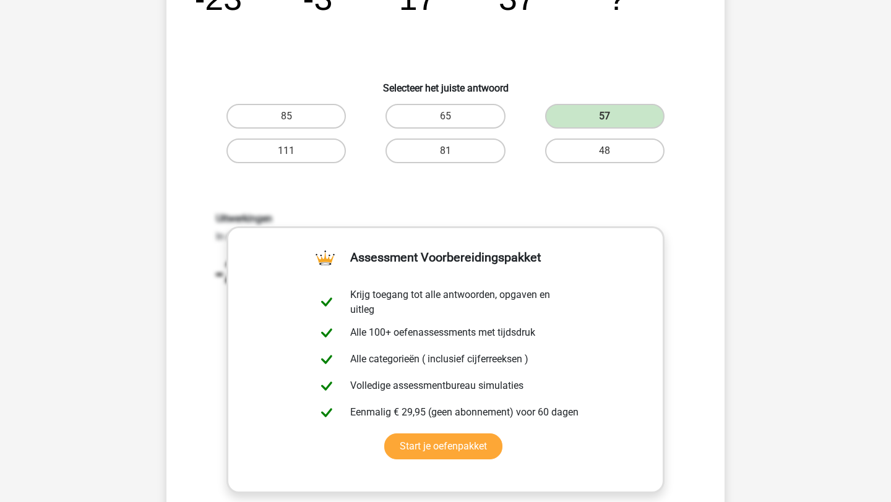
scroll to position [322, 0]
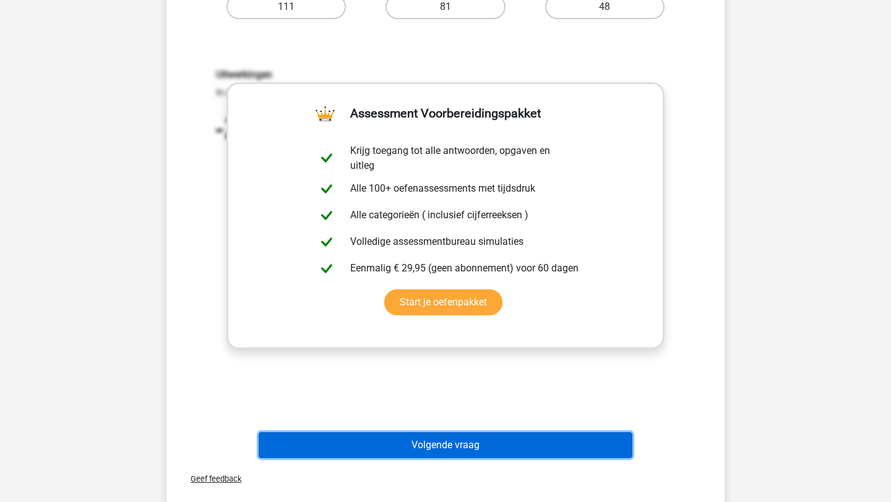
click at [465, 443] on button "Volgende vraag" at bounding box center [446, 446] width 374 height 26
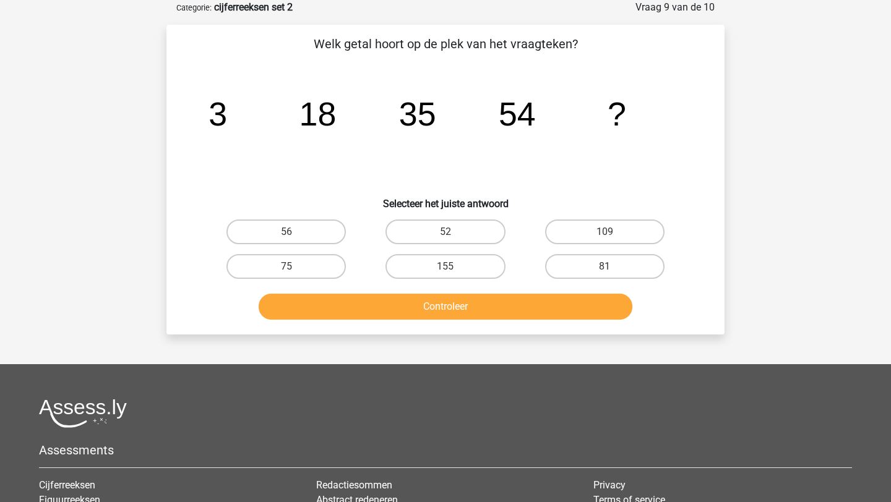
scroll to position [62, 0]
click at [299, 276] on label "75" at bounding box center [285, 266] width 119 height 25
click at [295, 275] on input "75" at bounding box center [290, 271] width 8 height 8
radio input "true"
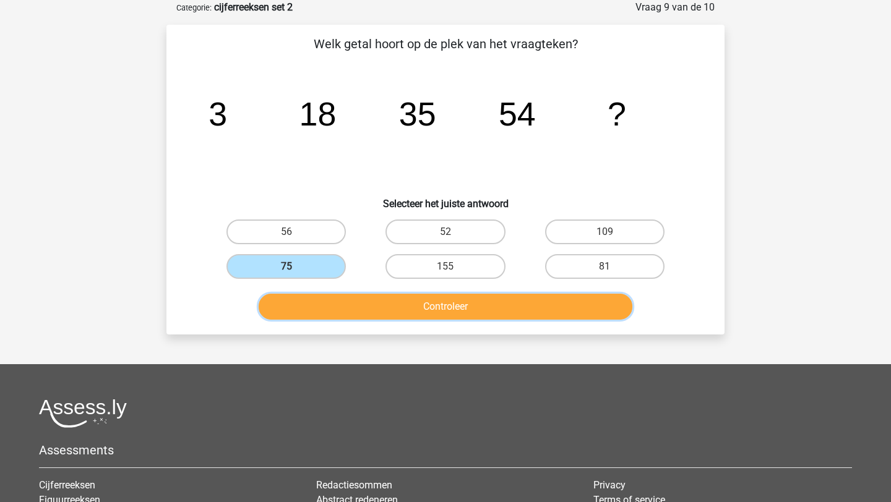
click at [353, 311] on button "Controleer" at bounding box center [446, 307] width 374 height 26
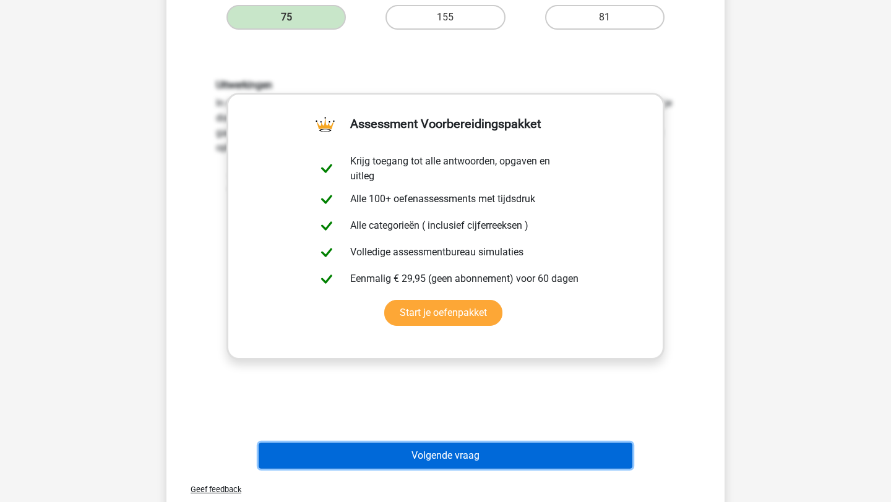
click at [423, 460] on button "Volgende vraag" at bounding box center [446, 456] width 374 height 26
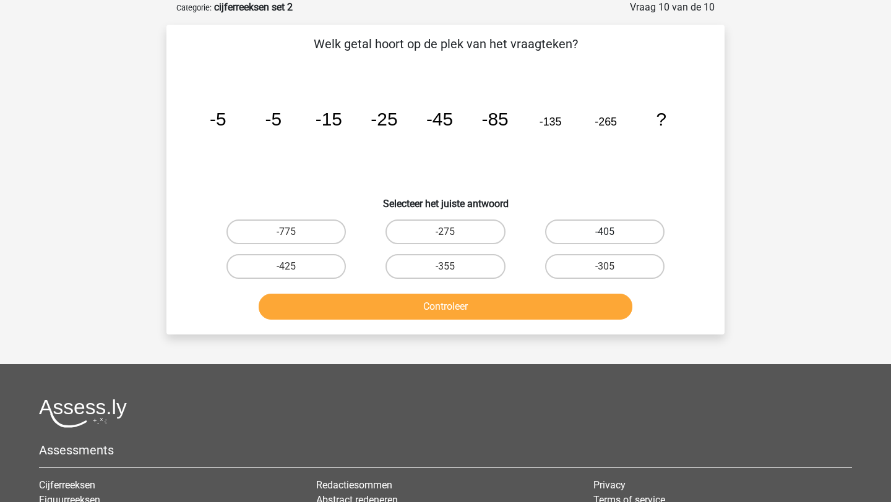
click at [580, 238] on label "-405" at bounding box center [604, 232] width 119 height 25
click at [605, 238] on input "-405" at bounding box center [609, 236] width 8 height 8
radio input "true"
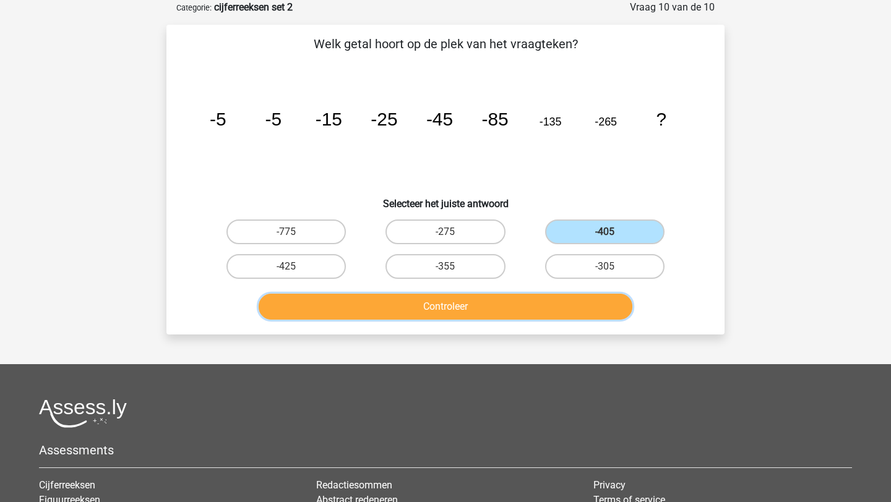
click at [517, 304] on button "Controleer" at bounding box center [446, 307] width 374 height 26
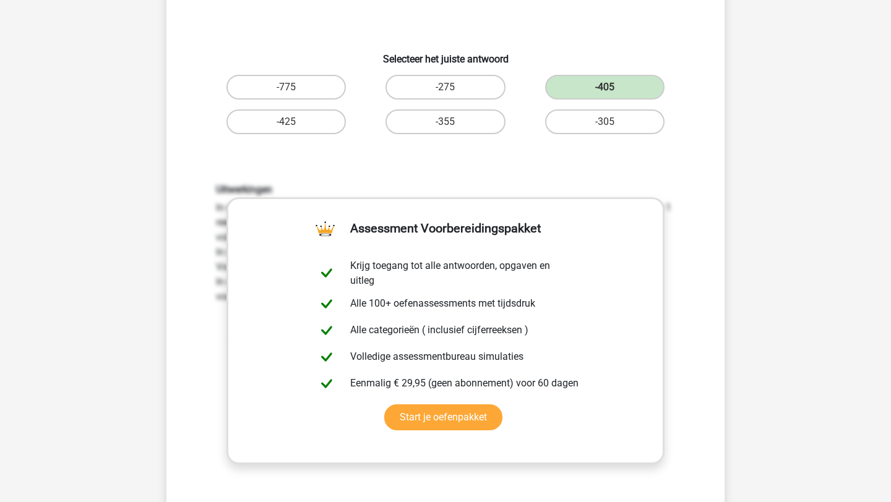
scroll to position [332, 0]
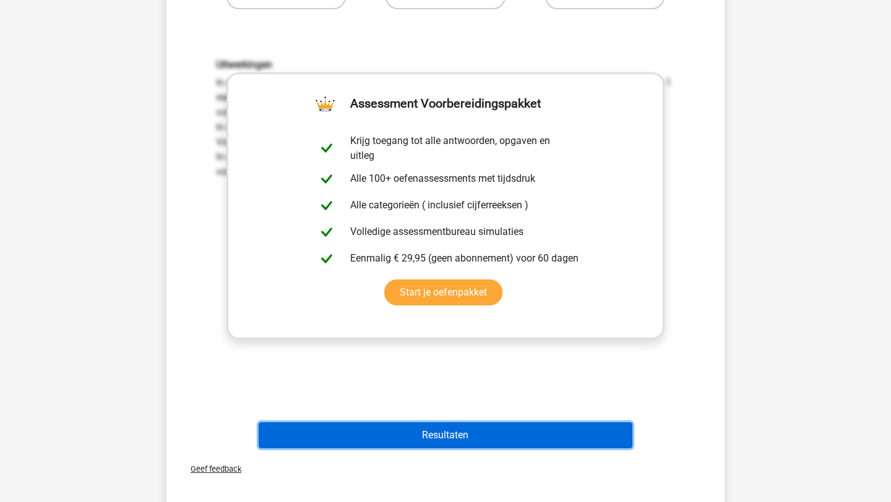
click at [485, 427] on button "Resultaten" at bounding box center [446, 436] width 374 height 26
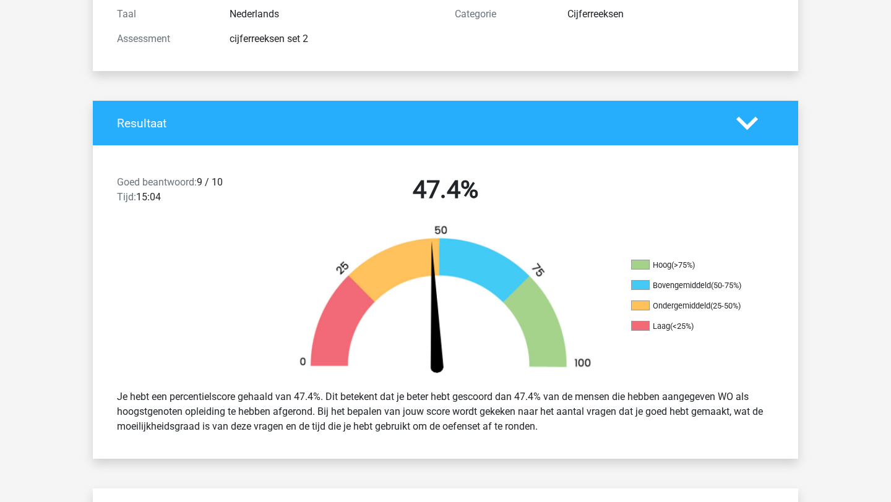
scroll to position [175, 0]
